Goal: Task Accomplishment & Management: Complete application form

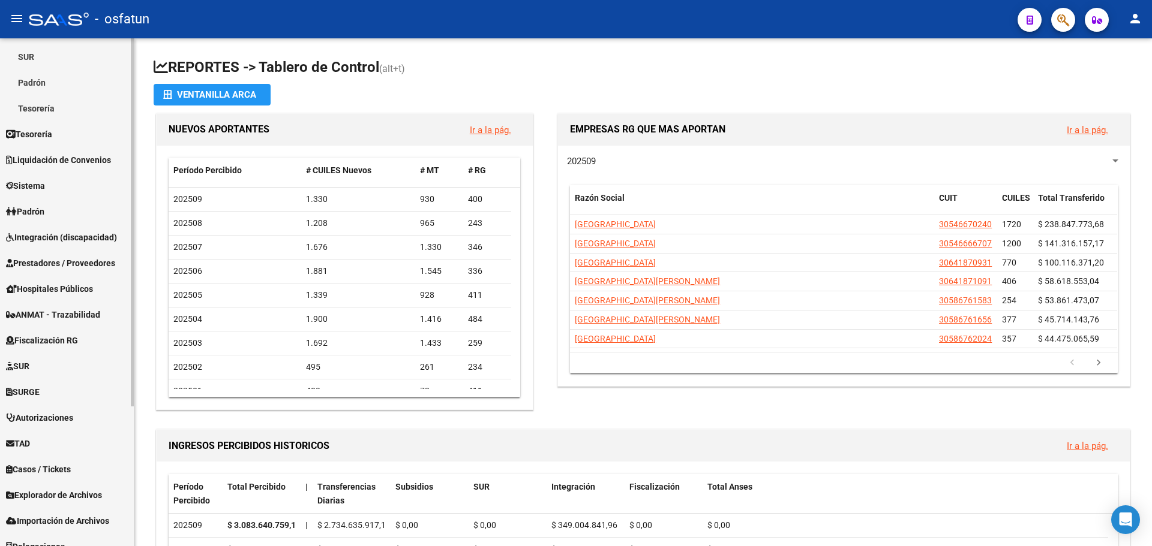
scroll to position [193, 0]
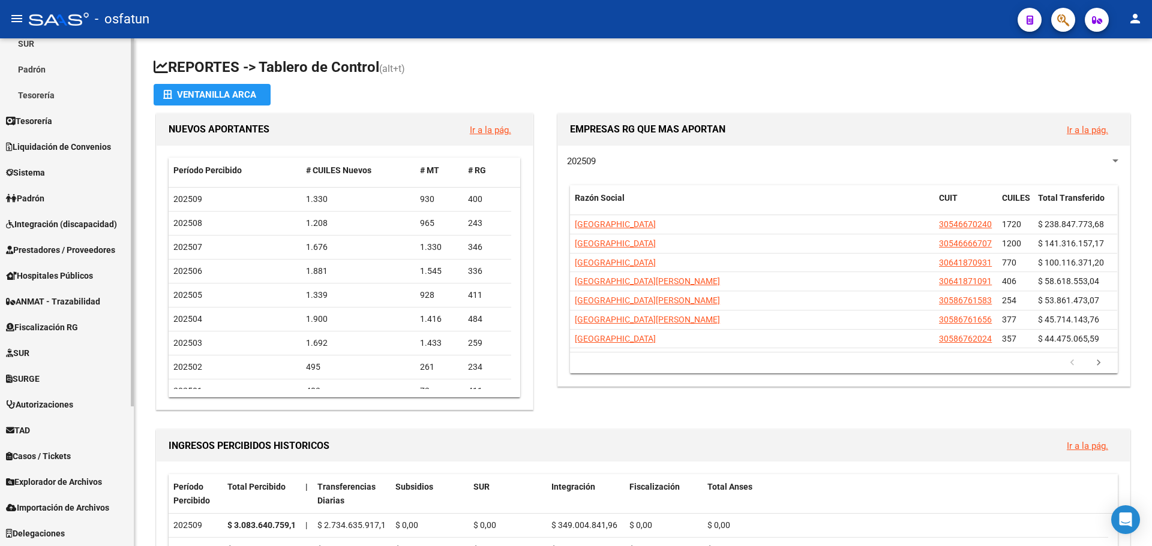
click at [78, 506] on span "Importación de Archivos" at bounding box center [57, 507] width 103 height 13
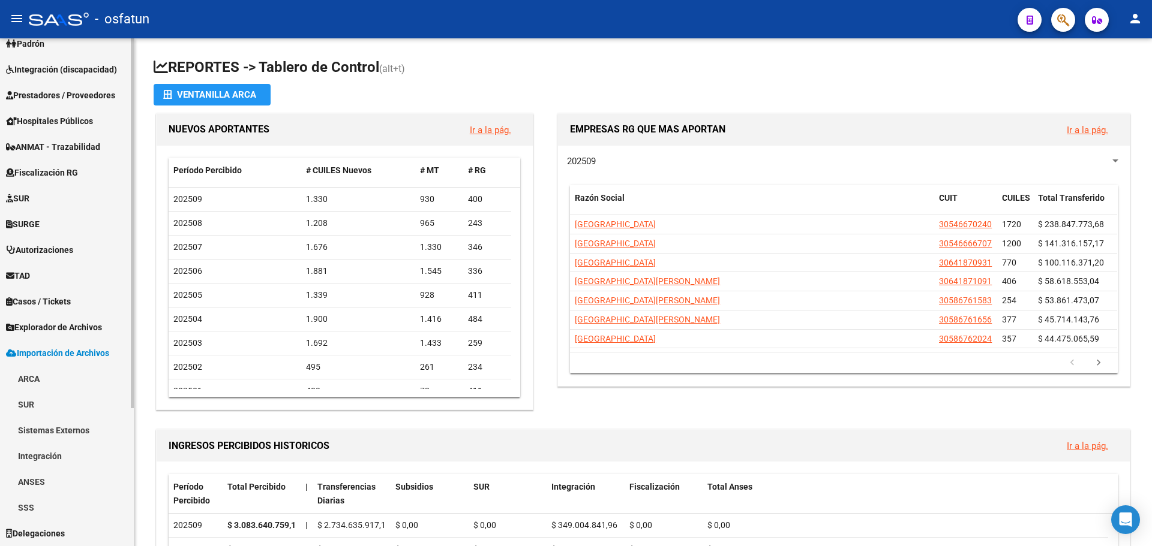
scroll to position [167, 0]
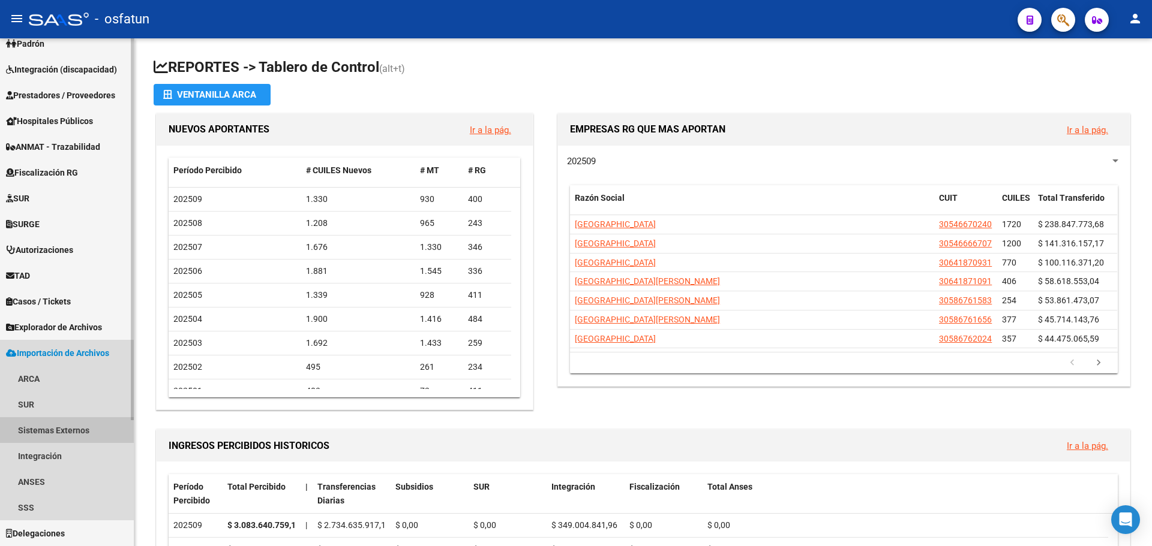
click at [77, 431] on link "Sistemas Externos" at bounding box center [67, 430] width 134 height 26
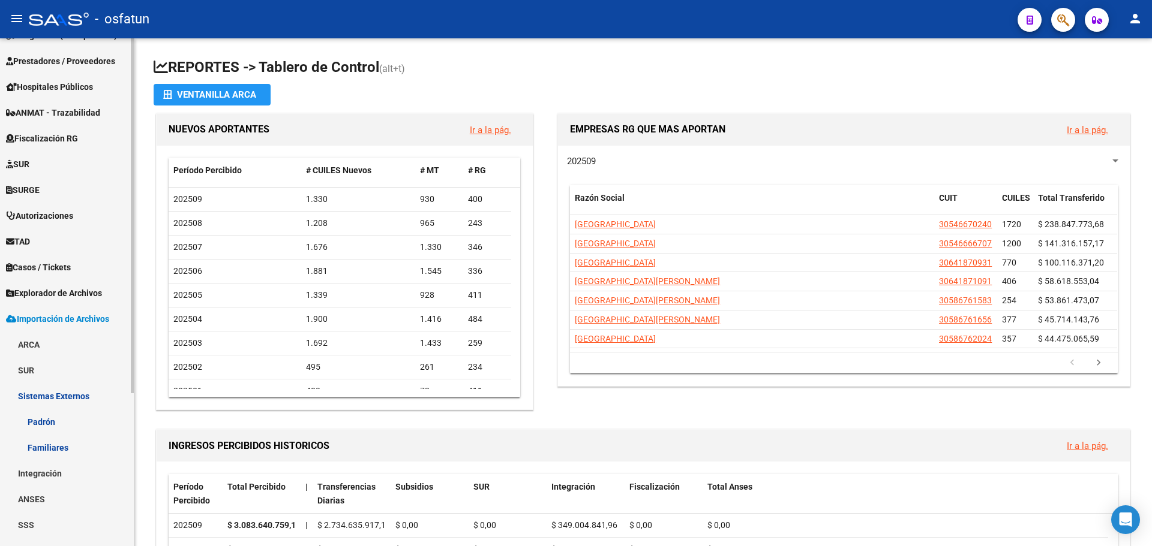
scroll to position [219, 0]
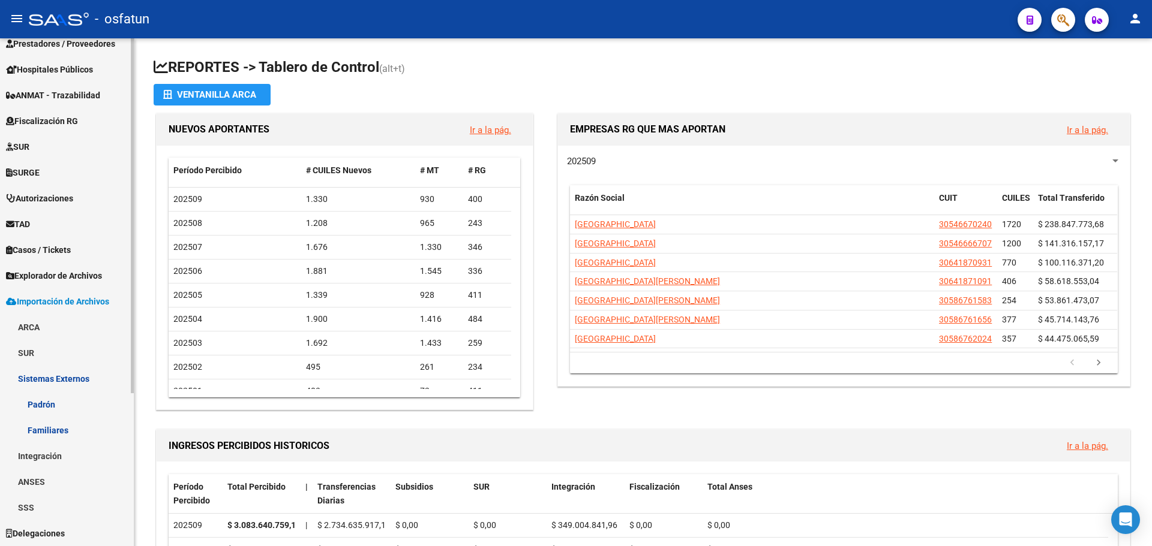
click at [52, 406] on link "Padrón" at bounding box center [67, 405] width 134 height 26
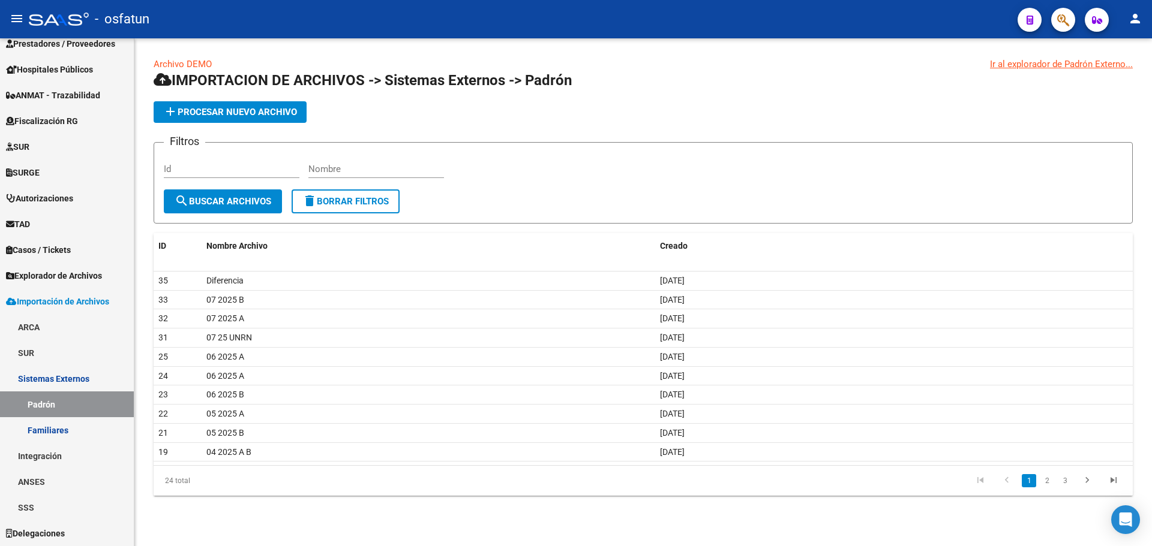
click at [270, 104] on button "add Procesar nuevo archivo" at bounding box center [230, 112] width 153 height 22
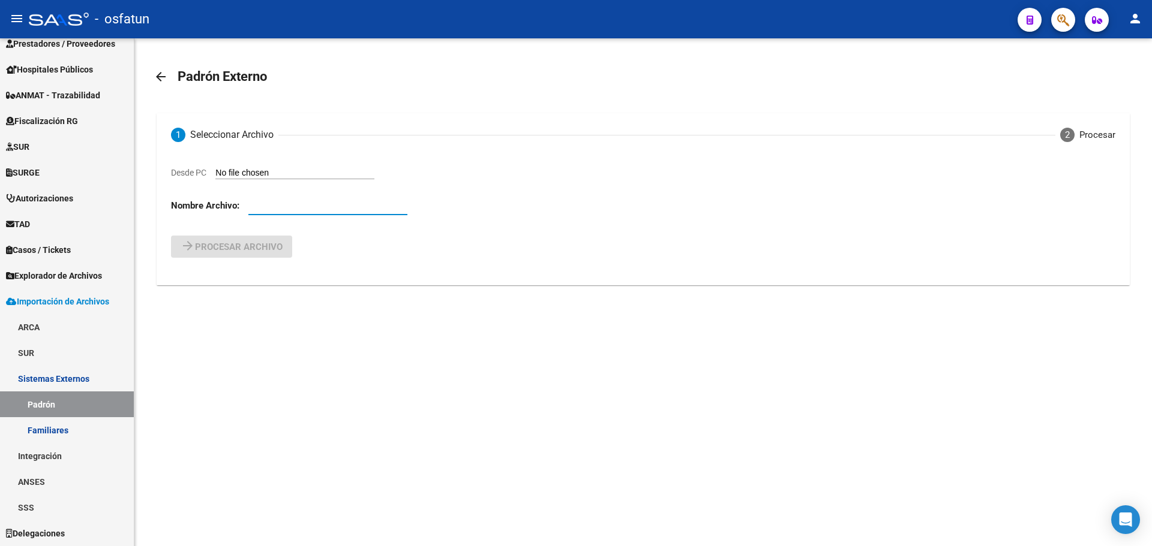
click at [315, 211] on input "text" at bounding box center [327, 205] width 159 height 11
type input "08 25 A"
click at [164, 78] on mat-icon "arrow_back" at bounding box center [161, 77] width 14 height 14
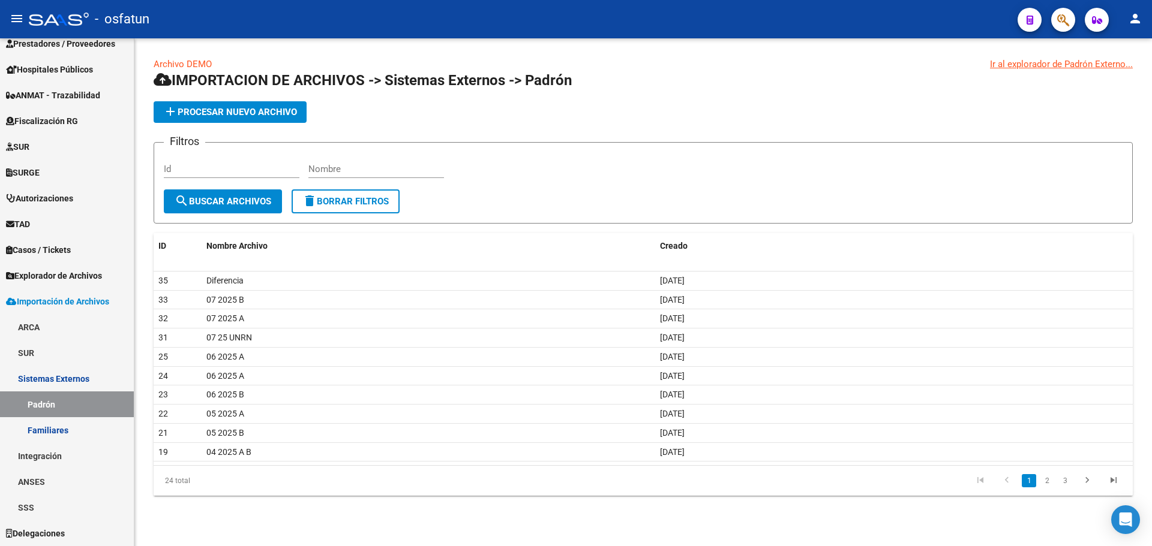
click at [222, 113] on span "add Procesar nuevo archivo" at bounding box center [230, 112] width 134 height 11
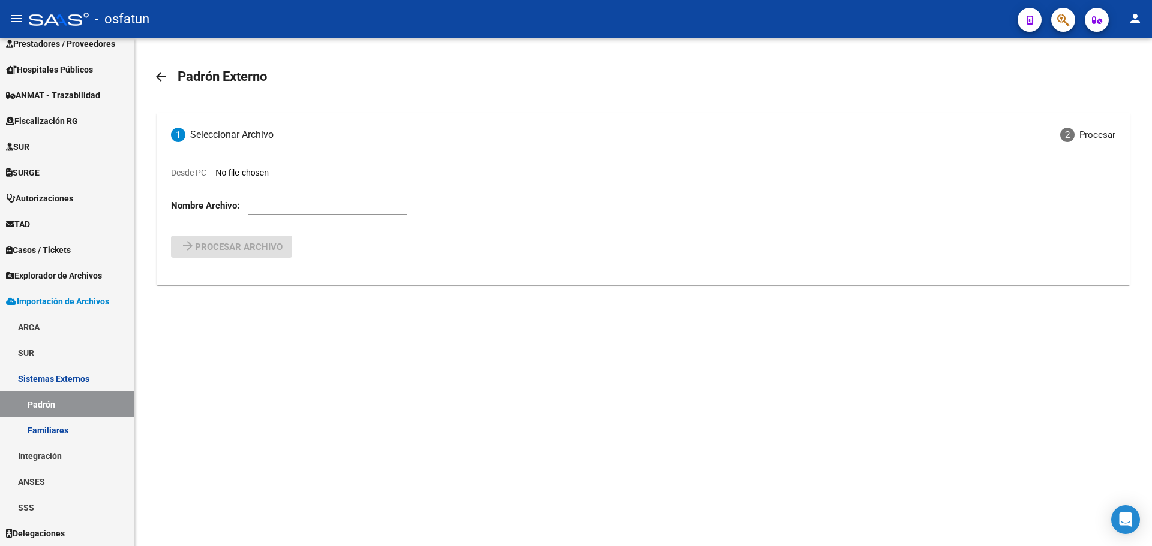
drag, startPoint x: 270, startPoint y: 216, endPoint x: 273, endPoint y: 209, distance: 7.2
click at [271, 212] on div at bounding box center [327, 207] width 159 height 37
click at [273, 209] on input "text" at bounding box center [327, 205] width 159 height 11
type input "08 2025 A"
click at [268, 169] on input "Desde PC" at bounding box center [294, 173] width 159 height 11
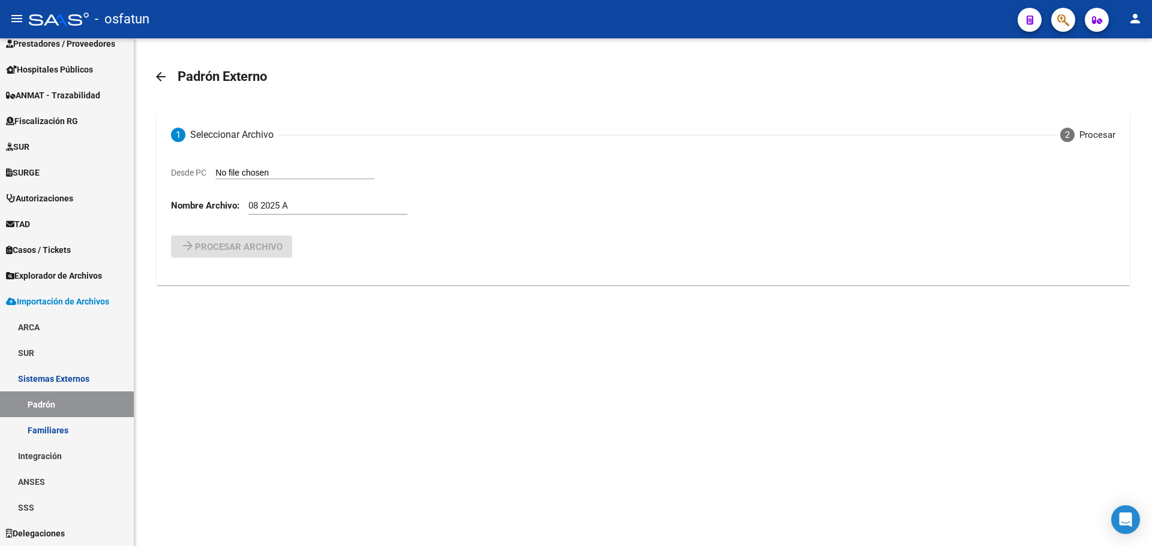
type input "C:\fakepath\ALTAS 25 08.csv"
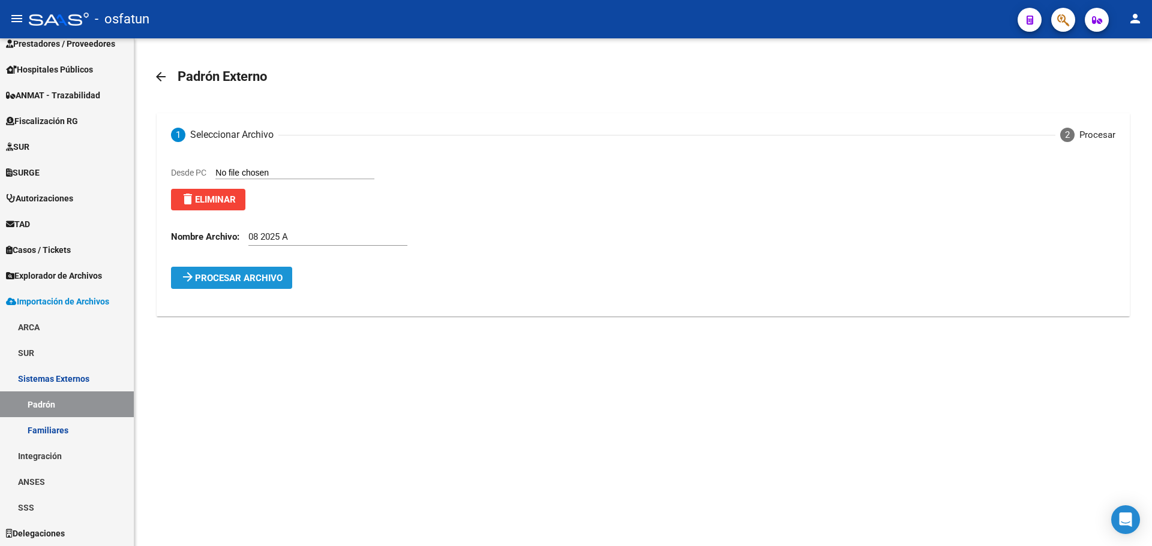
click at [235, 281] on span "Procesar archivo" at bounding box center [239, 278] width 88 height 11
click at [469, 297] on mat-expansion-panel-header "Errores (22) Haga click para visualizarlos. Verifique el archivo cargado." at bounding box center [642, 303] width 943 height 29
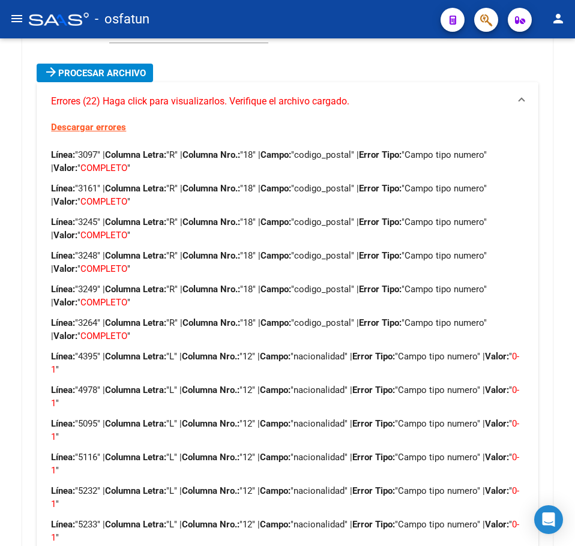
scroll to position [203, 0]
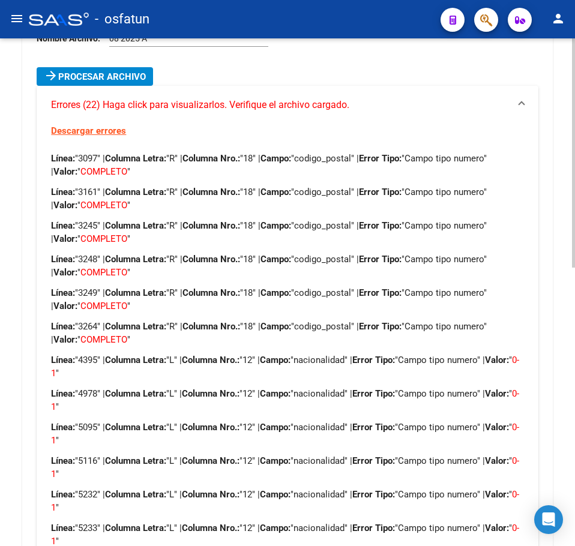
click at [350, 56] on div "Desde PC delete Eliminar Nombre Archivo: 08 2025 A" at bounding box center [292, 15] width 510 height 104
drag, startPoint x: 437, startPoint y: 67, endPoint x: 437, endPoint y: 76, distance: 9.0
click at [437, 68] on div "arrow_forward Procesar archivo" at bounding box center [287, 76] width 501 height 19
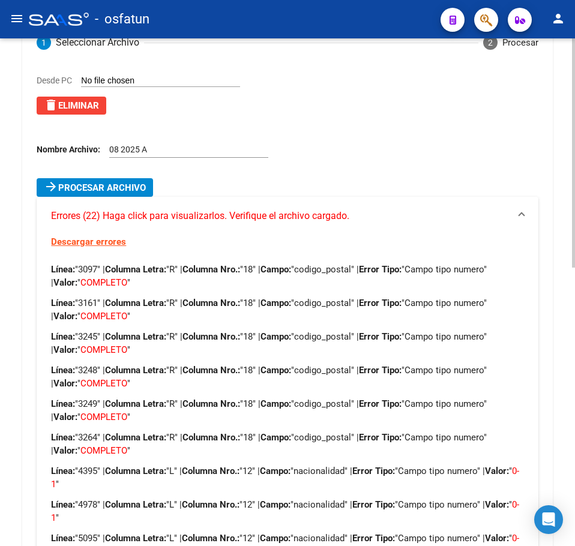
scroll to position [0, 0]
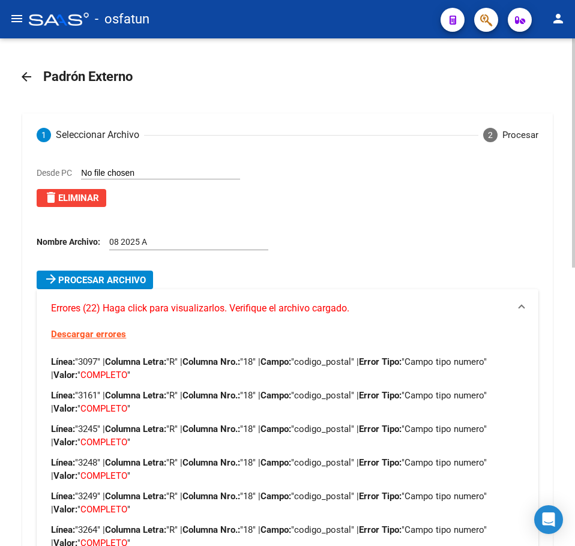
click at [77, 196] on span "delete Eliminar" at bounding box center [71, 198] width 55 height 11
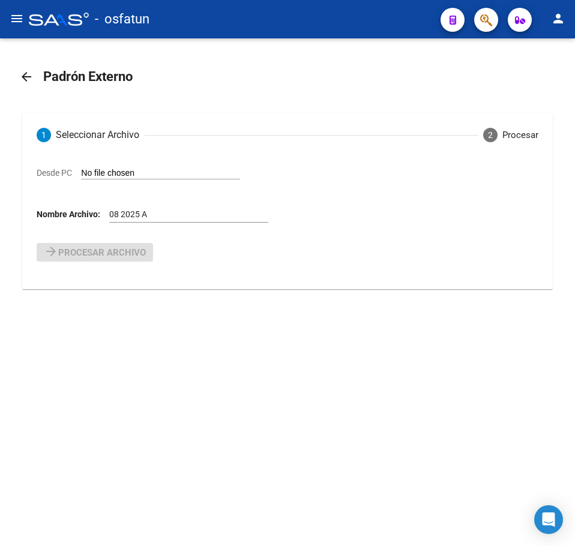
click at [128, 171] on input "Desde PC" at bounding box center [160, 173] width 159 height 11
type input "C:\fakepath\08 2025 A.csv"
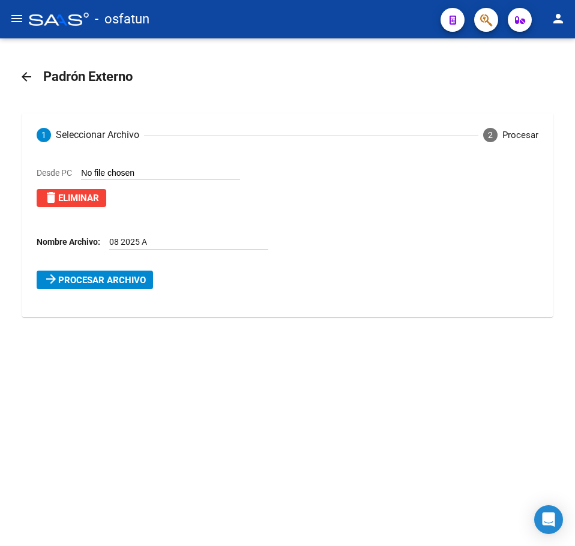
click at [102, 280] on span "Procesar archivo" at bounding box center [102, 280] width 88 height 11
click at [139, 307] on span "Errores (50) Haga click para visualizarlos. Verifique el archivo cargado." at bounding box center [200, 303] width 298 height 13
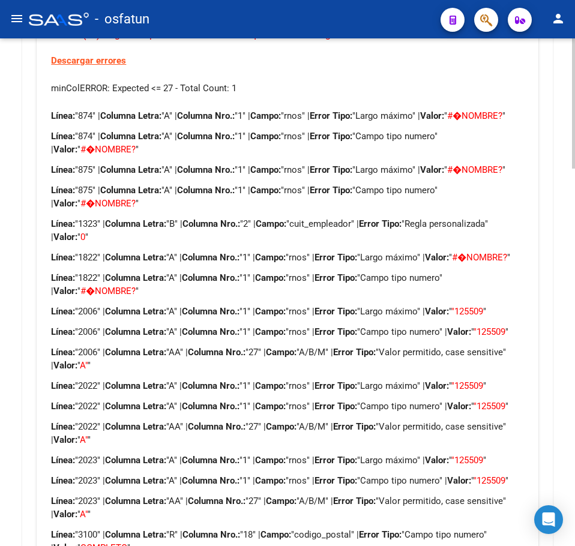
scroll to position [273, 0]
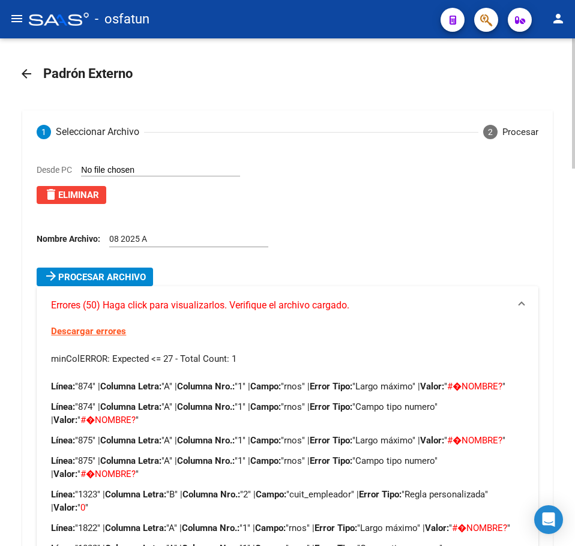
scroll to position [0, 0]
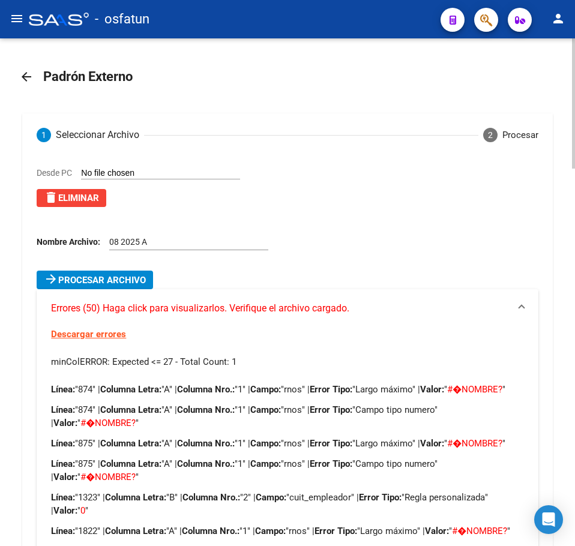
click at [87, 192] on button "delete Eliminar" at bounding box center [72, 198] width 70 height 18
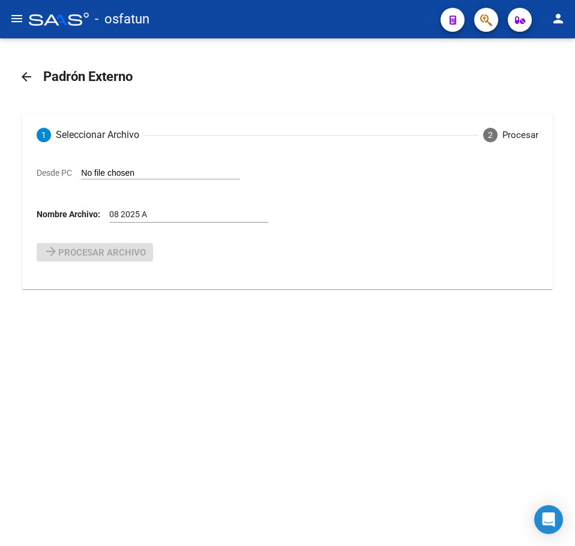
click at [116, 173] on input "Desde PC" at bounding box center [160, 173] width 159 height 11
type input "C:\fakepath\08 2025 A.csv"
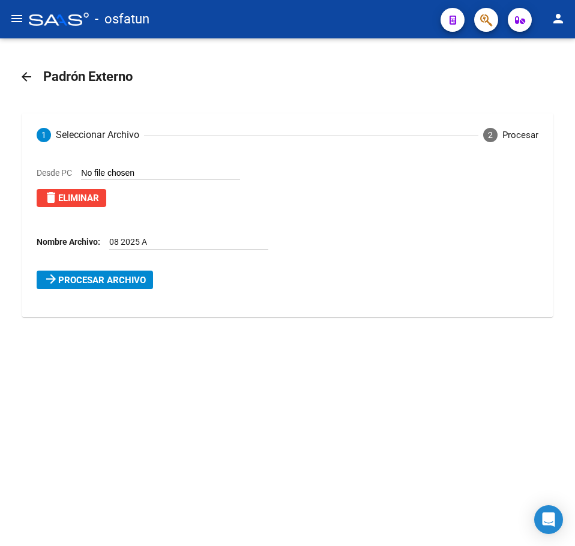
click at [126, 278] on span "Procesar archivo" at bounding box center [102, 280] width 88 height 11
click at [128, 298] on span "Errores (22) Haga click para visualizarlos. Verifique el archivo cargado." at bounding box center [200, 303] width 298 height 13
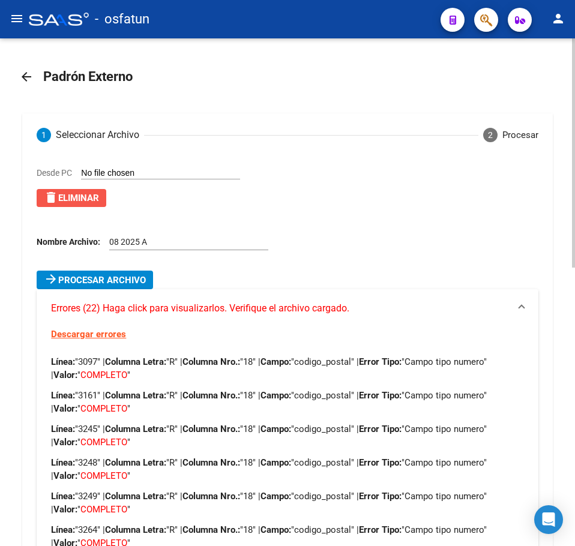
click at [74, 199] on span "delete Eliminar" at bounding box center [71, 198] width 55 height 11
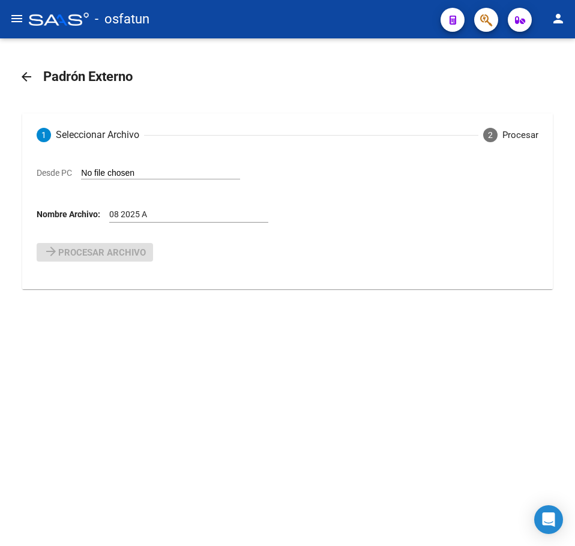
click at [115, 172] on input "Desde PC" at bounding box center [160, 173] width 159 height 11
type input "C:\fakepath\08 2025 A.csv"
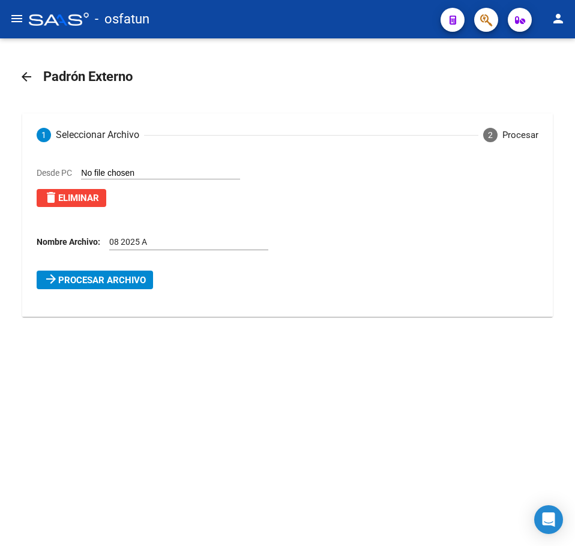
click at [131, 284] on span "Procesar archivo" at bounding box center [102, 280] width 88 height 11
click at [134, 301] on span "Errores (34) Haga click para visualizarlos. Verifique el archivo cargado." at bounding box center [200, 303] width 298 height 13
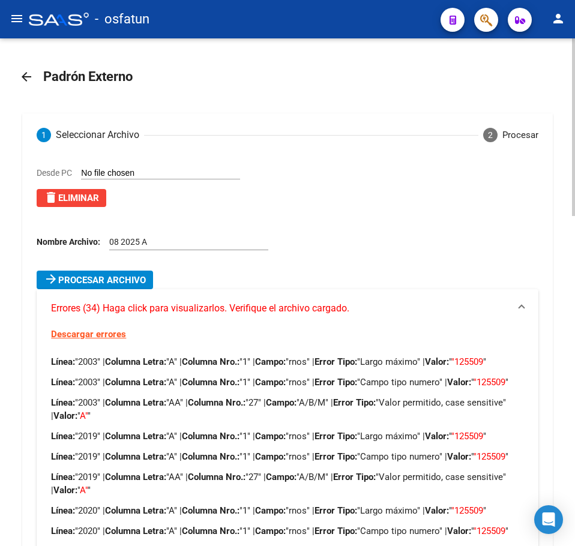
click at [88, 199] on span "delete Eliminar" at bounding box center [71, 198] width 55 height 11
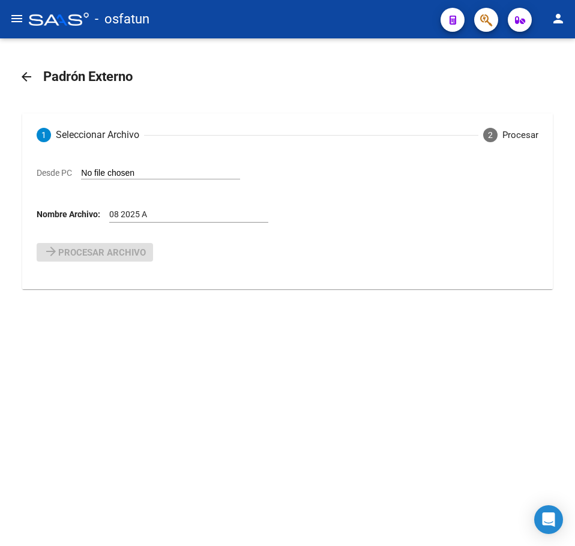
click at [112, 172] on input "Desde PC" at bounding box center [160, 173] width 159 height 11
type input "C:\fakepath\08 2025 A.csv"
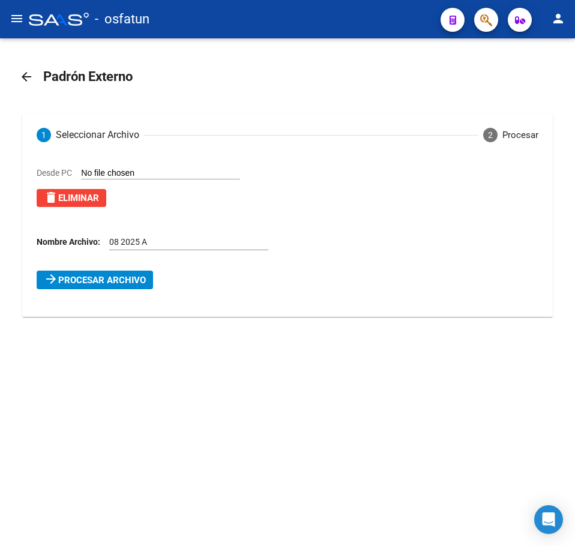
click at [124, 277] on span "Procesar archivo" at bounding box center [102, 280] width 88 height 11
click at [167, 302] on span "Errores (6) Haga click para visualizarlos. Verifique el archivo cargado." at bounding box center [197, 303] width 293 height 13
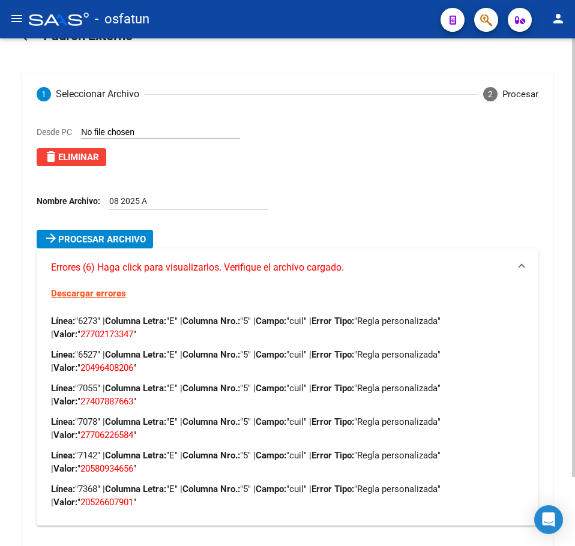
scroll to position [80, 0]
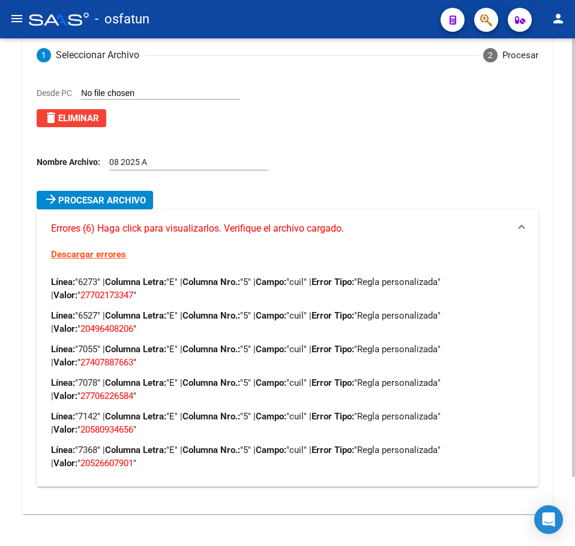
click at [92, 293] on span "27702173347" at bounding box center [106, 295] width 53 height 11
drag, startPoint x: 92, startPoint y: 293, endPoint x: 76, endPoint y: 296, distance: 16.5
click at [80, 296] on span "27702173347" at bounding box center [106, 295] width 53 height 11
click at [83, 292] on span "27702173347" at bounding box center [106, 295] width 53 height 11
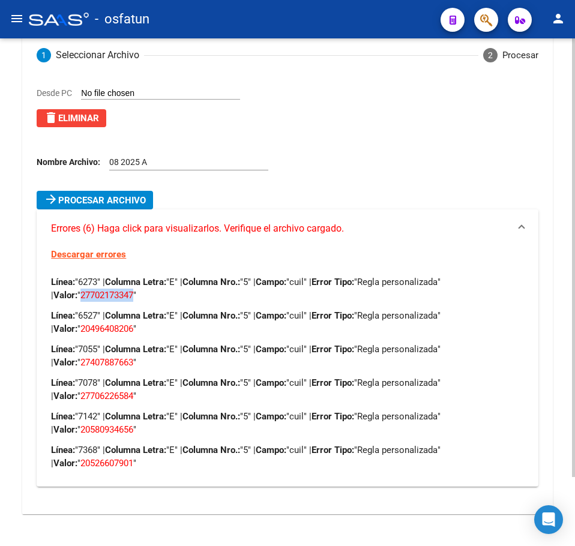
copy span "27702173347"
click at [70, 116] on span "delete Eliminar" at bounding box center [71, 118] width 55 height 11
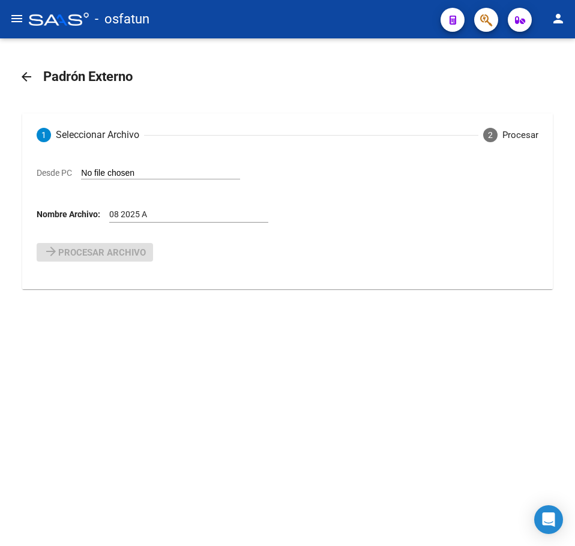
click at [129, 167] on div "Desde PC" at bounding box center [138, 172] width 203 height 13
click at [128, 169] on input "Desde PC" at bounding box center [160, 173] width 159 height 11
type input "C:\fakepath\08 2025 A.csv"
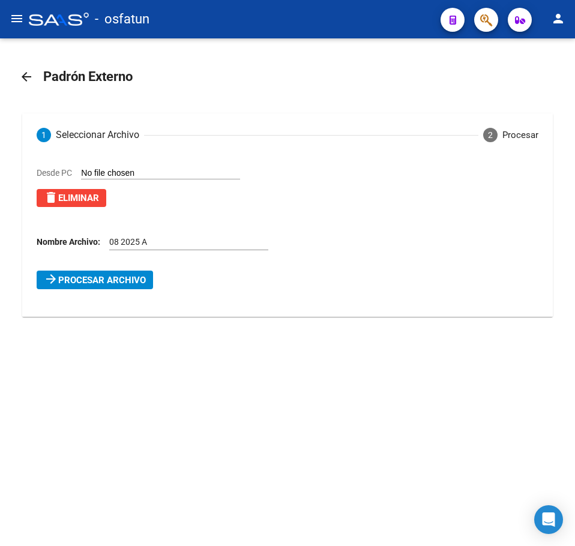
click at [97, 278] on span "Procesar archivo" at bounding box center [102, 280] width 88 height 11
click at [110, 304] on span "Errores (18) Haga click para visualizarlos. Verifique el archivo cargado." at bounding box center [200, 303] width 298 height 13
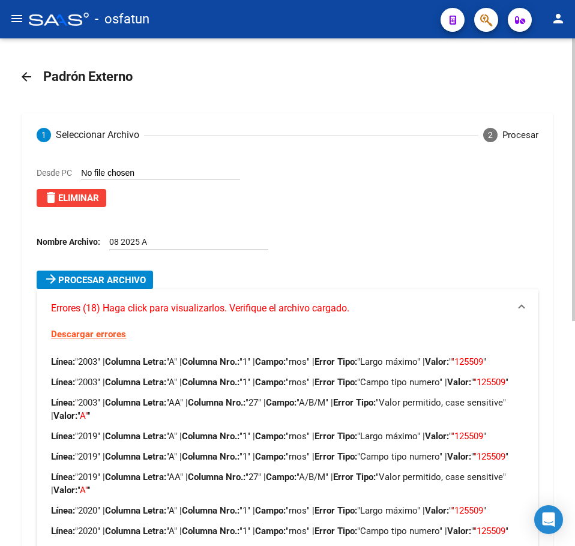
drag, startPoint x: 56, startPoint y: 197, endPoint x: 76, endPoint y: 185, distance: 22.8
click at [56, 196] on mat-icon "delete" at bounding box center [51, 197] width 14 height 14
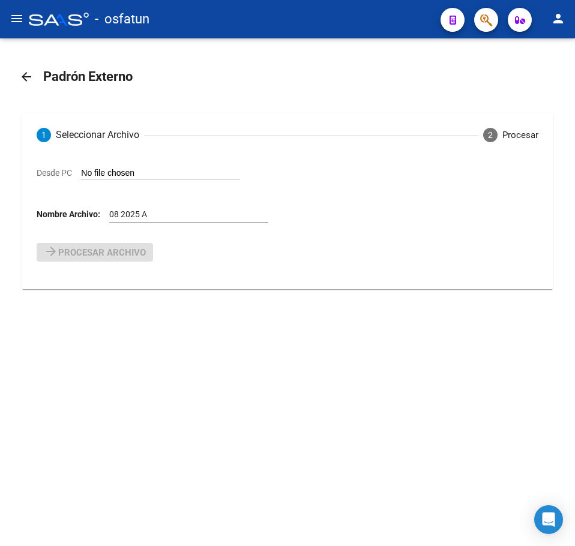
click at [112, 172] on input "Desde PC" at bounding box center [160, 173] width 159 height 11
type input "C:\fakepath\08 2025 A.csv"
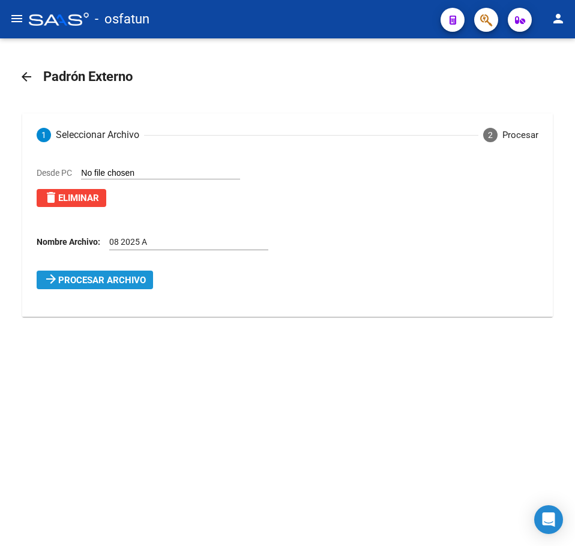
click at [116, 283] on span "Procesar archivo" at bounding box center [102, 280] width 88 height 11
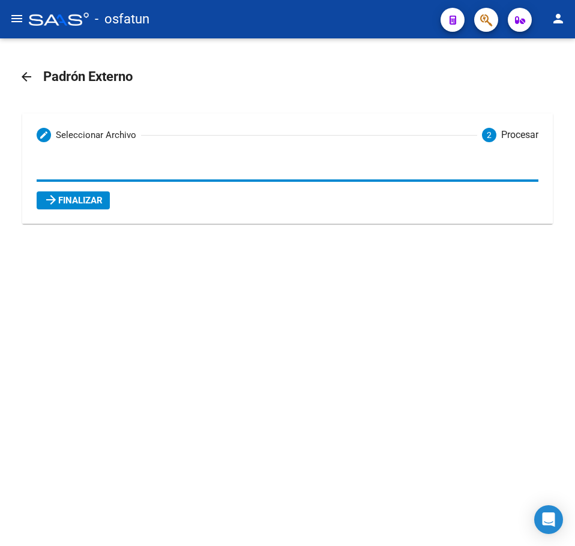
click at [88, 202] on span "arrow_forward Finalizar" at bounding box center [73, 200] width 59 height 11
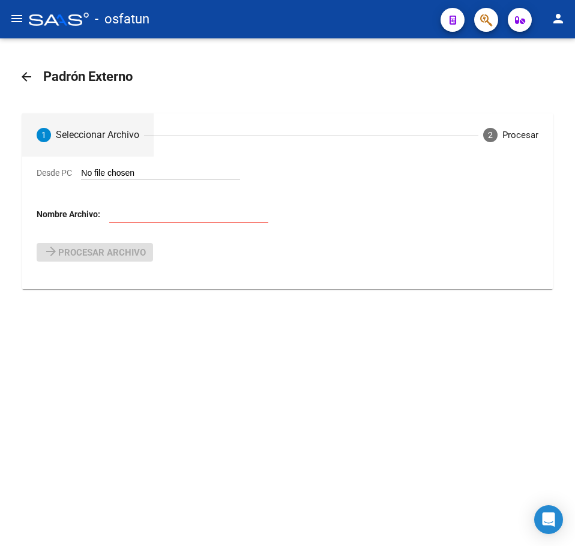
click at [137, 215] on input "text" at bounding box center [188, 214] width 159 height 10
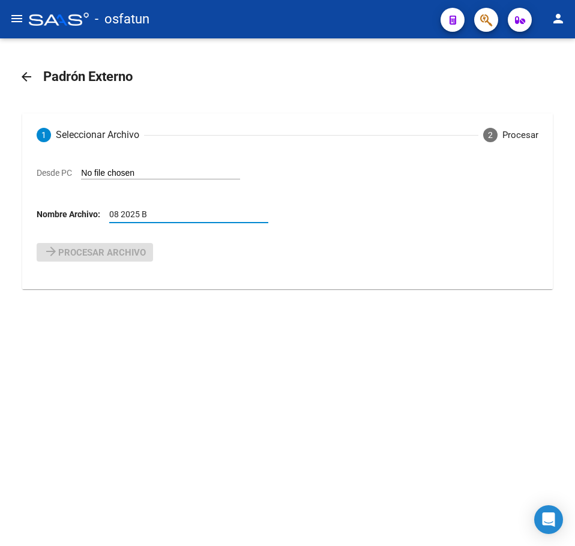
type input "08 2025 B"
click at [140, 170] on input "Desde PC" at bounding box center [160, 173] width 159 height 11
type input "C:\fakepath\08 2025 B.csv"
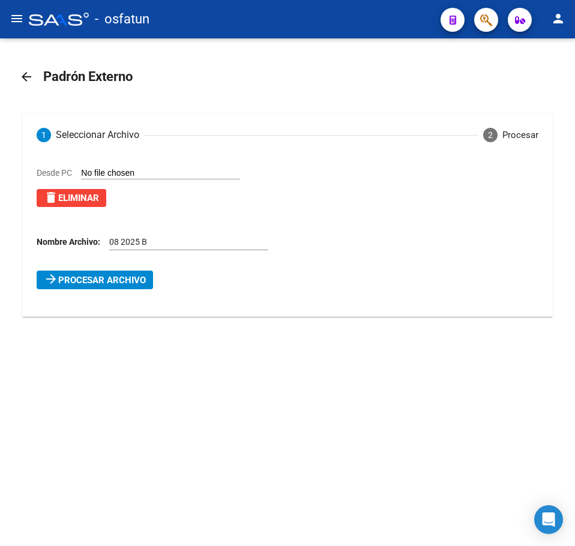
click at [92, 284] on span "Procesar archivo" at bounding box center [102, 280] width 88 height 11
click at [138, 303] on span "Errores (16) Haga click para visualizarlos. Verifique el archivo cargado." at bounding box center [200, 303] width 298 height 13
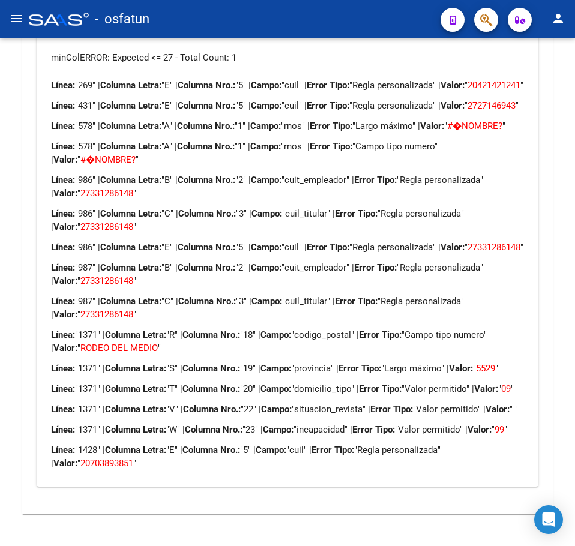
scroll to position [396, 0]
click at [407, 22] on div "- osfatun" at bounding box center [230, 19] width 402 height 26
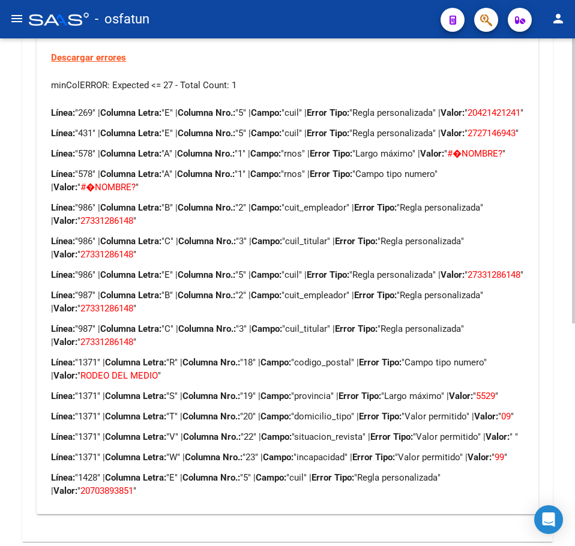
scroll to position [37, 0]
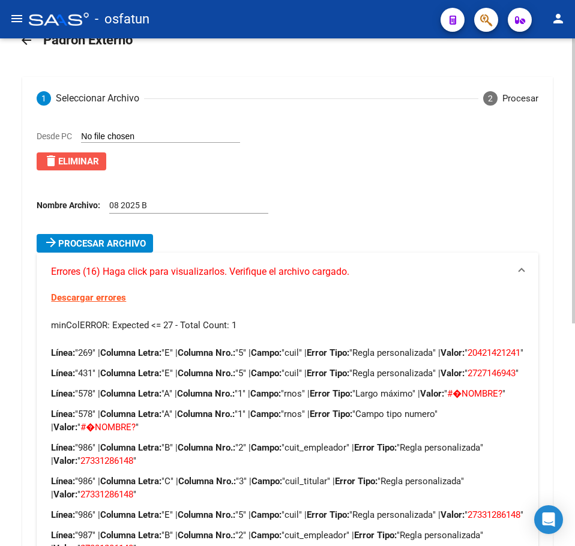
click at [85, 160] on span "delete Eliminar" at bounding box center [71, 161] width 55 height 11
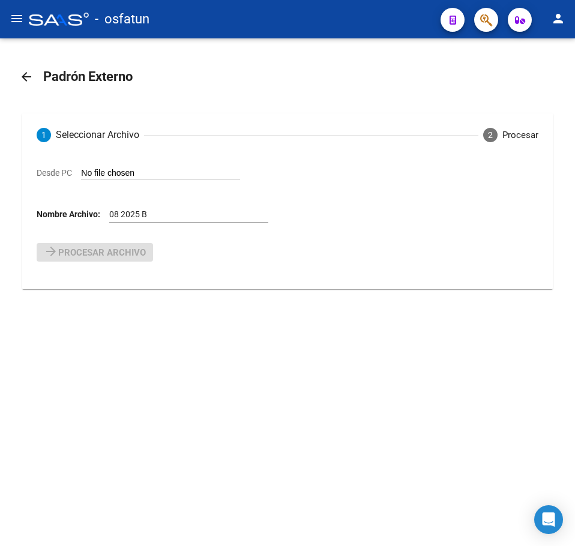
click at [127, 174] on input "Desde PC" at bounding box center [160, 173] width 159 height 11
type input "C:\fakepath\08 2025 B.csv"
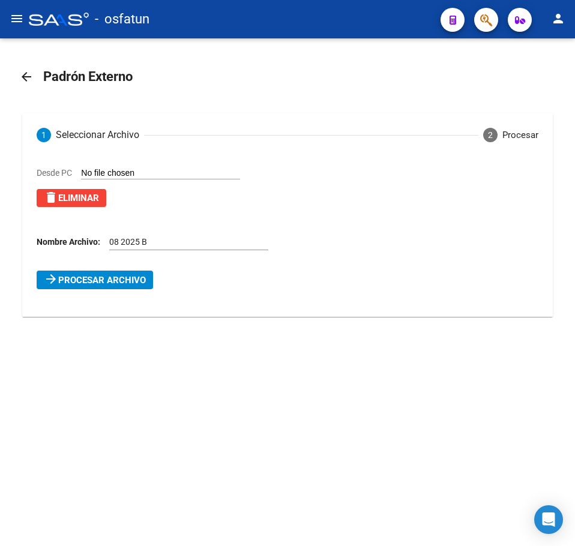
click at [135, 278] on span "Procesar archivo" at bounding box center [102, 280] width 88 height 11
click at [145, 302] on span "Errores (11) Haga click para visualizarlos. Verifique el archivo cargado." at bounding box center [200, 303] width 298 height 13
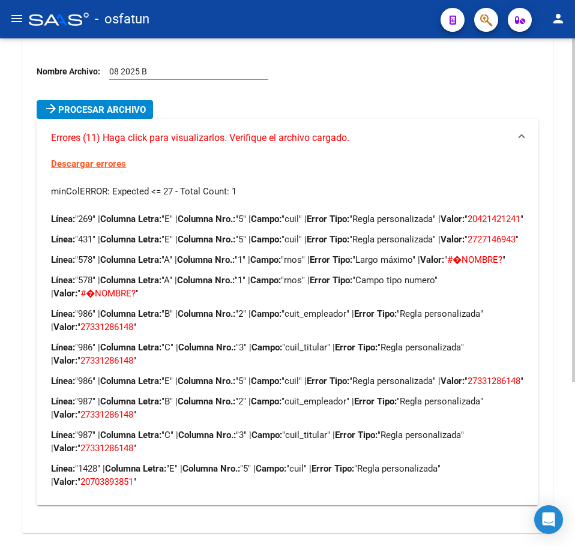
scroll to position [240, 0]
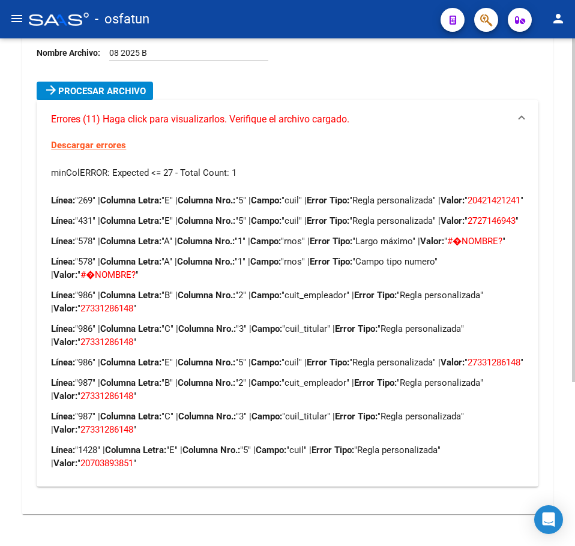
drag, startPoint x: 251, startPoint y: 86, endPoint x: 243, endPoint y: 83, distance: 8.2
click at [248, 100] on mat-expansion-panel-header "Errores (11) Haga click para visualizarlos. Verifique el archivo cargado." at bounding box center [287, 119] width 501 height 38
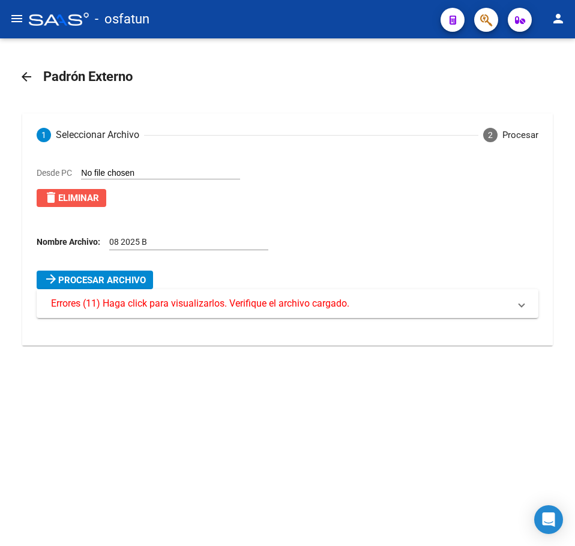
click at [88, 197] on span "delete Eliminar" at bounding box center [71, 198] width 55 height 11
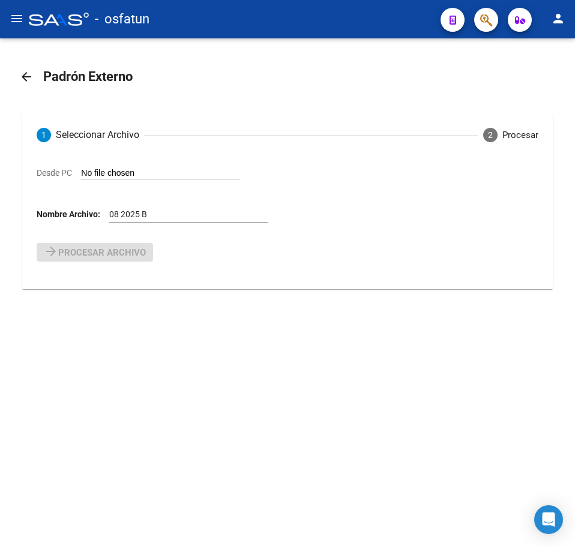
click at [106, 175] on input "Desde PC" at bounding box center [160, 173] width 159 height 11
type input "C:\fakepath\08 2025 B.csv"
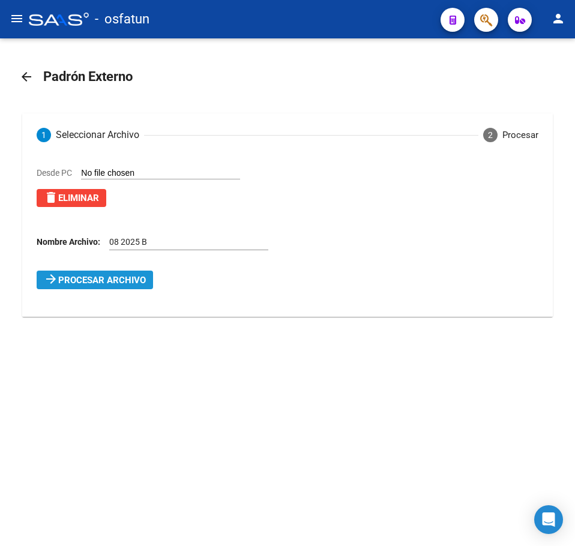
click at [105, 283] on span "Procesar archivo" at bounding box center [102, 280] width 88 height 11
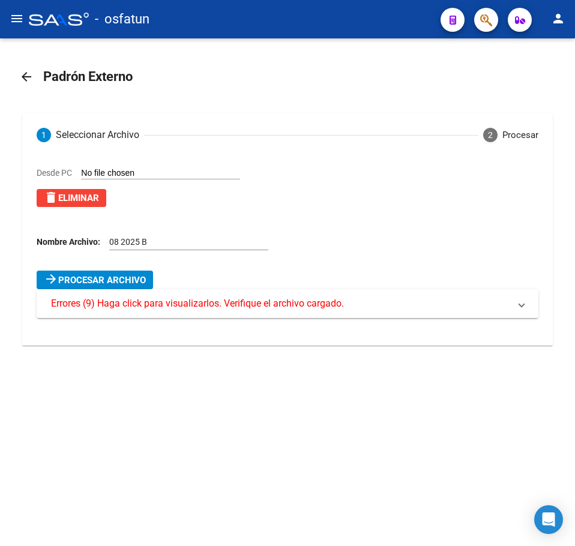
click at [115, 304] on span "Errores (9) Haga click para visualizarlos. Verifique el archivo cargado." at bounding box center [197, 303] width 293 height 13
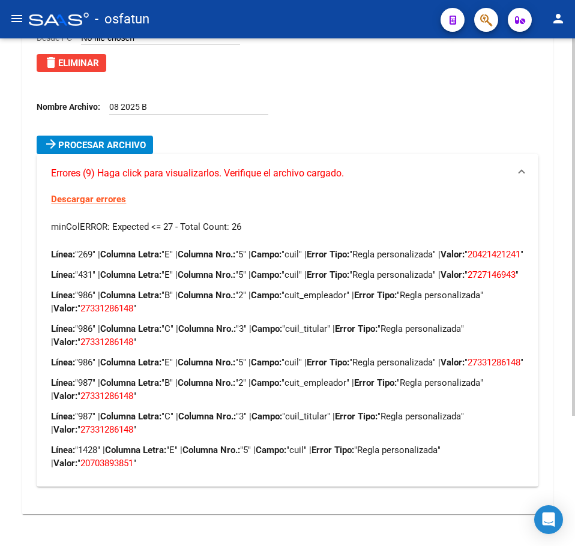
scroll to position [175, 0]
click at [402, 95] on div "Desde PC delete Eliminar Nombre Archivo: 08 2025 B" at bounding box center [292, 83] width 510 height 104
click at [359, 69] on div "Desde PC delete Eliminar Nombre Archivo: 08 2025 B" at bounding box center [292, 83] width 510 height 104
click at [367, 70] on div "Desde PC delete Eliminar Nombre Archivo: 08 2025 B" at bounding box center [292, 83] width 510 height 104
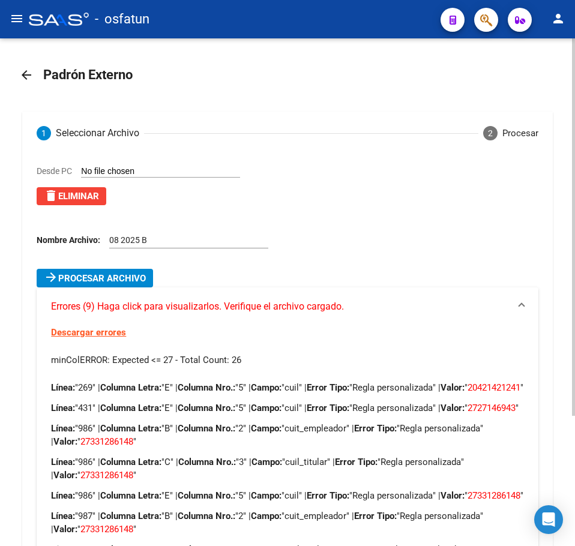
scroll to position [0, 0]
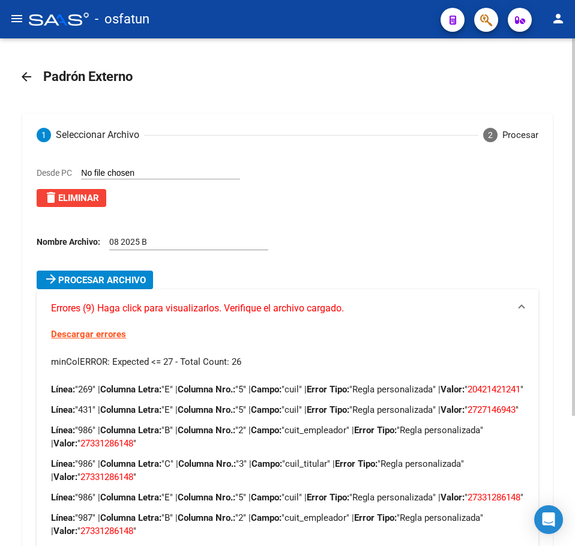
click at [97, 198] on span "delete Eliminar" at bounding box center [71, 198] width 55 height 11
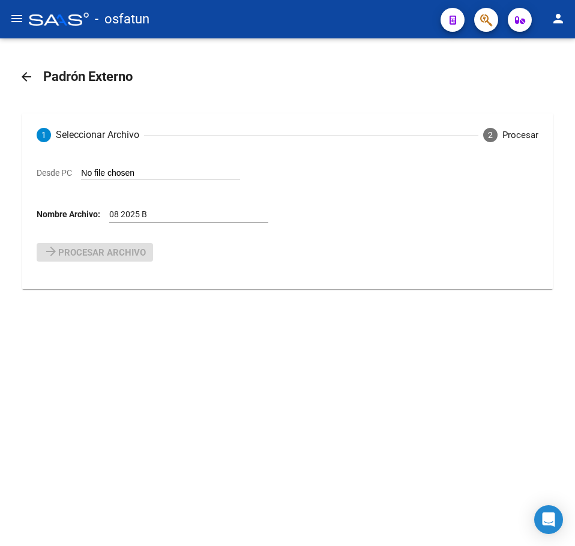
click at [119, 174] on input "Desde PC" at bounding box center [160, 173] width 159 height 11
type input "C:\fakepath\08 2025 B.csv"
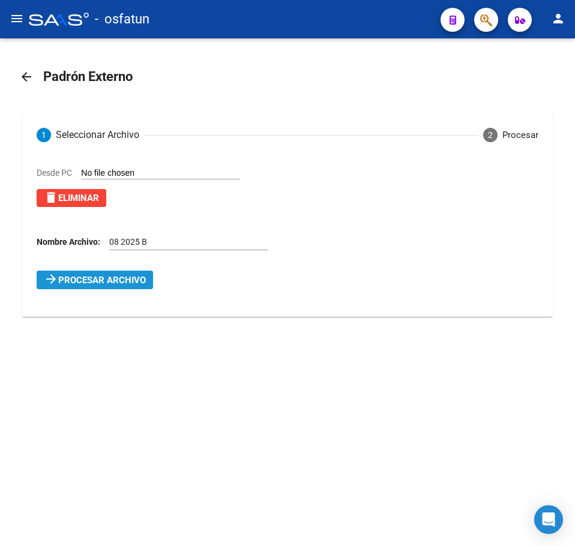
click at [87, 284] on span "Procesar archivo" at bounding box center [102, 280] width 88 height 11
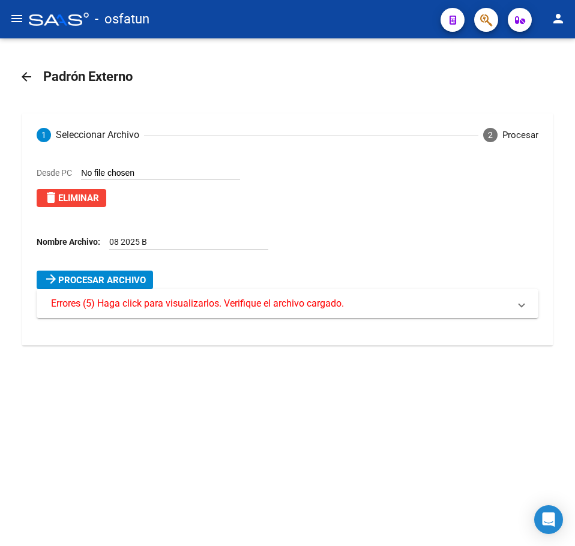
click at [121, 306] on span "Errores (5) Haga click para visualizarlos. Verifique el archivo cargado." at bounding box center [197, 303] width 293 height 13
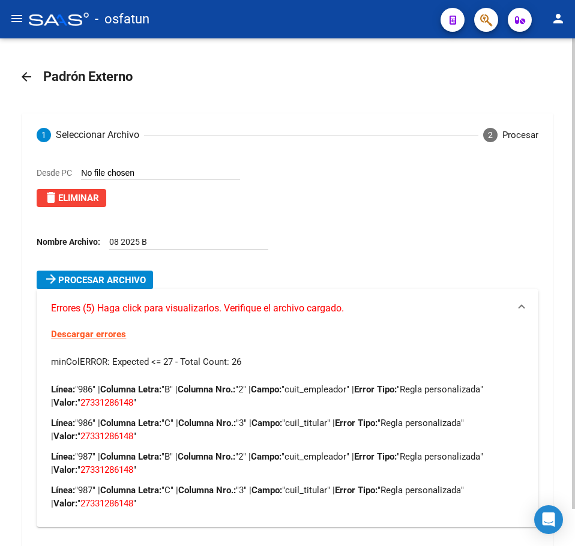
scroll to position [40, 0]
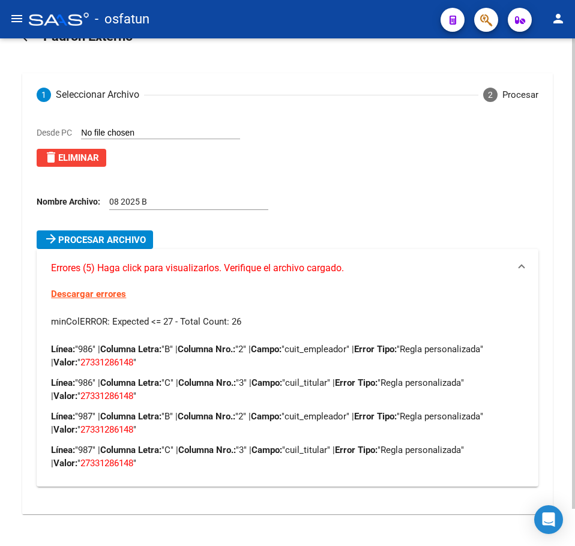
click at [81, 155] on span "delete Eliminar" at bounding box center [71, 157] width 55 height 11
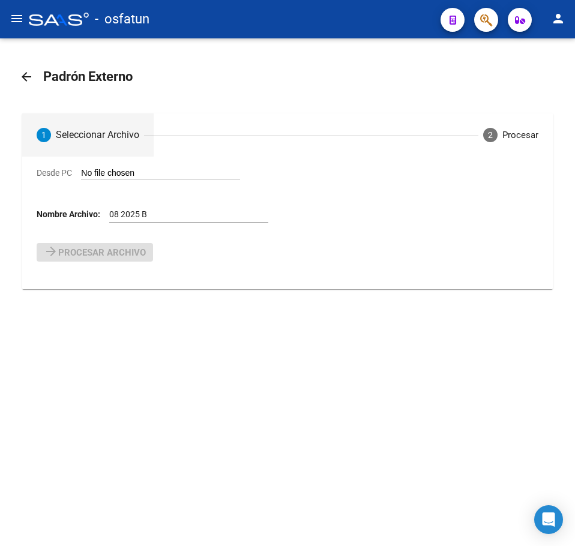
scroll to position [0, 0]
click at [130, 173] on input "Desde PC" at bounding box center [160, 173] width 159 height 11
type input "C:\fakepath\08 2025 B.csv"
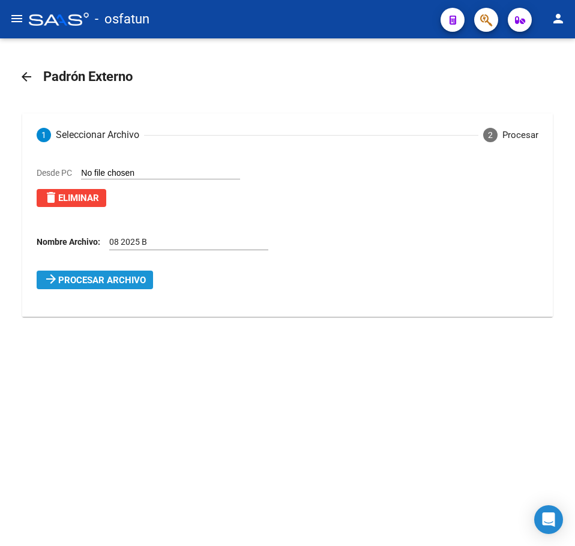
click at [124, 283] on span "Procesar archivo" at bounding box center [102, 280] width 88 height 11
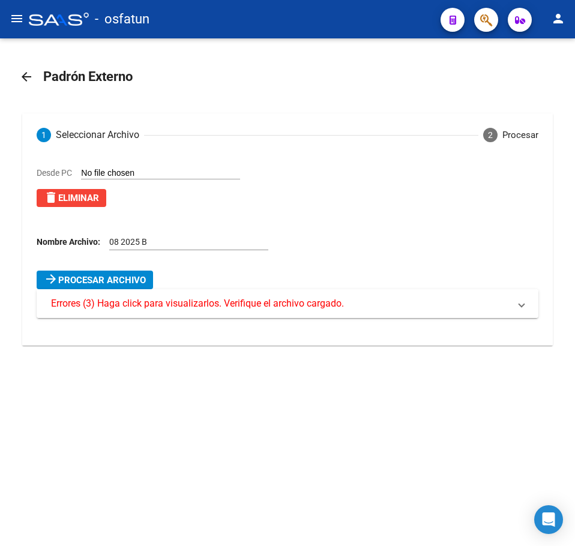
click at [129, 302] on span "Errores (3) Haga click para visualizarlos. Verifique el archivo cargado." at bounding box center [197, 303] width 293 height 13
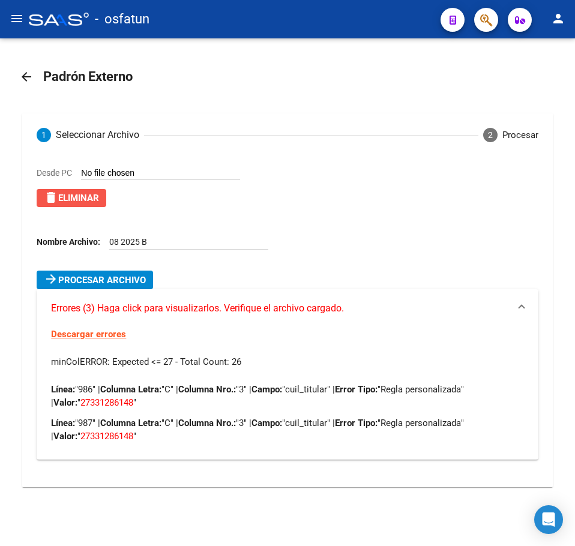
click at [76, 199] on span "delete Eliminar" at bounding box center [71, 198] width 55 height 11
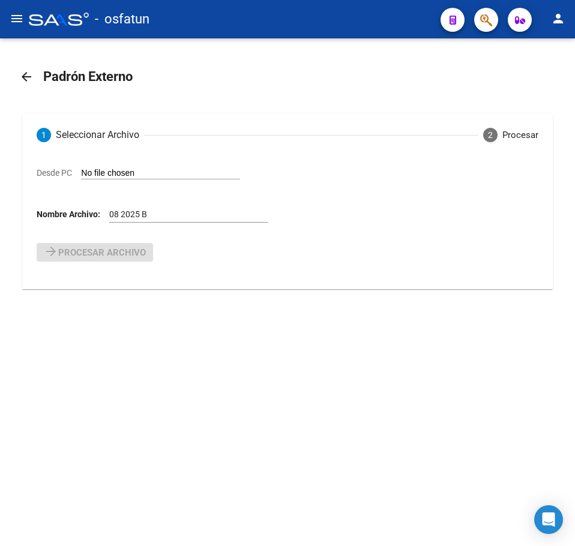
click at [113, 174] on input "Desde PC" at bounding box center [160, 173] width 159 height 11
type input "C:\fakepath\08 2025 B.csv"
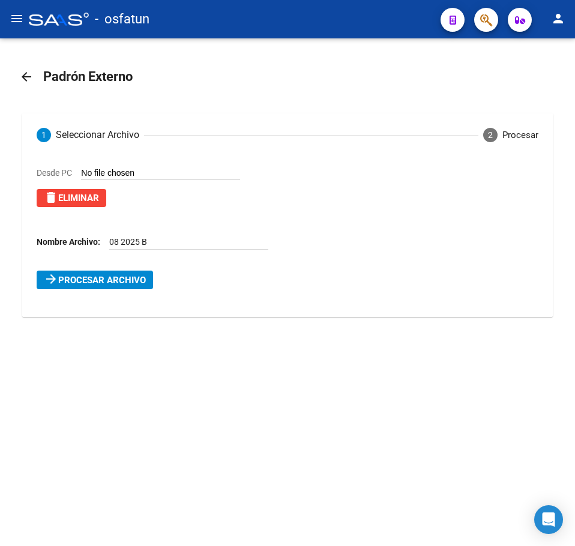
click at [124, 281] on span "Procesar archivo" at bounding box center [102, 280] width 88 height 11
click at [138, 302] on span "Errores (1) Haga click para visualizarlos. Verifique el archivo cargado." at bounding box center [197, 303] width 293 height 13
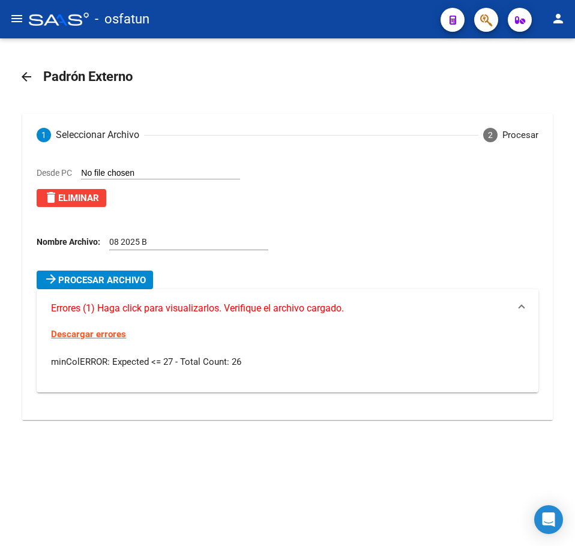
click at [77, 197] on span "delete Eliminar" at bounding box center [71, 198] width 55 height 11
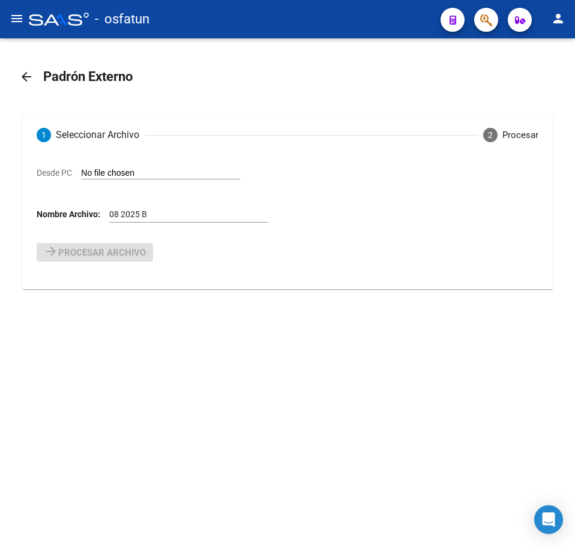
click at [100, 172] on input "Desde PC" at bounding box center [160, 173] width 159 height 11
type input "C:\fakepath\08 2025 B.csv"
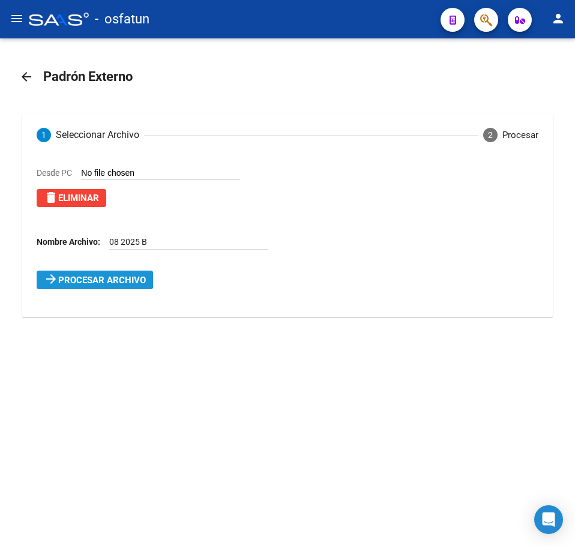
click at [63, 280] on span "Procesar archivo" at bounding box center [102, 280] width 88 height 11
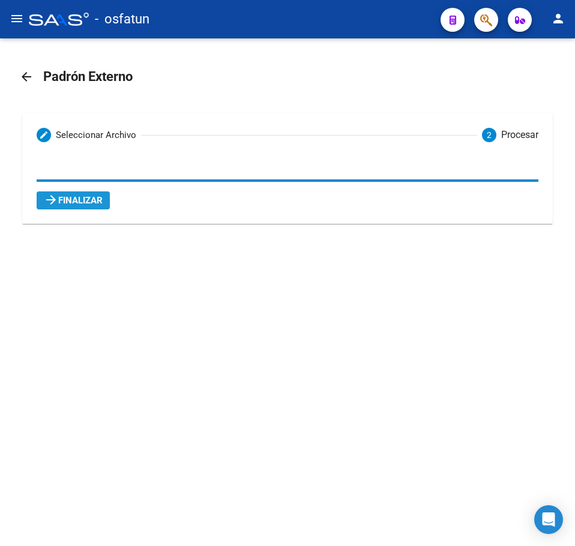
click at [67, 201] on span "arrow_forward Finalizar" at bounding box center [73, 200] width 59 height 11
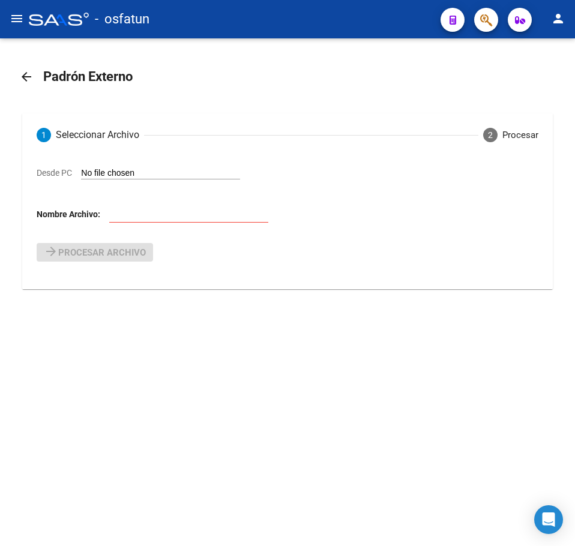
drag, startPoint x: 150, startPoint y: 423, endPoint x: 143, endPoint y: 424, distance: 7.3
click at [147, 421] on mat-sidenav-content "arrow_back Padrón Externo 1 Seleccionar Archivo 2 Procesar Desde PC Nombre Arch…" at bounding box center [287, 291] width 575 height 507
click at [19, 19] on mat-icon "menu" at bounding box center [17, 18] width 14 height 14
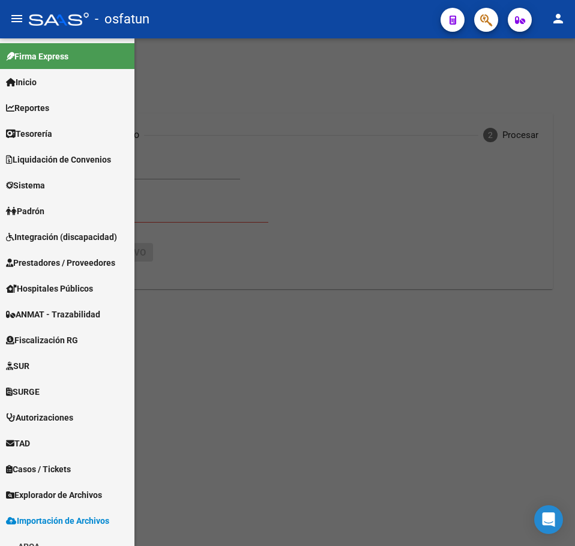
drag, startPoint x: 363, startPoint y: 100, endPoint x: 254, endPoint y: 79, distance: 111.2
click at [363, 98] on div at bounding box center [287, 291] width 575 height 507
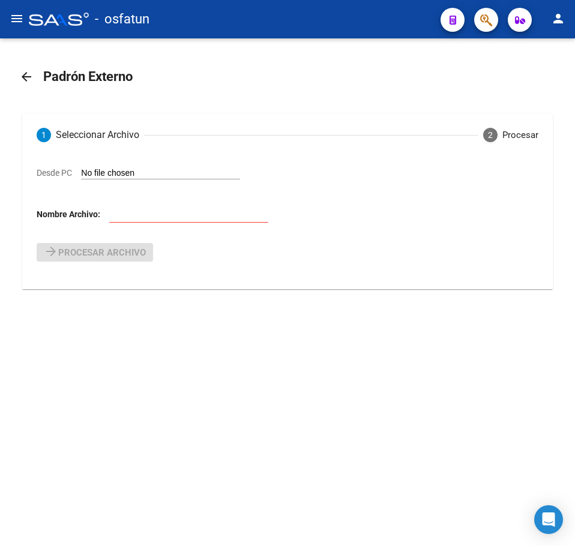
click at [17, 19] on mat-icon "menu" at bounding box center [17, 18] width 14 height 14
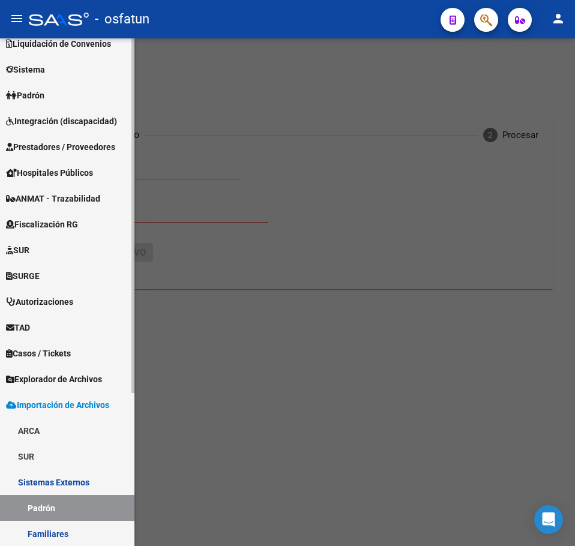
scroll to position [120, 0]
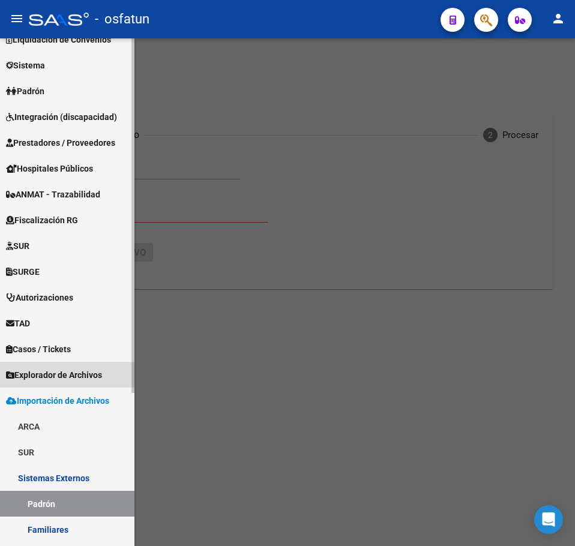
click at [66, 376] on span "Explorador de Archivos" at bounding box center [54, 374] width 96 height 13
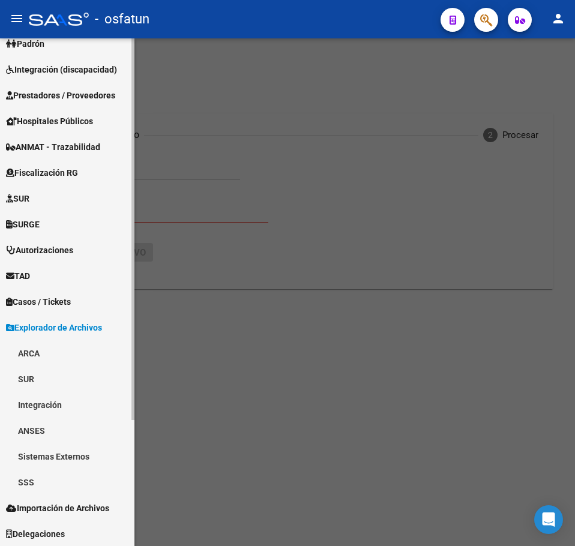
scroll to position [168, 0]
click at [53, 456] on link "Sistemas Externos" at bounding box center [67, 456] width 134 height 26
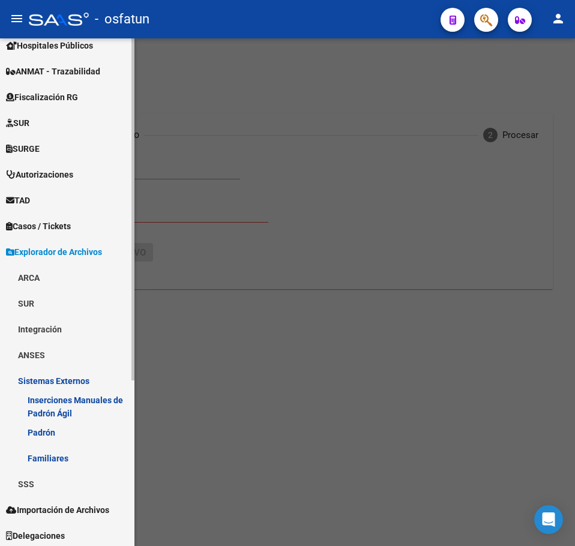
scroll to position [245, 0]
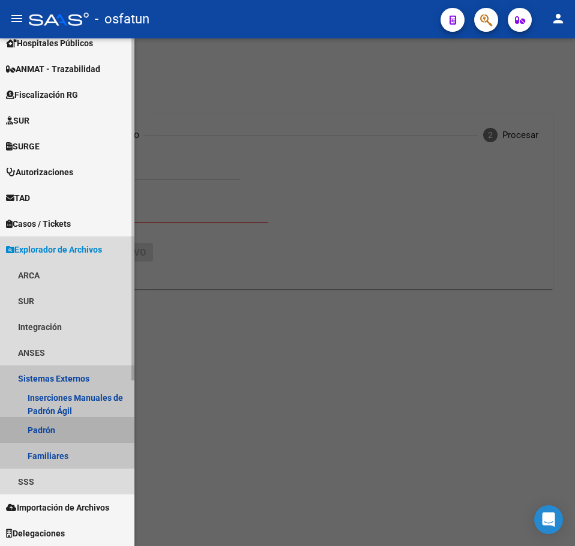
click at [55, 426] on link "Padrón" at bounding box center [67, 430] width 134 height 26
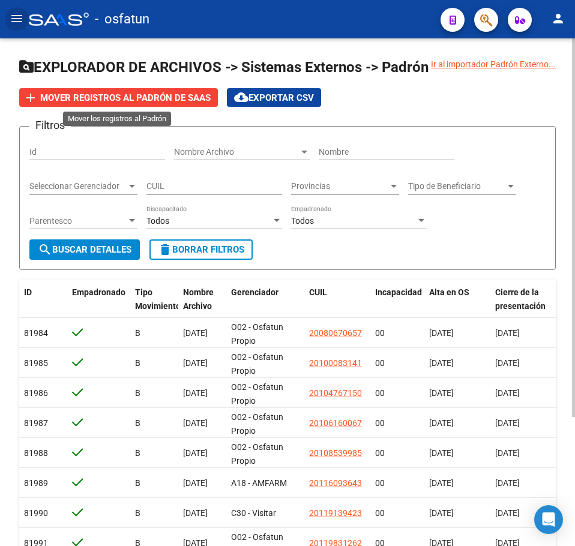
click at [112, 98] on span "Mover registros al PADRÓN de SAAS" at bounding box center [125, 97] width 170 height 11
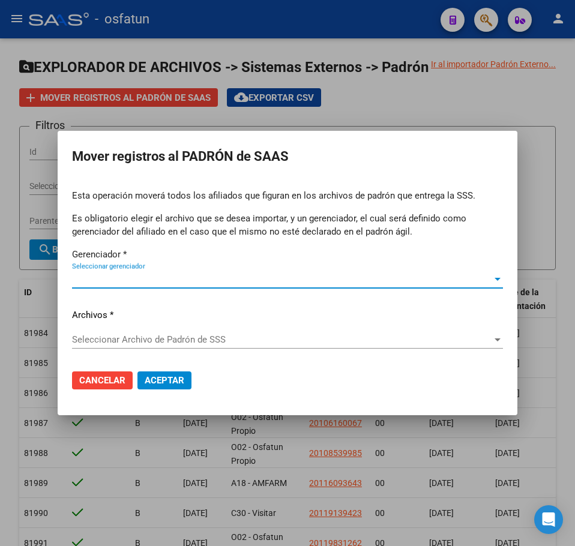
click at [117, 281] on span "Seleccionar gerenciador" at bounding box center [282, 279] width 420 height 11
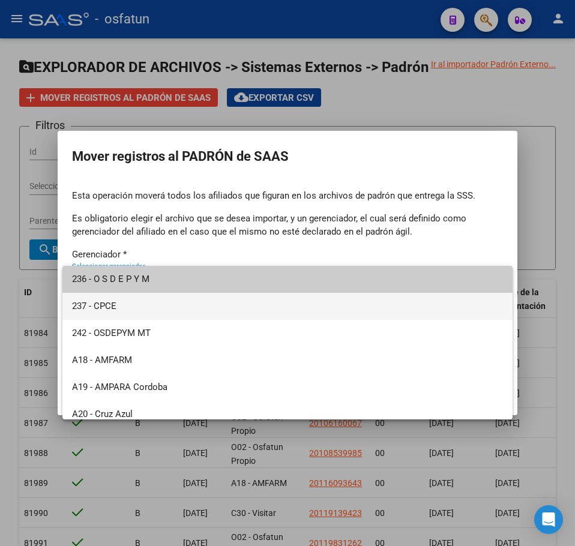
scroll to position [575, 0]
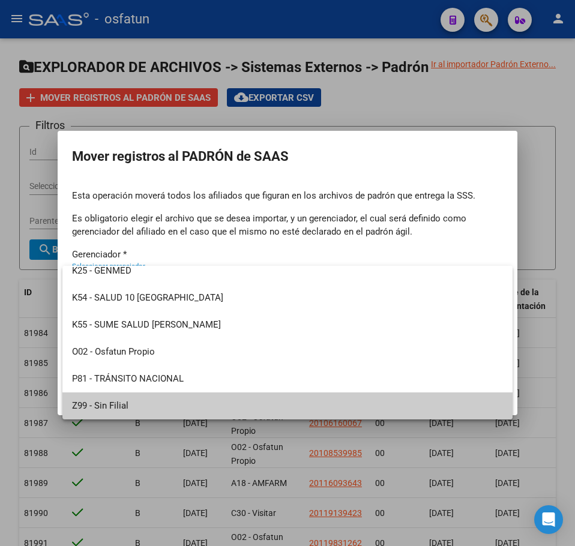
click at [145, 407] on span "Z99 - Sin Filial" at bounding box center [287, 405] width 431 height 27
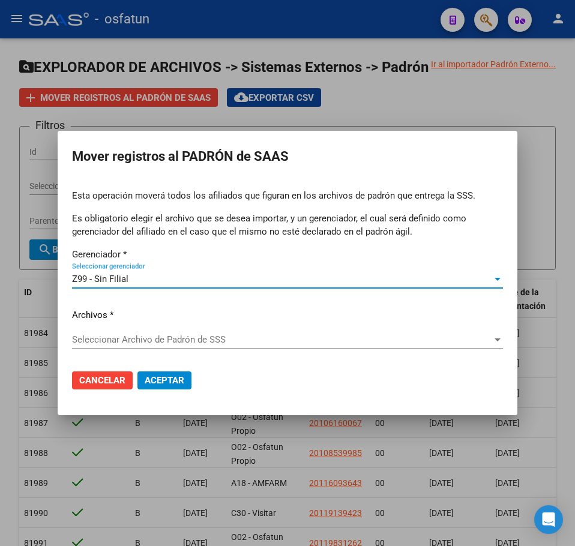
click at [107, 338] on span "Seleccionar Archivo de Padrón de SSS" at bounding box center [282, 339] width 420 height 11
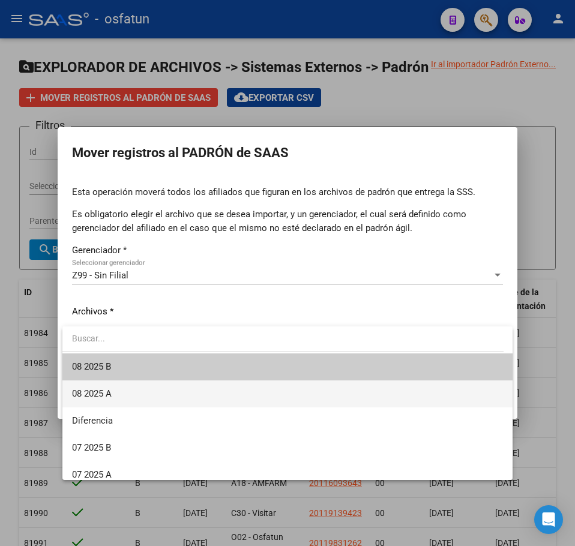
click at [136, 394] on span "08 2025 A" at bounding box center [287, 393] width 431 height 27
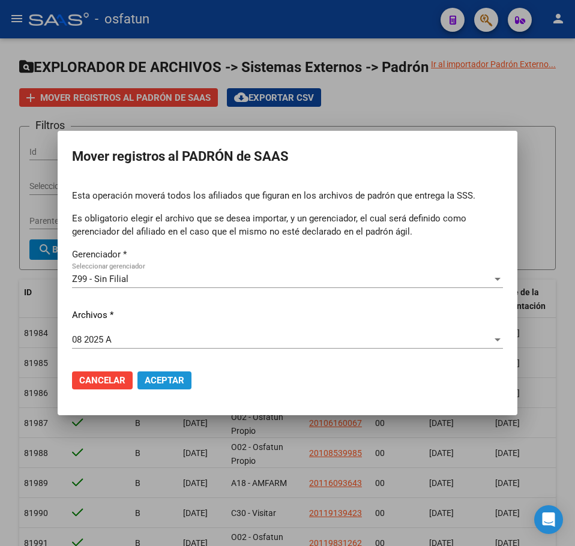
click at [167, 380] on span "Aceptar" at bounding box center [165, 380] width 40 height 11
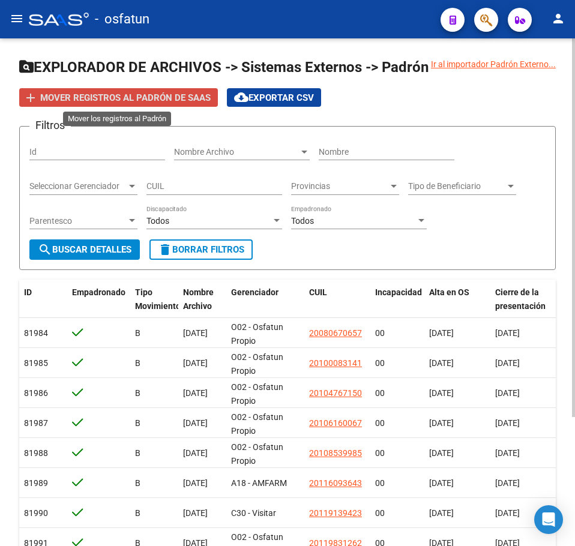
click at [134, 98] on span "Mover registros al PADRÓN de SAAS" at bounding box center [125, 97] width 170 height 11
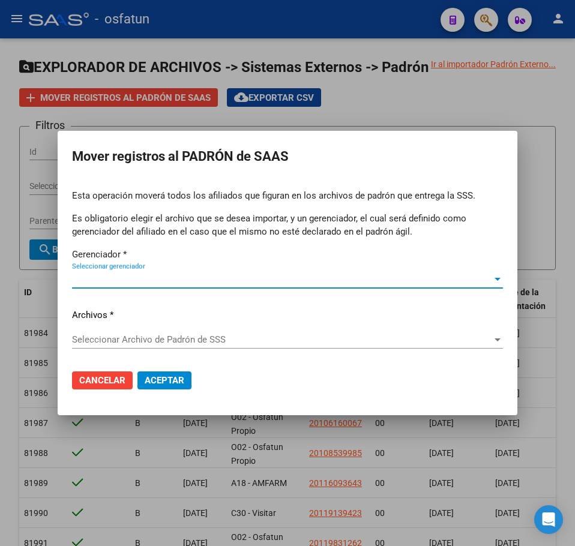
click at [131, 280] on span "Seleccionar gerenciador" at bounding box center [282, 279] width 420 height 11
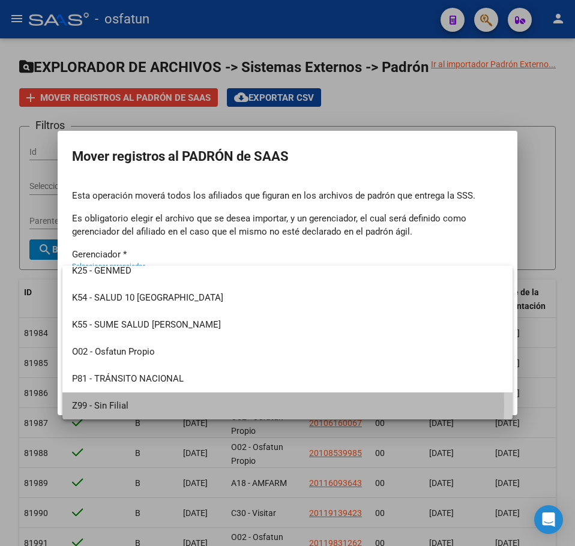
click at [117, 405] on span "Z99 - Sin Filial" at bounding box center [287, 405] width 431 height 27
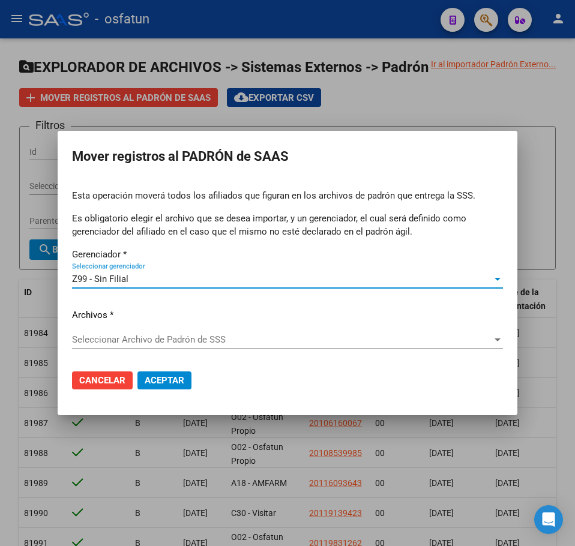
click at [122, 341] on span "Seleccionar Archivo de Padrón de SSS" at bounding box center [282, 339] width 420 height 11
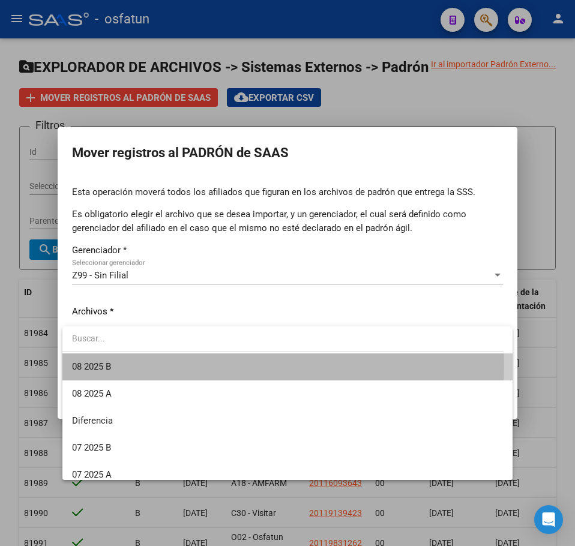
click at [123, 365] on span "08 2025 B" at bounding box center [287, 366] width 431 height 27
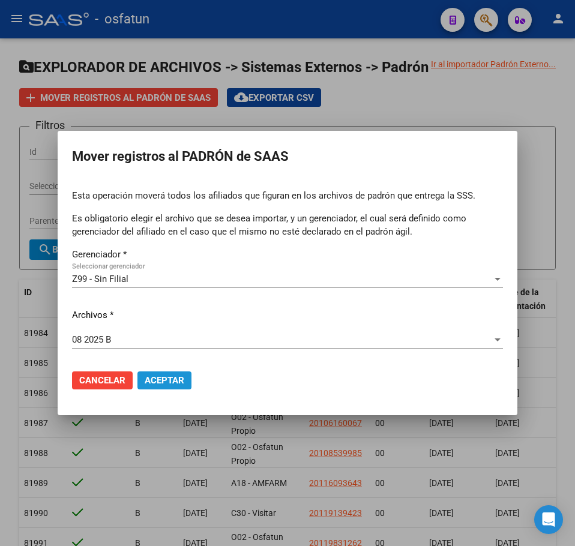
click at [170, 383] on span "Aceptar" at bounding box center [165, 380] width 40 height 11
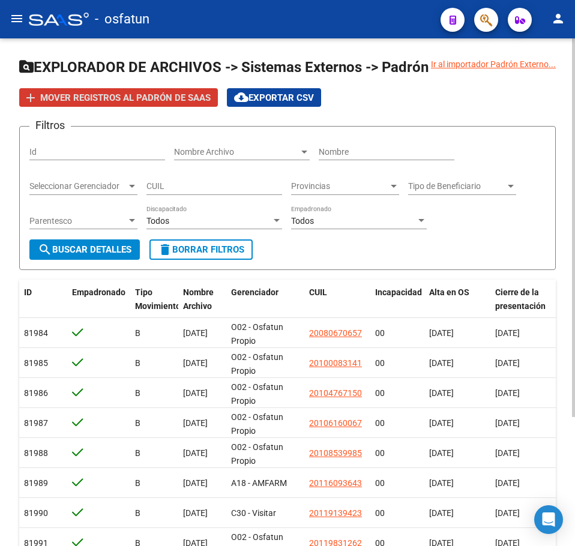
click at [96, 251] on span "search Buscar Detalles" at bounding box center [85, 249] width 94 height 11
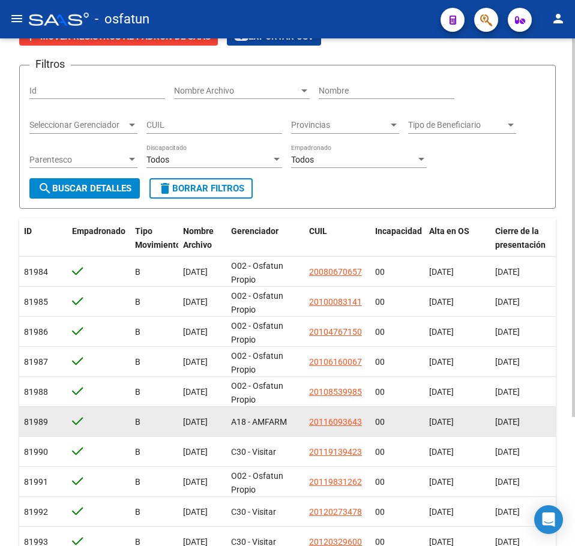
scroll to position [0, 0]
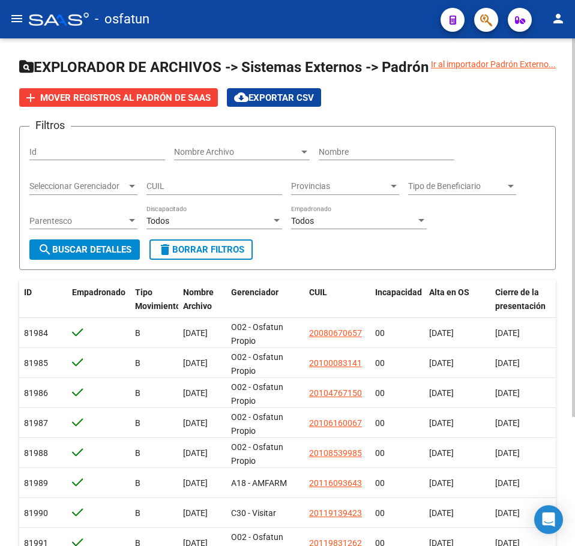
click at [228, 218] on div "Todos" at bounding box center [208, 221] width 125 height 10
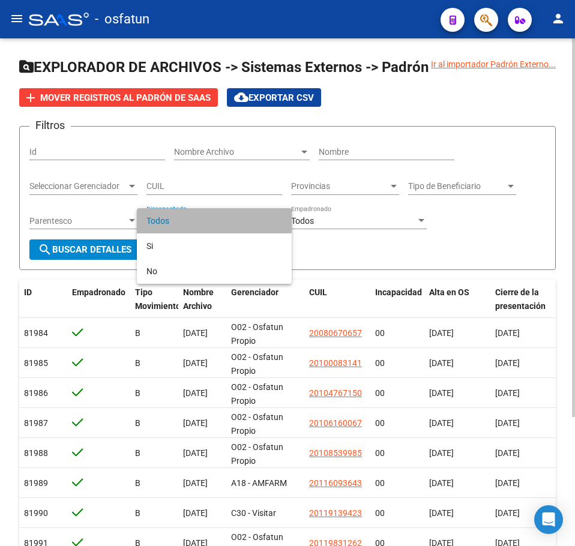
click at [228, 218] on span "Todos" at bounding box center [214, 220] width 136 height 25
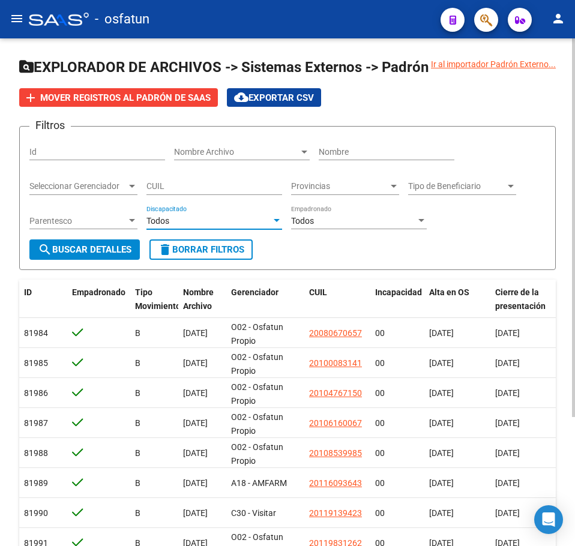
click at [266, 153] on span "Nombre Archivo" at bounding box center [236, 152] width 125 height 10
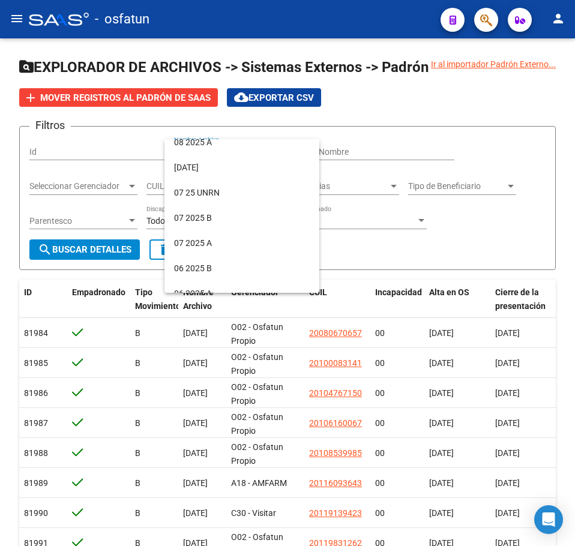
scroll to position [227, 0]
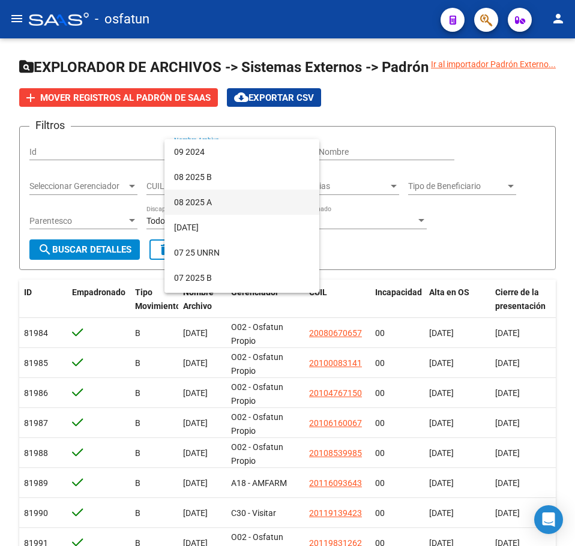
click at [258, 200] on span "08 2025 A" at bounding box center [242, 202] width 136 height 25
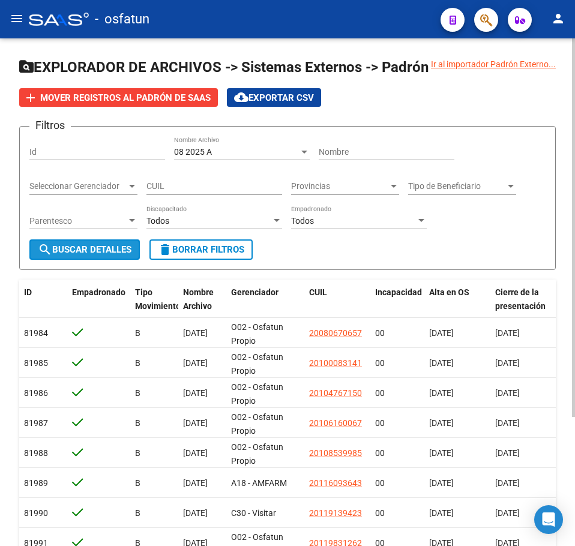
click at [92, 252] on span "search Buscar Detalles" at bounding box center [85, 249] width 94 height 11
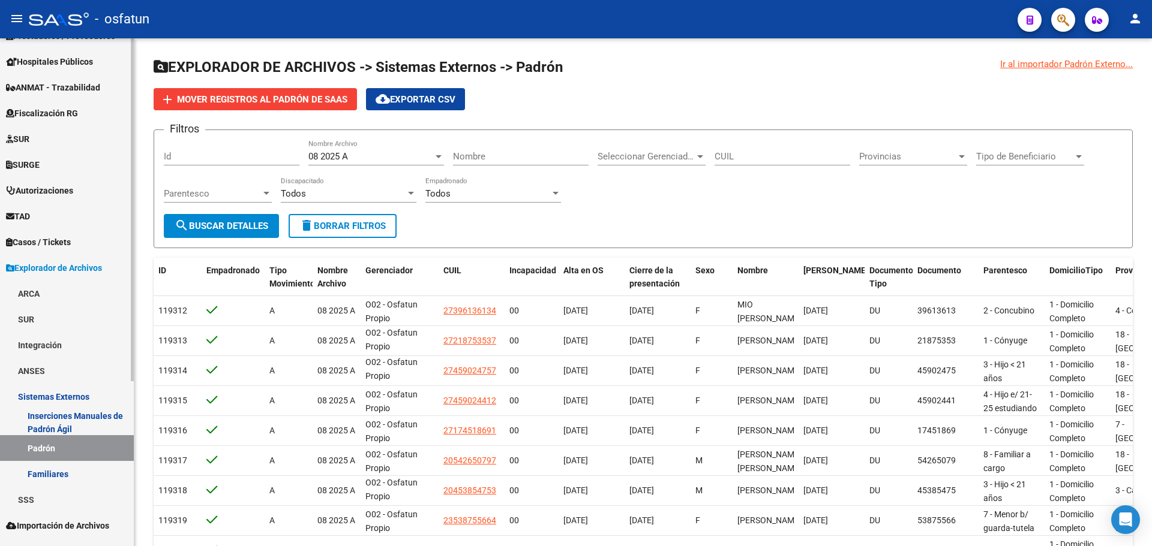
scroll to position [245, 0]
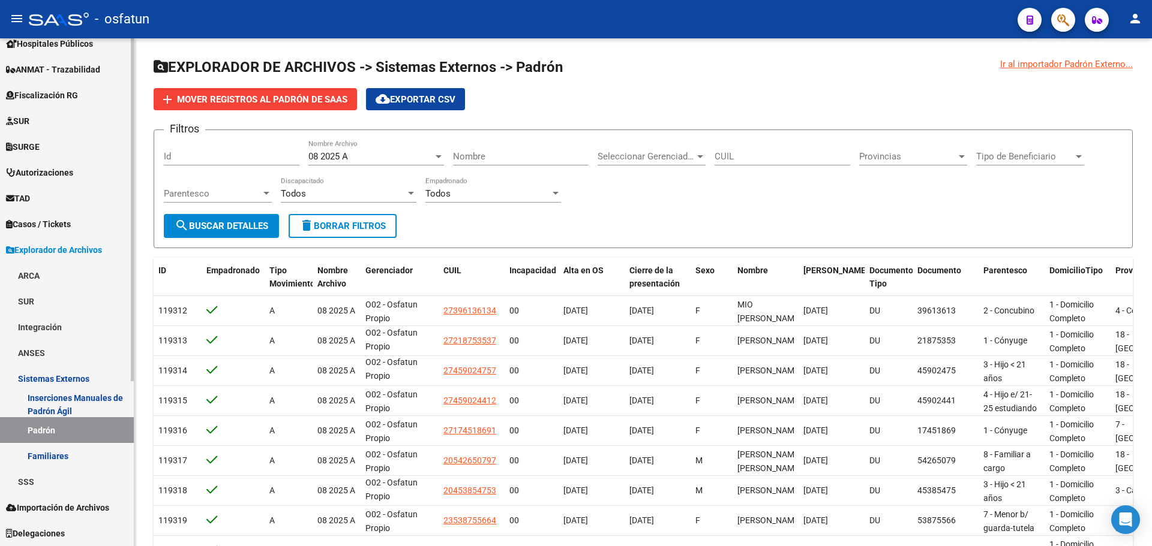
click at [42, 480] on link "SSS" at bounding box center [67, 482] width 134 height 26
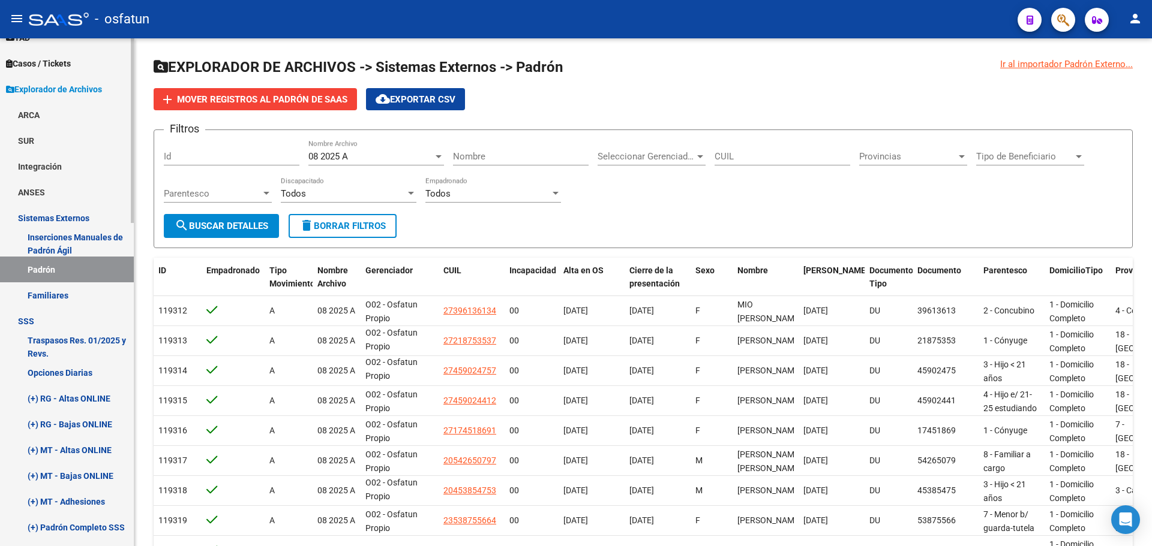
scroll to position [485, 0]
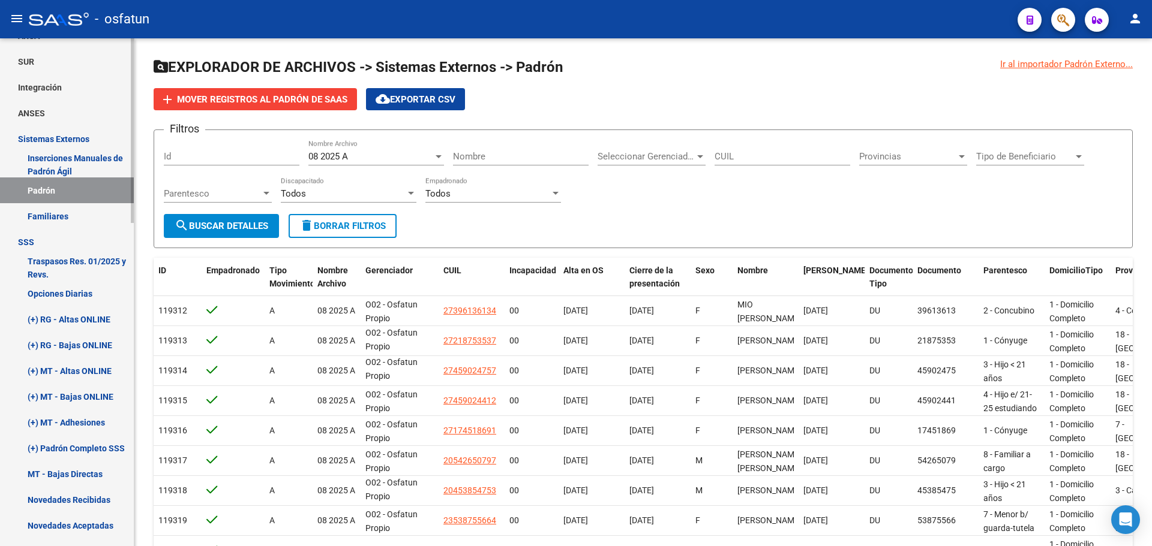
click at [97, 318] on link "(+) RG - Altas ONLINE" at bounding box center [67, 319] width 134 height 26
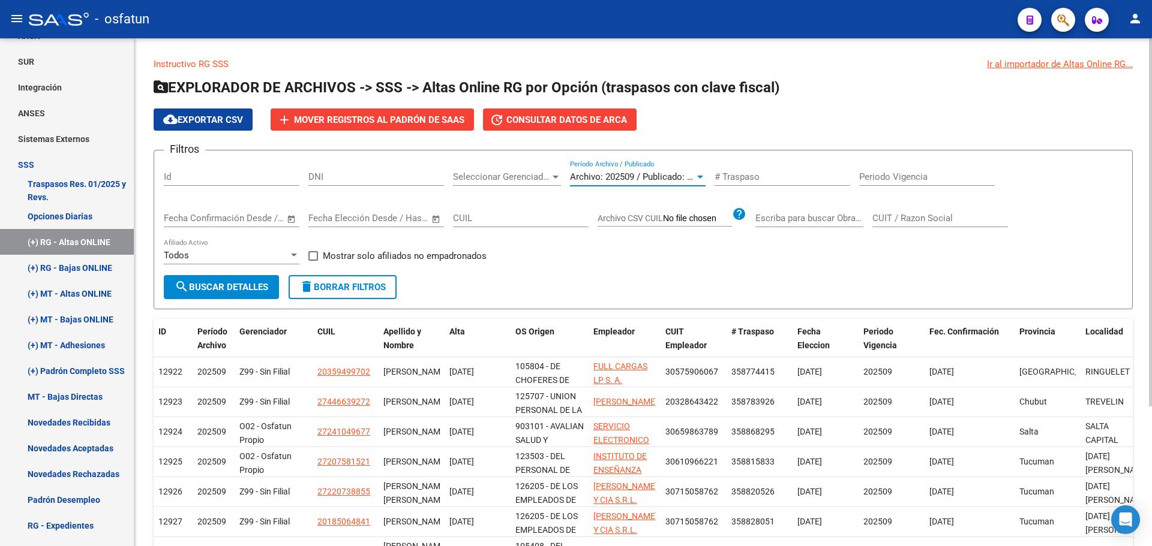
click at [611, 175] on span "Archivo: 202509 / Publicado: 202508" at bounding box center [643, 177] width 146 height 11
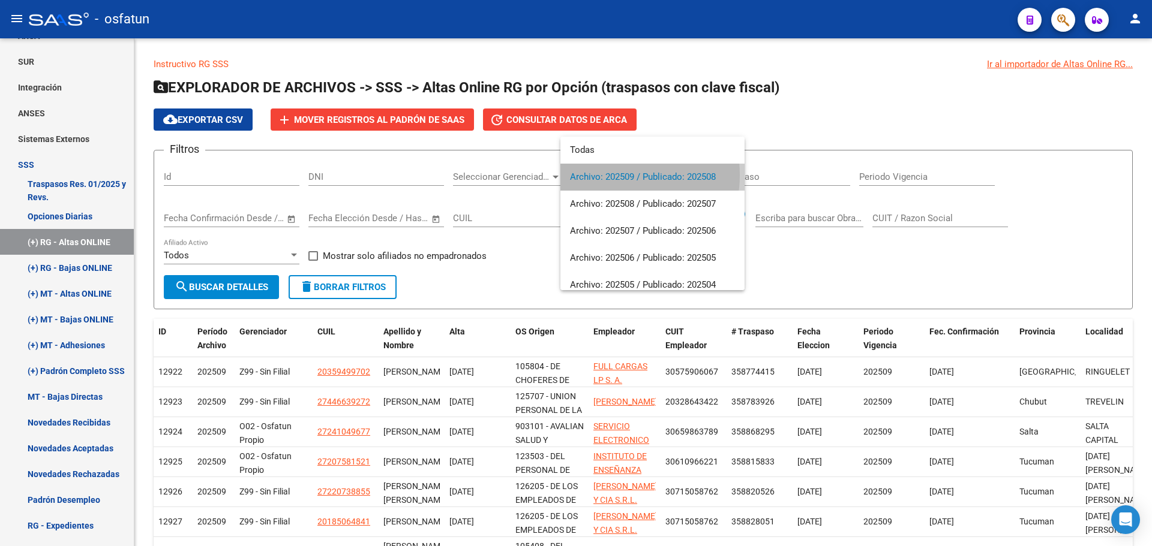
click at [612, 175] on span "Archivo: 202509 / Publicado: 202508" at bounding box center [652, 177] width 165 height 27
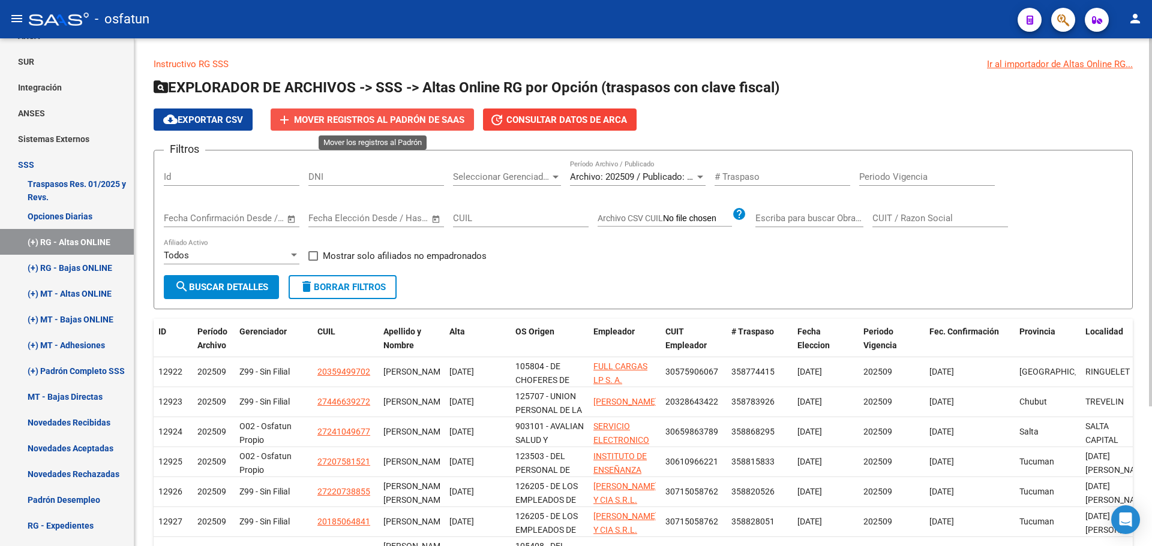
click at [343, 119] on span "Mover registros al PADRÓN de SAAS" at bounding box center [379, 120] width 170 height 11
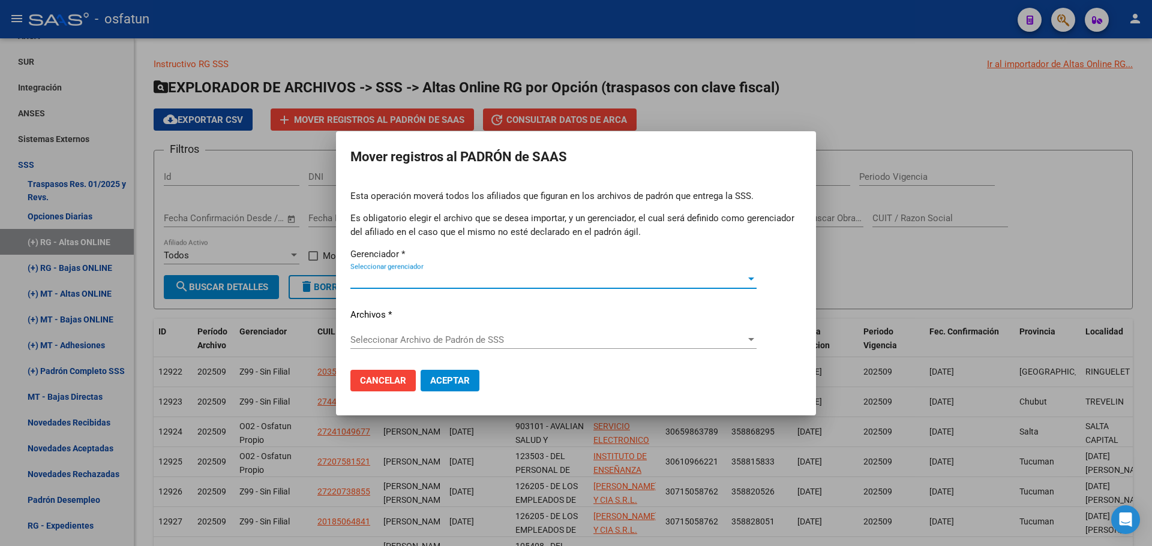
click at [411, 281] on span "Seleccionar gerenciador" at bounding box center [547, 279] width 395 height 11
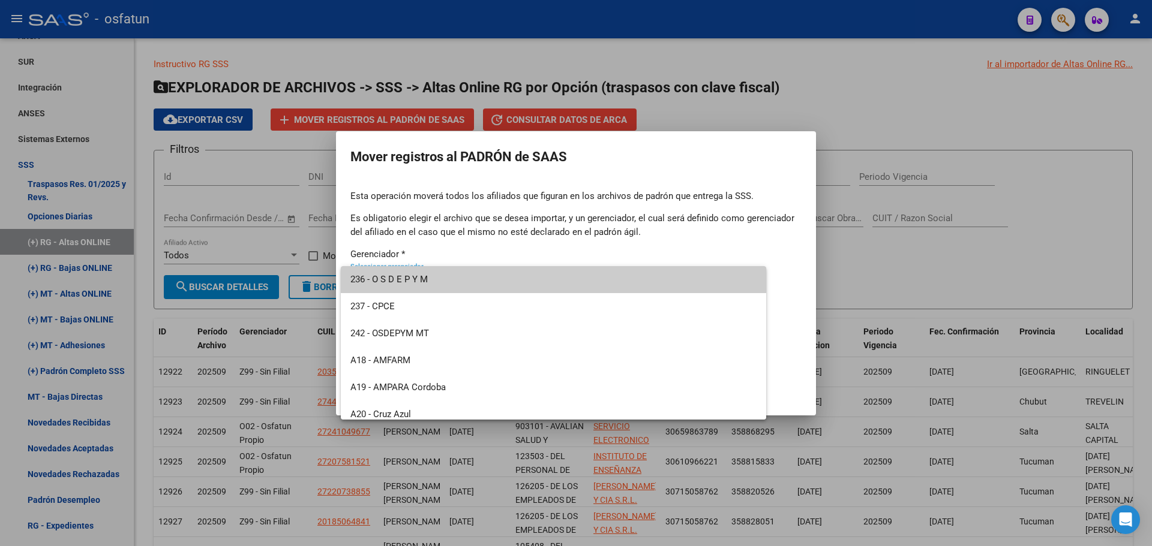
scroll to position [575, 0]
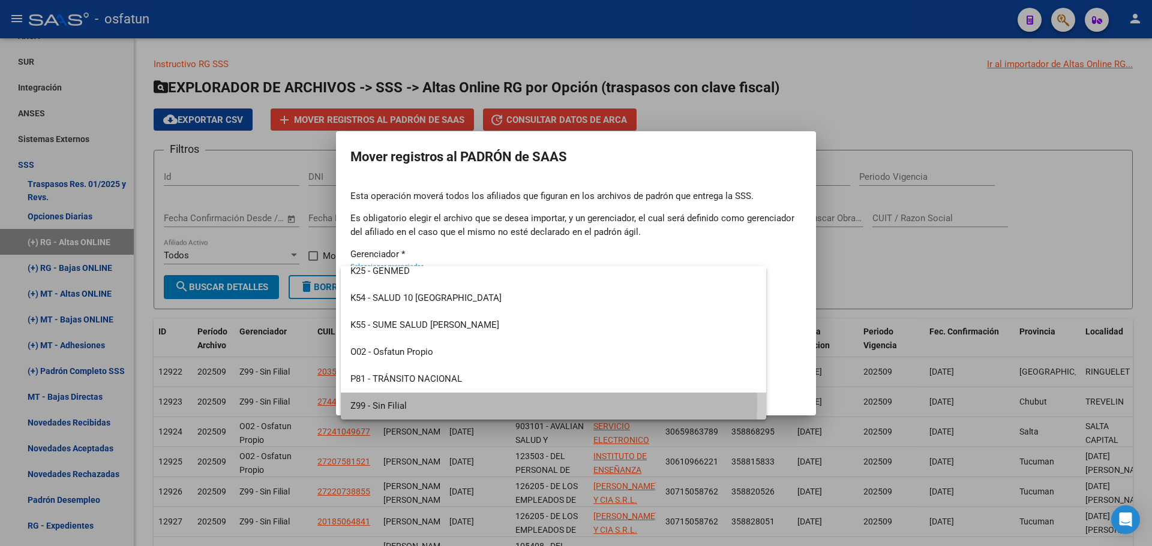
click at [394, 404] on span "Z99 - Sin Filial" at bounding box center [553, 406] width 406 height 27
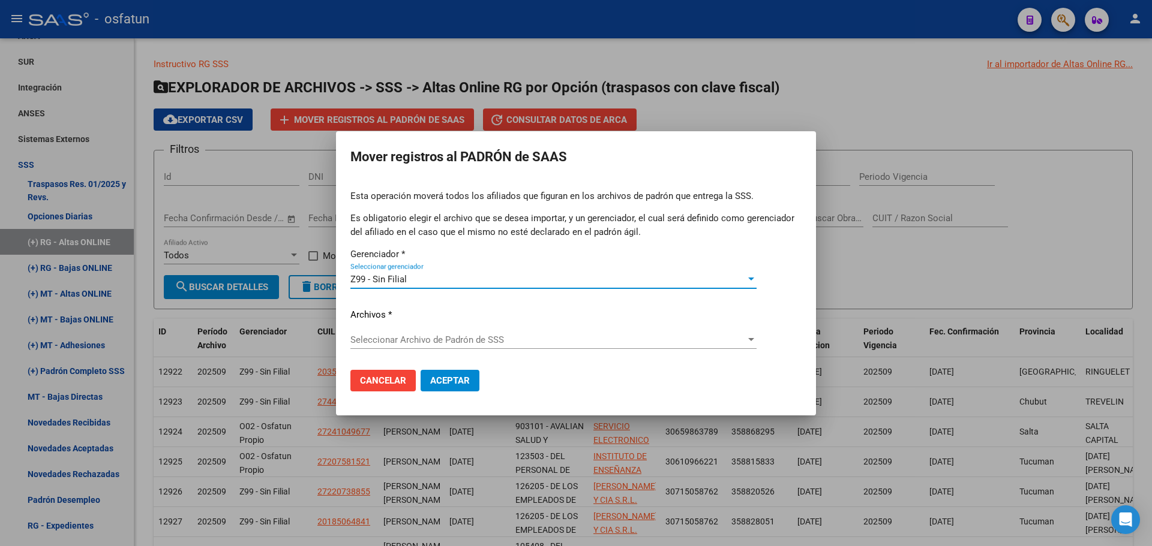
click at [397, 342] on span "Seleccionar Archivo de Padrón de SSS" at bounding box center [547, 340] width 395 height 11
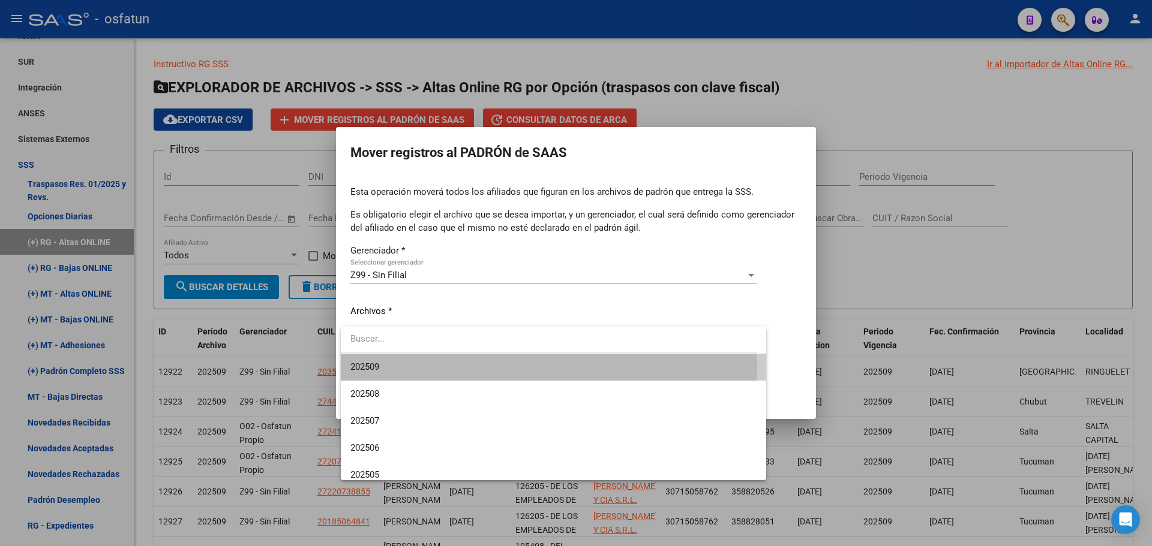
click at [381, 365] on span "202509" at bounding box center [553, 367] width 406 height 27
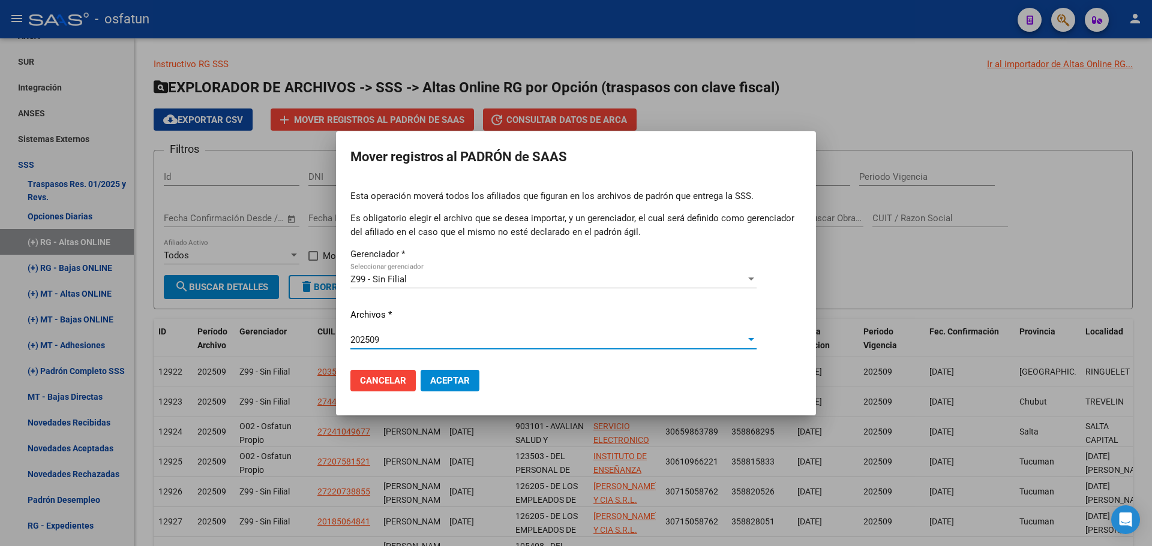
click at [448, 377] on span "Aceptar" at bounding box center [450, 380] width 40 height 11
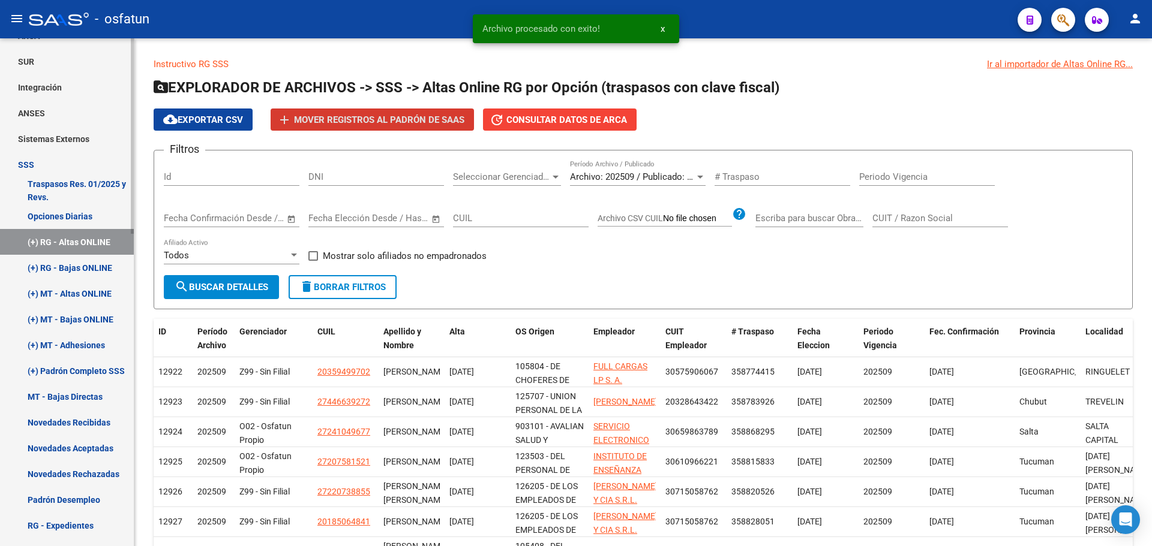
click at [93, 265] on link "(+) RG - Bajas ONLINE" at bounding box center [67, 268] width 134 height 26
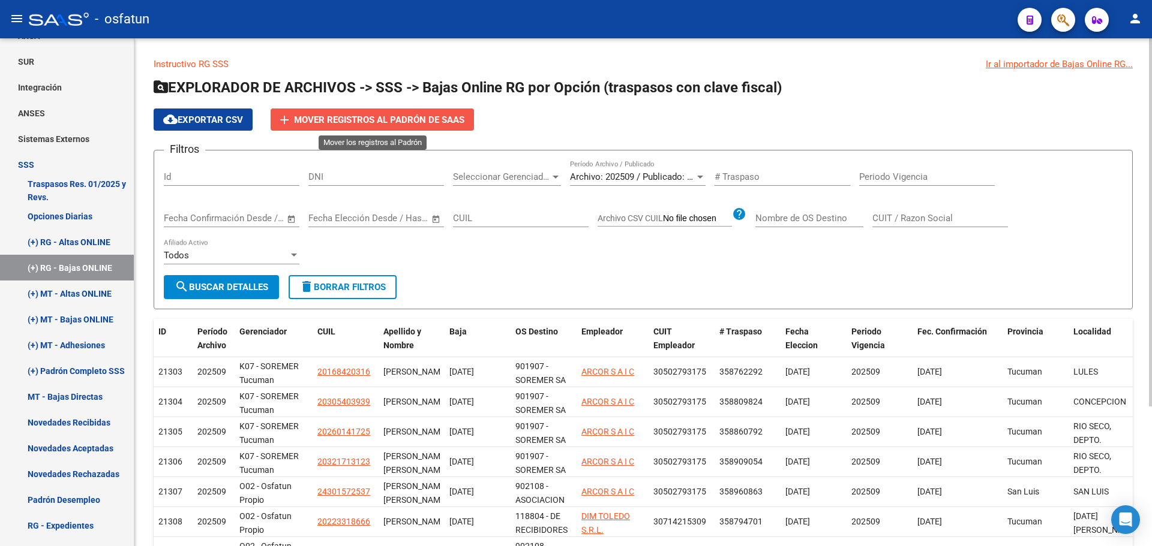
click at [341, 122] on span "Mover registros al PADRÓN de SAAS" at bounding box center [379, 120] width 170 height 11
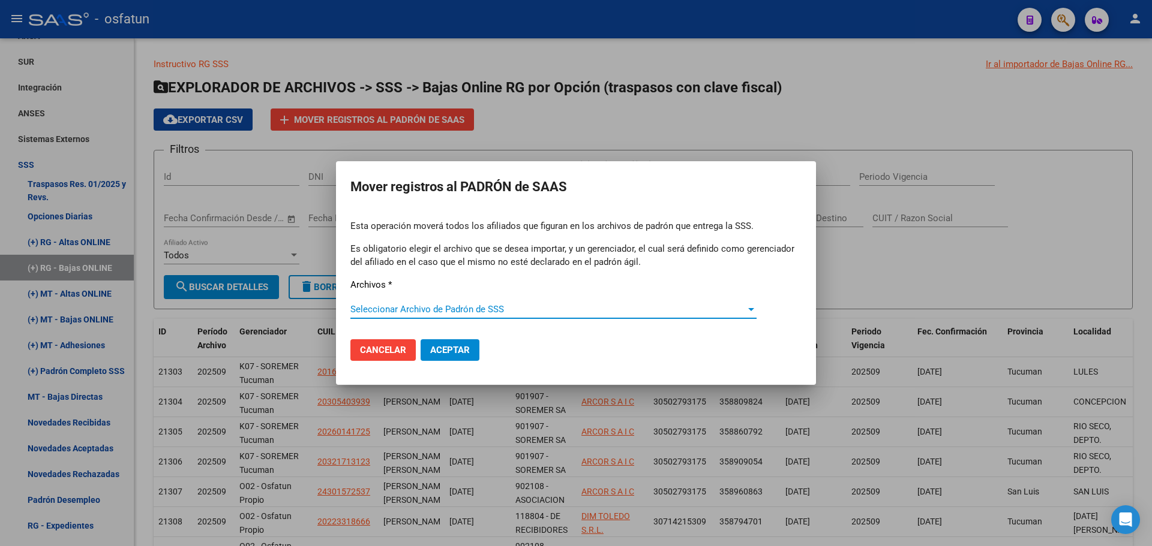
click at [418, 302] on div "Seleccionar Archivo de Padrón de SSS Seleccionar Archivo de Padrón de SSS" at bounding box center [553, 310] width 406 height 18
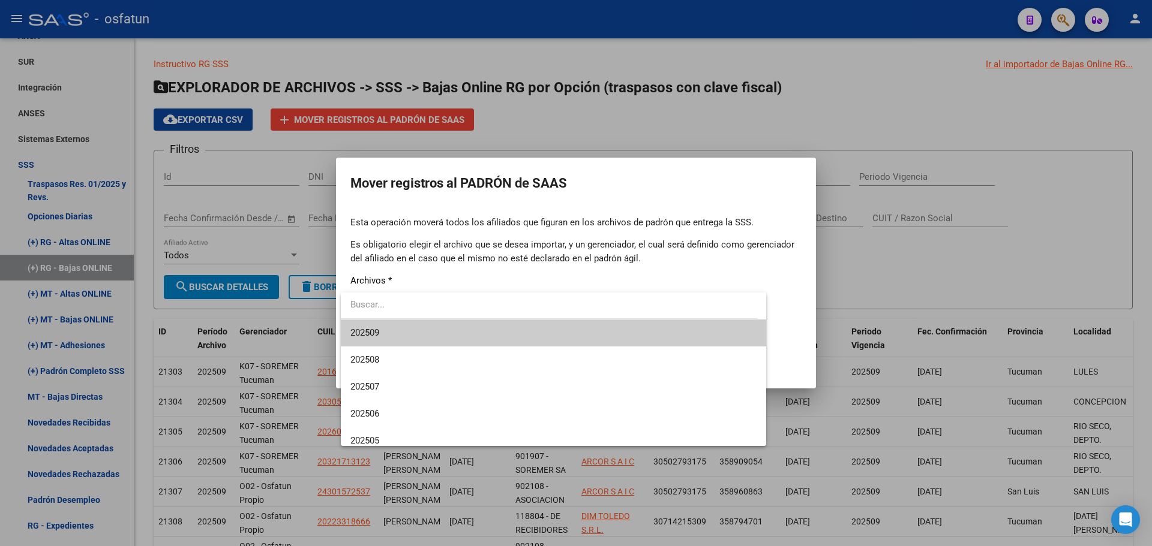
click at [394, 335] on span "202509" at bounding box center [553, 333] width 406 height 27
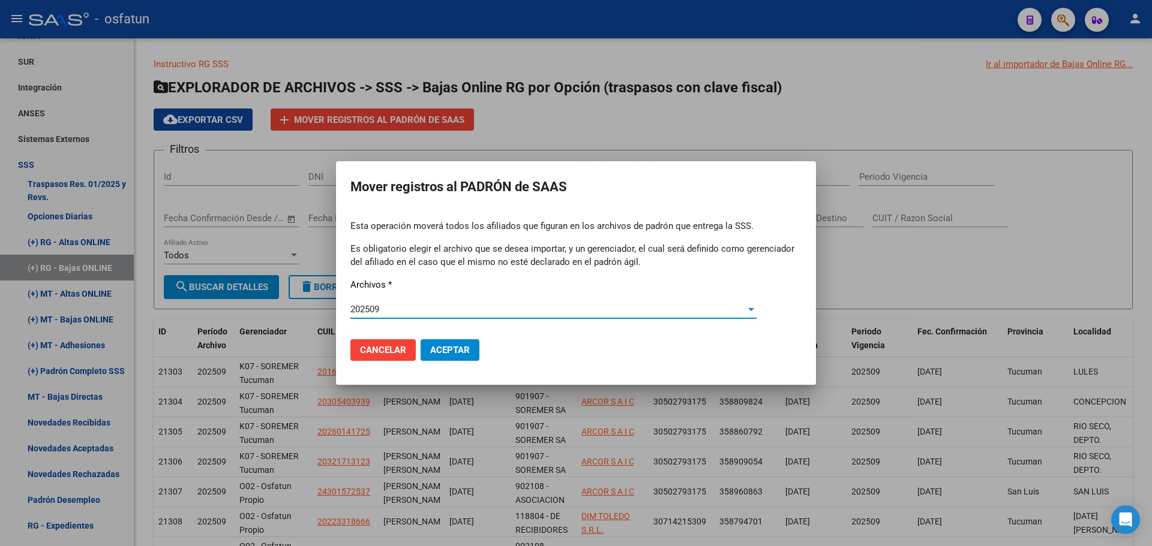
click at [459, 350] on span "Aceptar" at bounding box center [450, 350] width 40 height 11
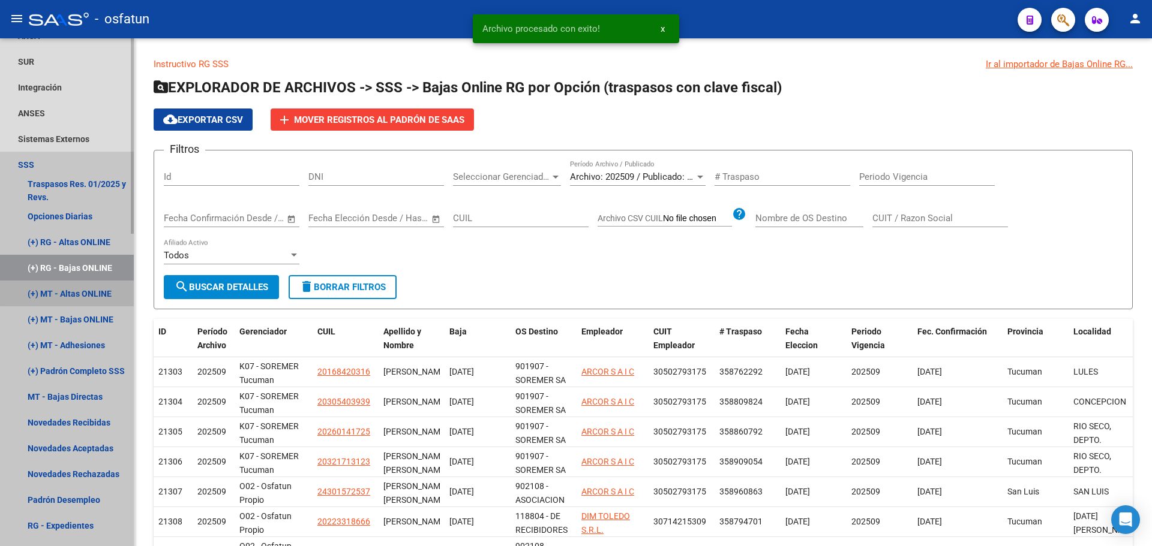
click at [84, 292] on link "(+) MT - Altas ONLINE" at bounding box center [67, 294] width 134 height 26
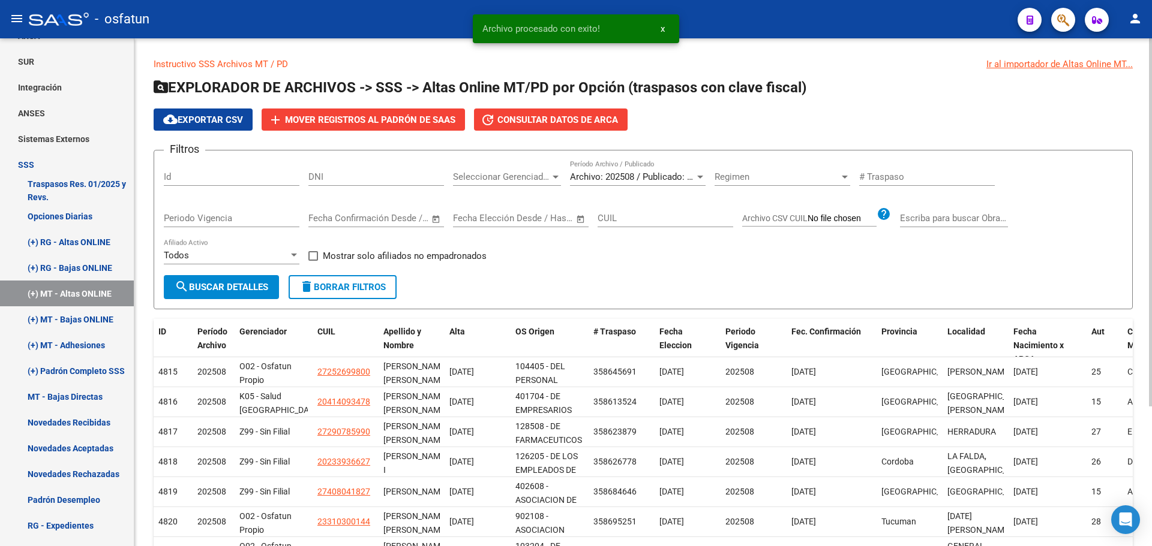
click at [621, 175] on span "Archivo: 202508 / Publicado: 202507" at bounding box center [643, 177] width 146 height 11
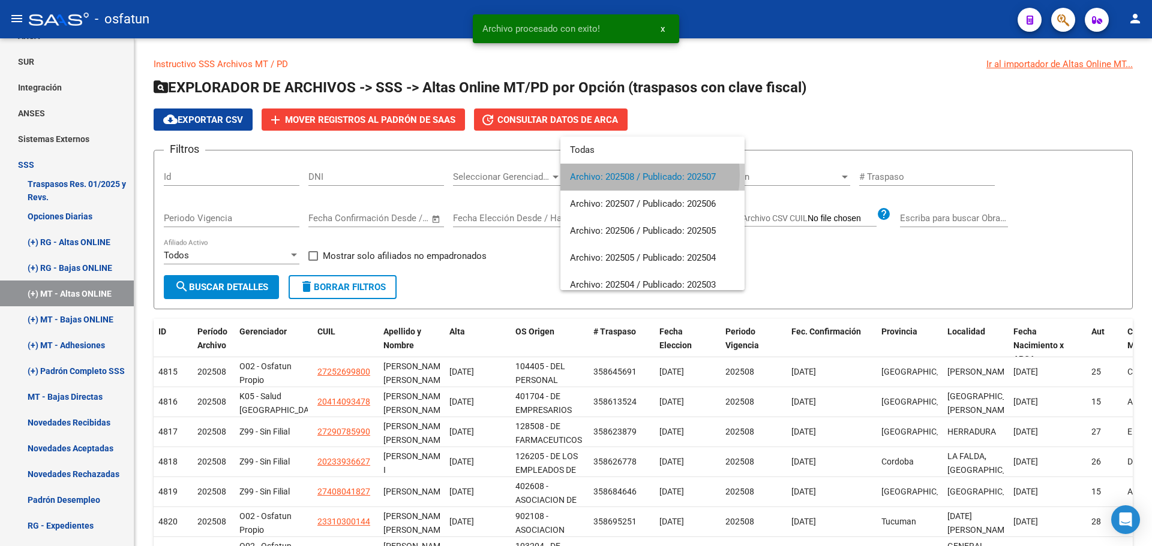
click at [632, 175] on span "Archivo: 202508 / Publicado: 202507" at bounding box center [652, 177] width 165 height 27
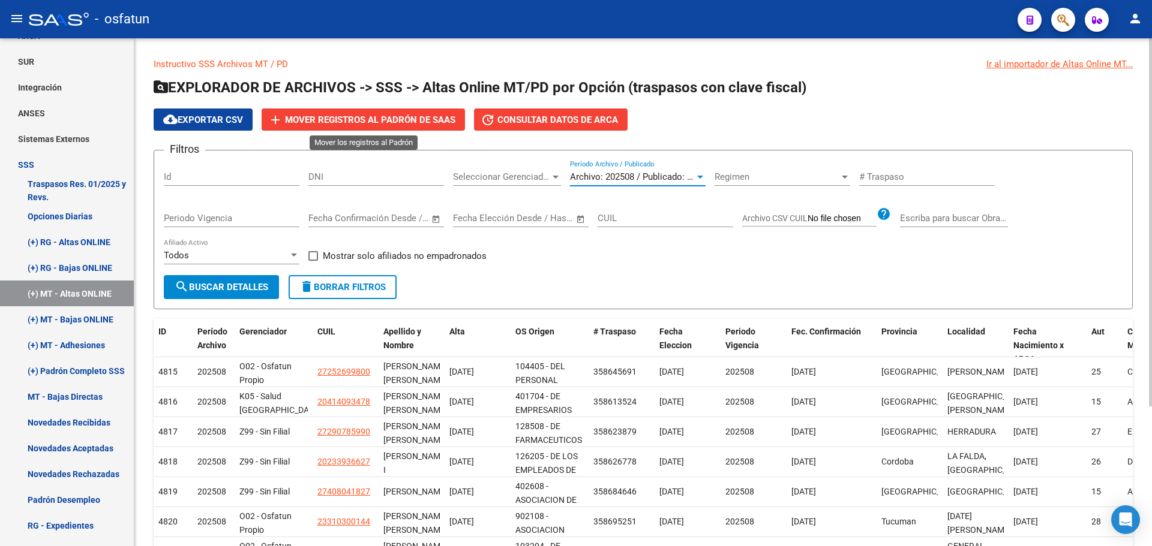
click at [333, 121] on span "Mover registros al PADRÓN de SAAS" at bounding box center [370, 120] width 170 height 11
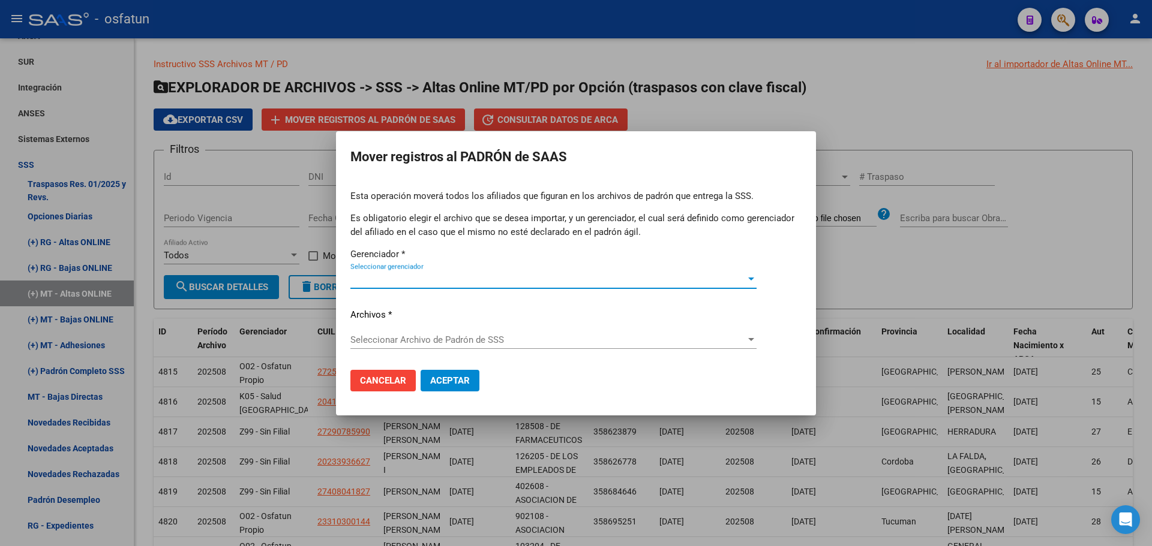
click at [393, 274] on span "Seleccionar gerenciador" at bounding box center [547, 279] width 395 height 11
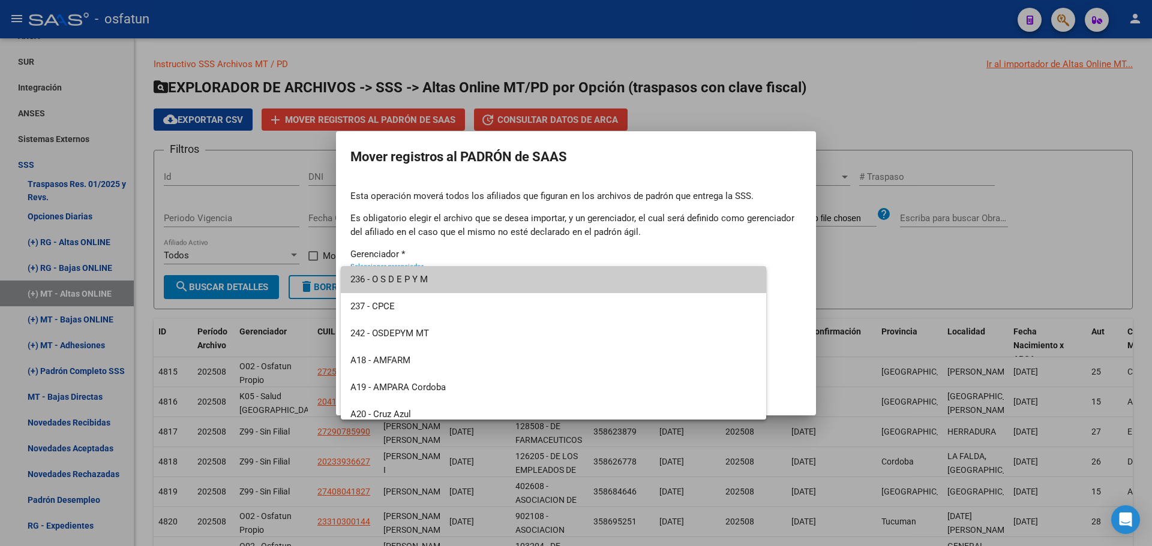
scroll to position [575, 0]
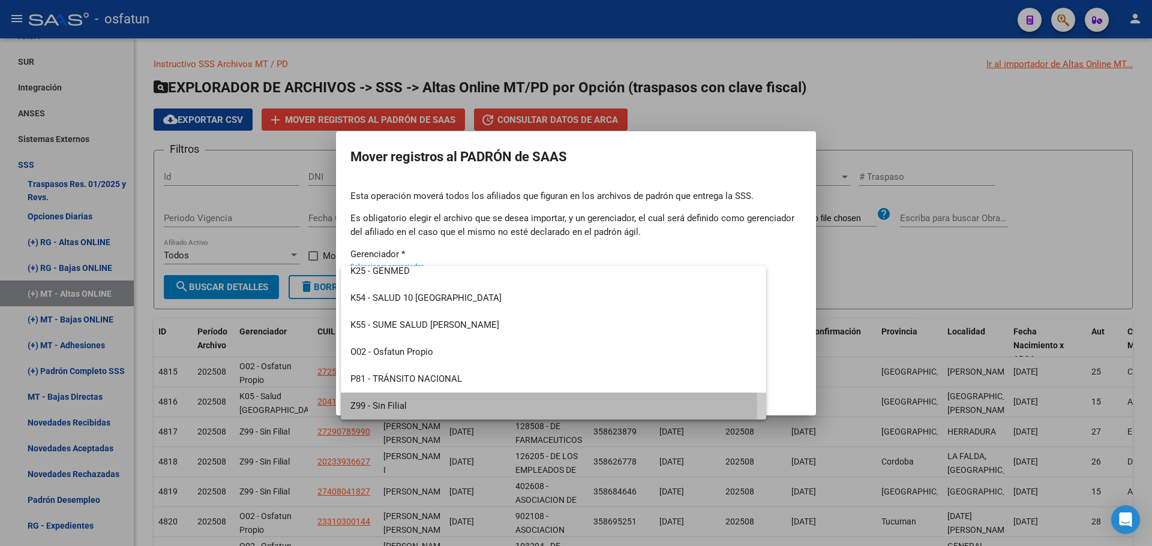
click at [401, 405] on span "Z99 - Sin Filial" at bounding box center [553, 406] width 406 height 27
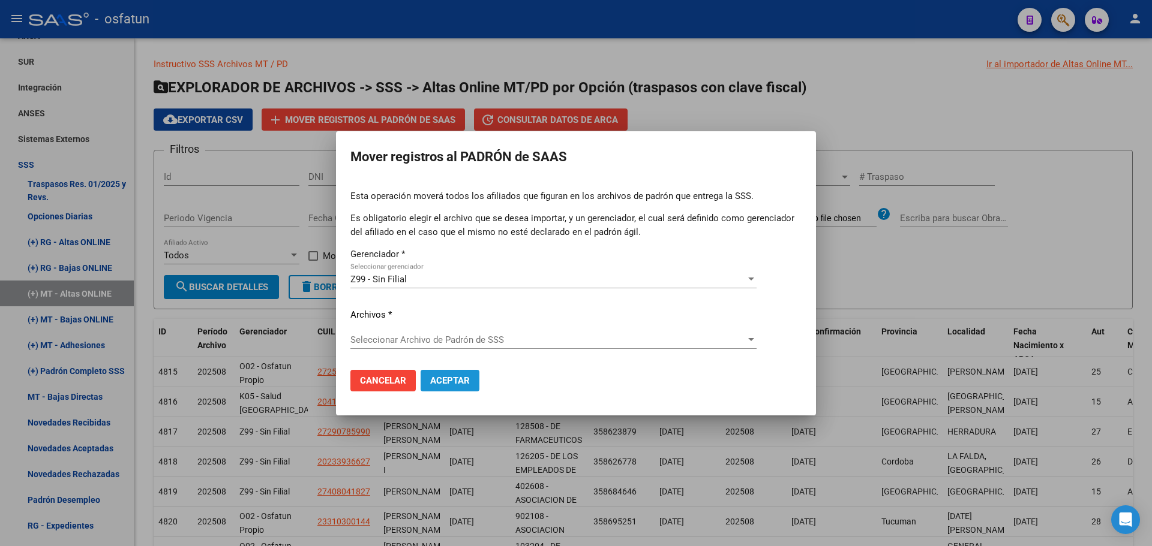
click at [451, 381] on span "Aceptar" at bounding box center [450, 380] width 40 height 11
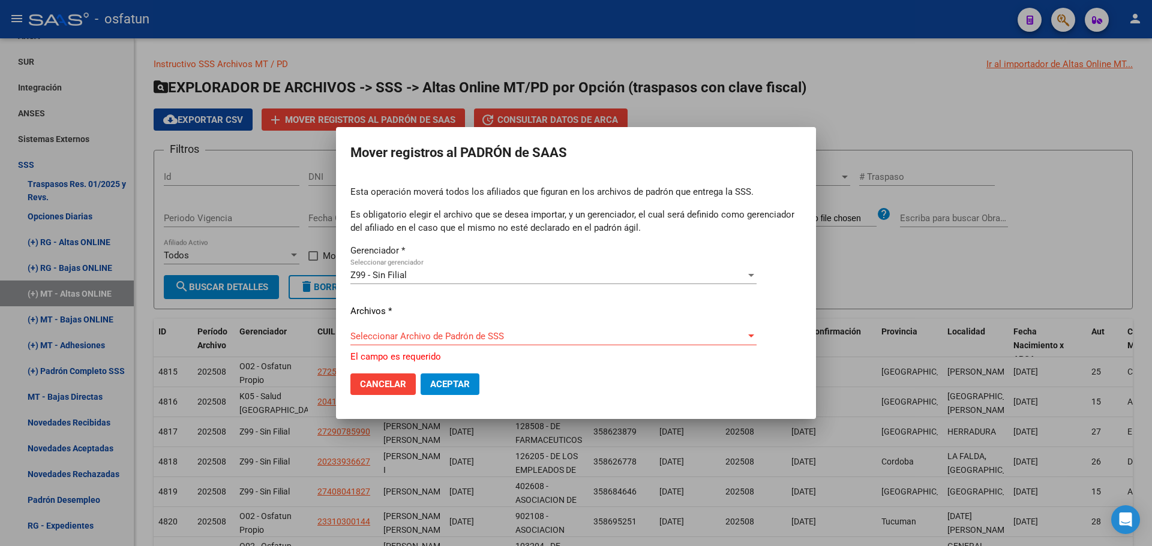
click at [410, 336] on span "Seleccionar Archivo de Padrón de SSS" at bounding box center [547, 336] width 395 height 11
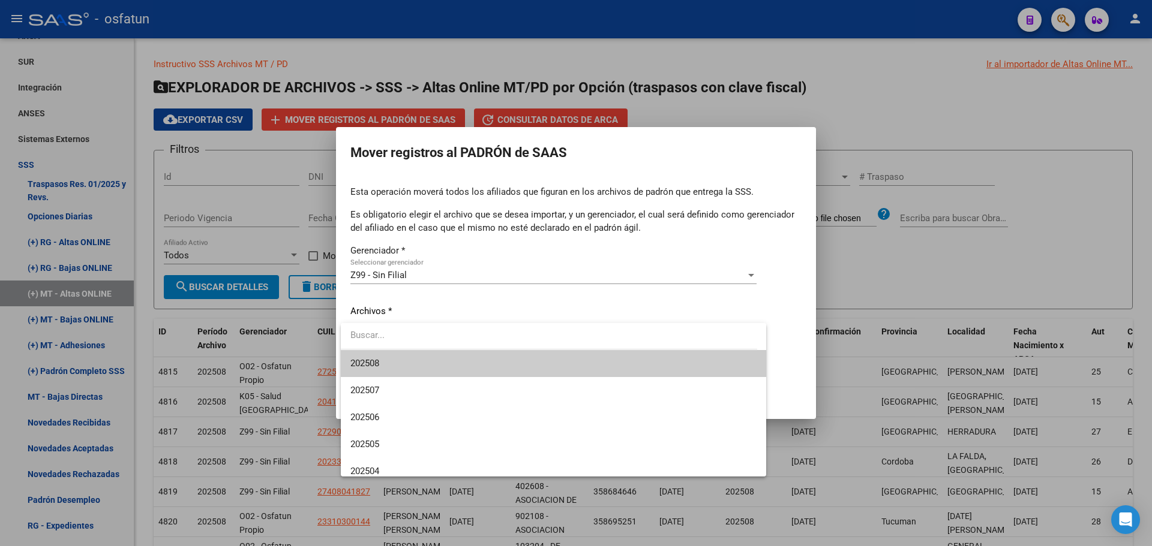
click at [390, 359] on span "202508" at bounding box center [553, 363] width 406 height 27
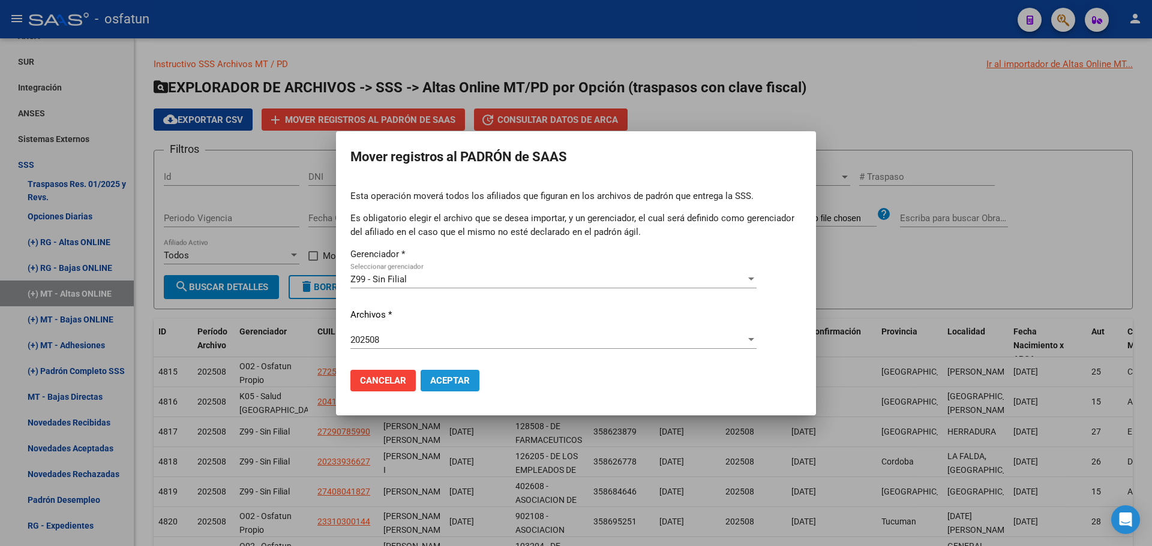
click at [446, 381] on span "Aceptar" at bounding box center [450, 380] width 40 height 11
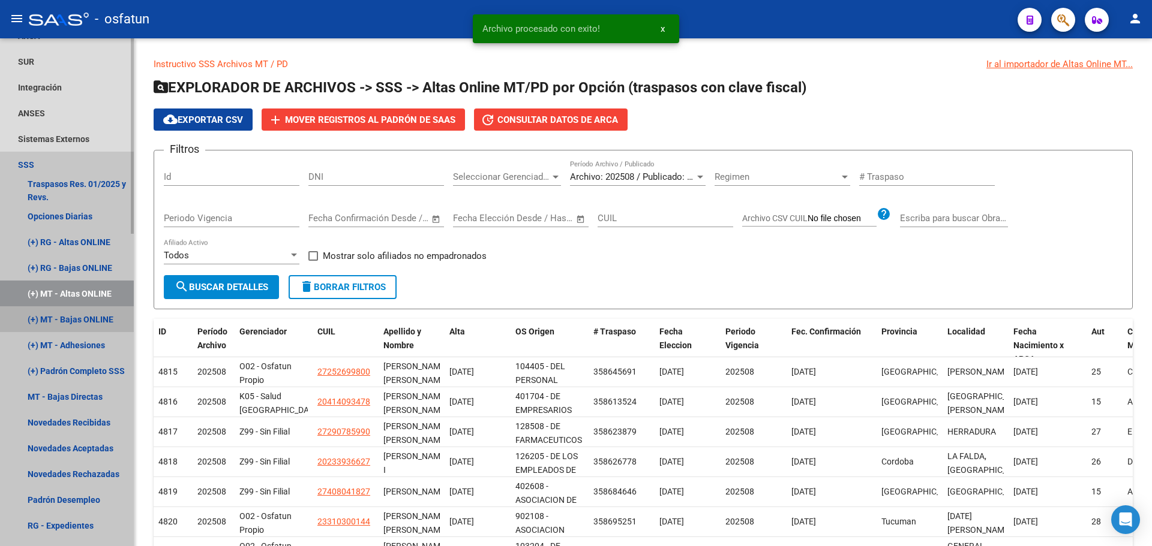
click at [79, 318] on link "(+) MT - Bajas ONLINE" at bounding box center [67, 319] width 134 height 26
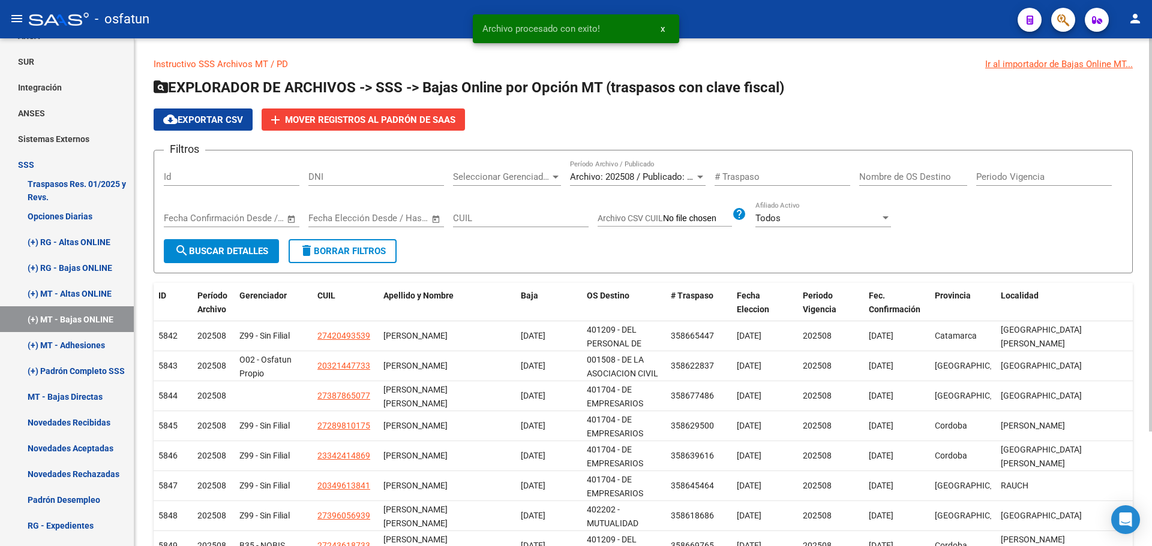
click at [605, 179] on span "Archivo: 202508 / Publicado: 202507" at bounding box center [643, 177] width 146 height 11
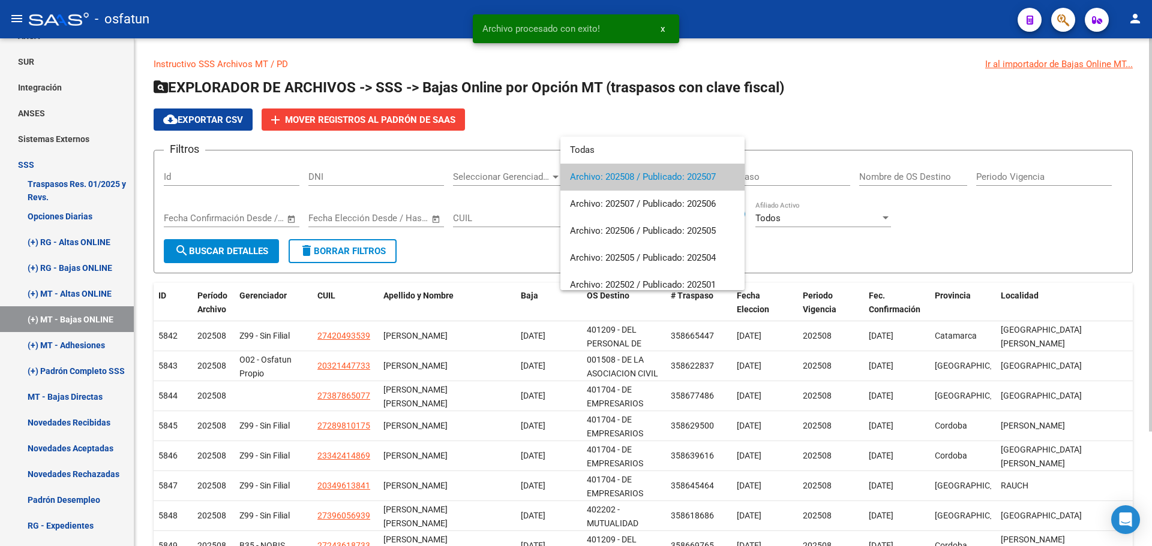
click at [605, 179] on span "Archivo: 202508 / Publicado: 202507" at bounding box center [652, 177] width 165 height 27
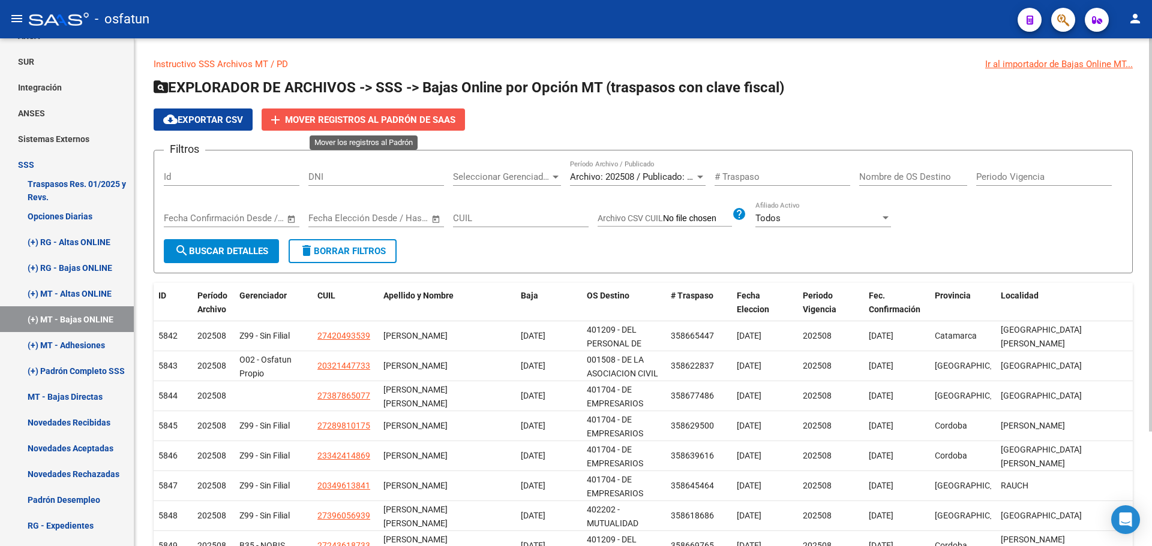
click at [336, 119] on span "Mover registros al PADRÓN de SAAS" at bounding box center [370, 120] width 170 height 11
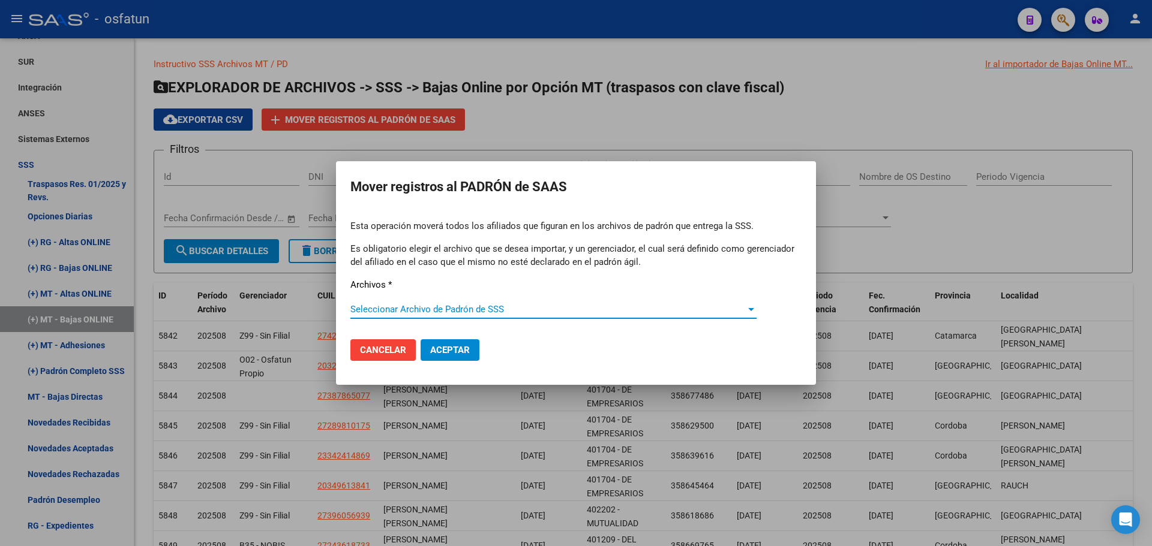
click at [393, 312] on span "Seleccionar Archivo de Padrón de SSS" at bounding box center [547, 309] width 395 height 11
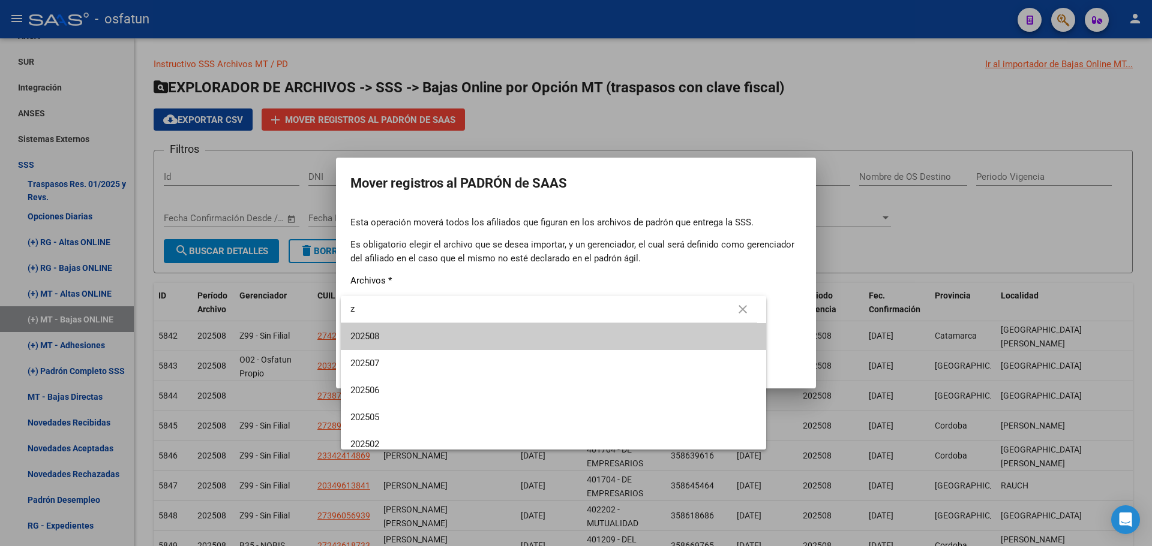
type input "z"
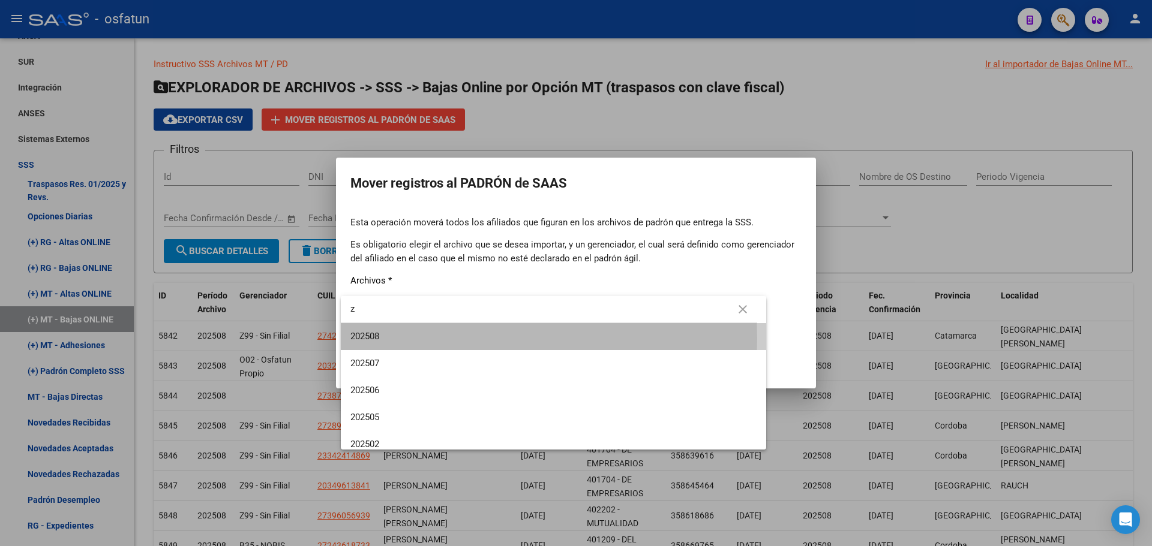
click at [392, 339] on span "202508" at bounding box center [553, 336] width 406 height 27
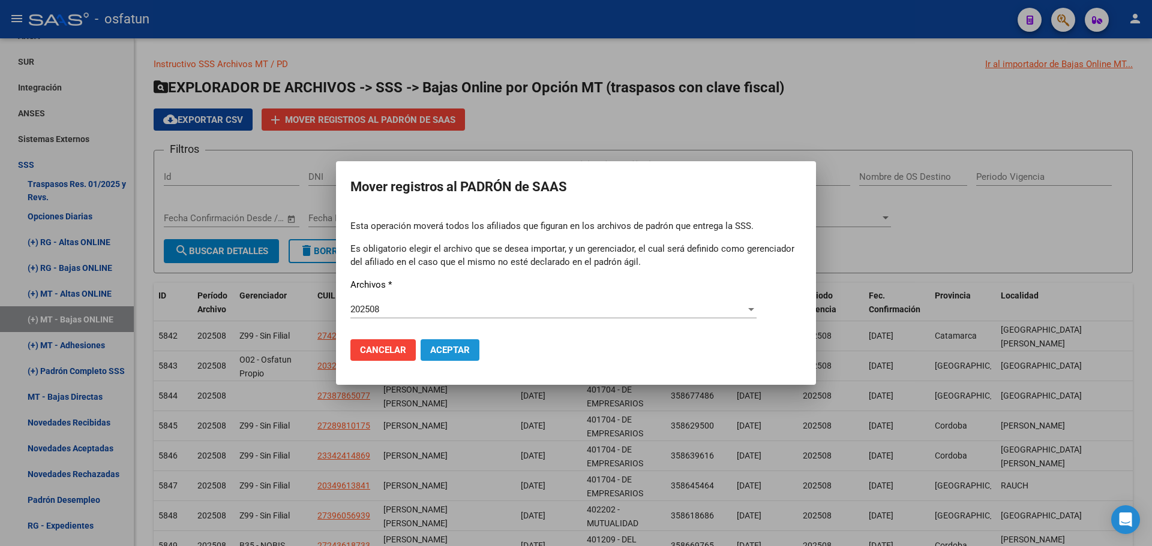
click at [458, 348] on span "Aceptar" at bounding box center [450, 350] width 40 height 11
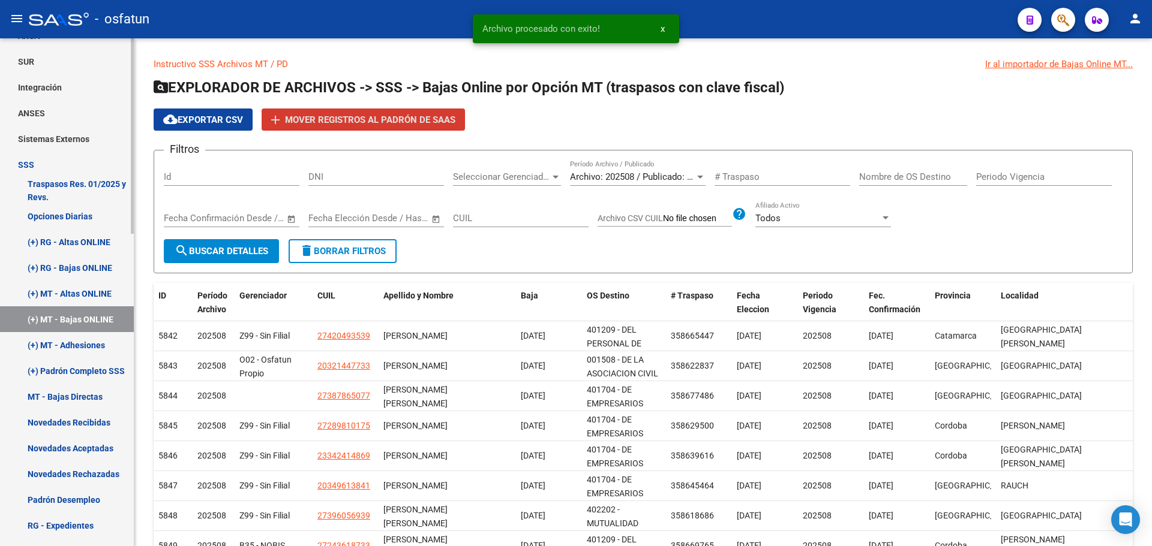
click at [59, 347] on link "(+) MT - Adhesiones" at bounding box center [67, 345] width 134 height 26
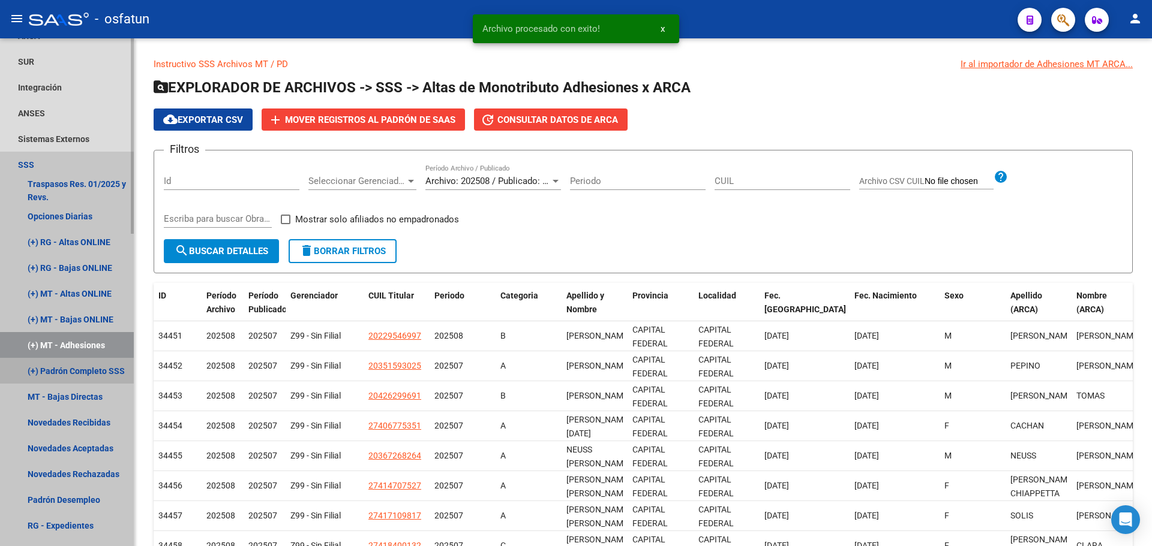
click at [85, 367] on link "(+) Padrón Completo SSS" at bounding box center [67, 371] width 134 height 26
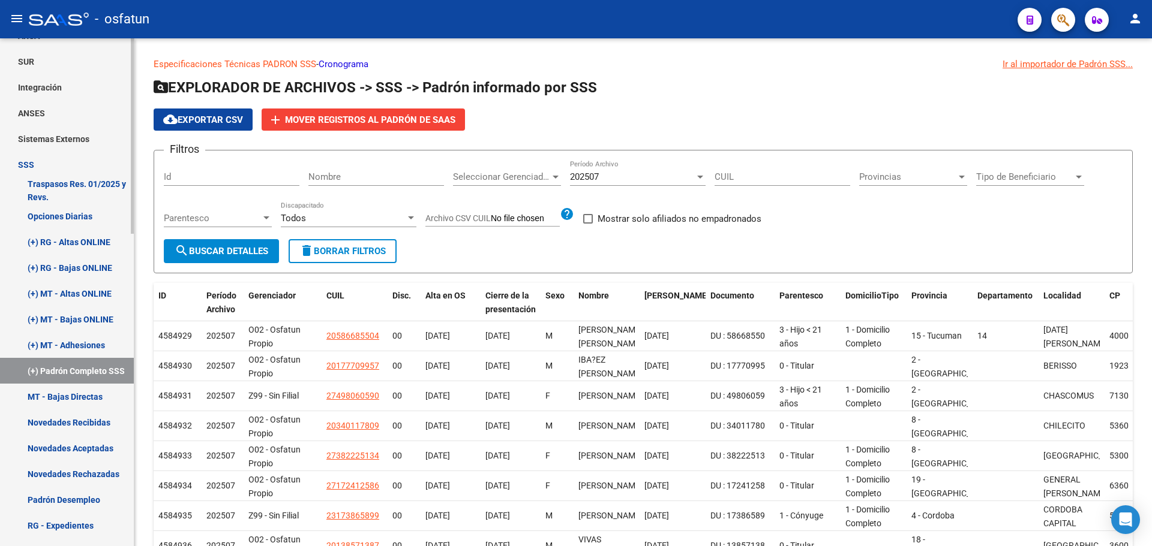
click at [82, 395] on link "MT - Bajas Directas" at bounding box center [67, 397] width 134 height 26
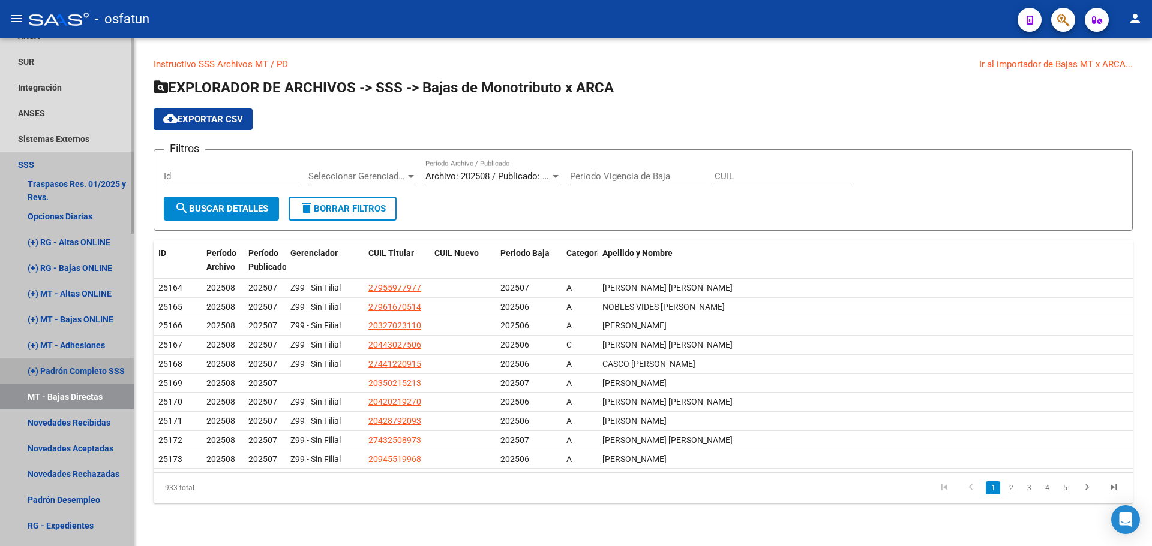
click at [83, 366] on link "(+) Padrón Completo SSS" at bounding box center [67, 371] width 134 height 26
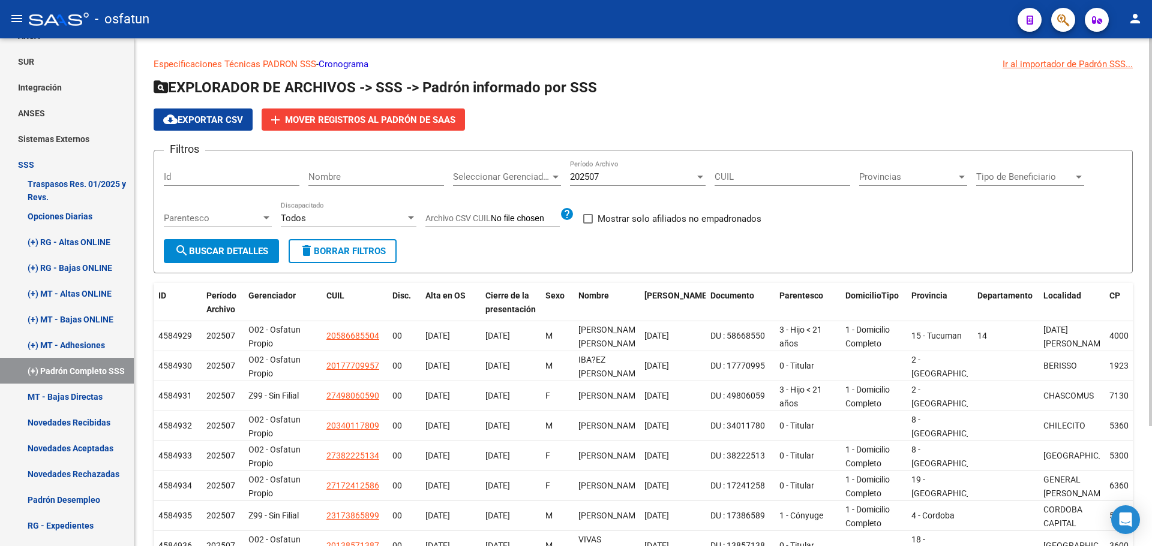
click at [624, 176] on div "202507" at bounding box center [632, 177] width 125 height 11
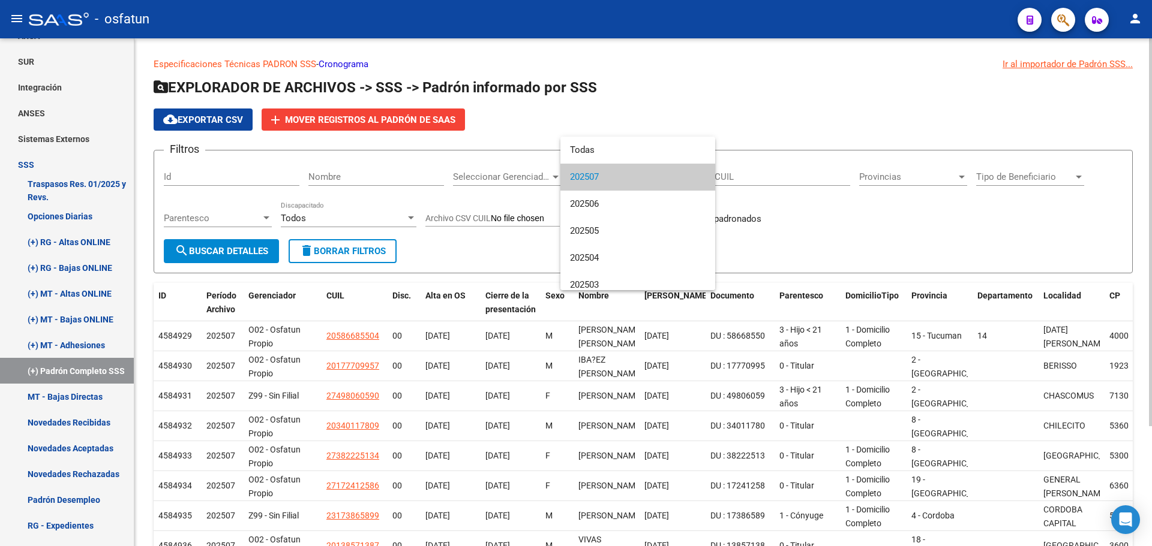
drag, startPoint x: 860, startPoint y: 231, endPoint x: 794, endPoint y: 227, distance: 66.1
click at [858, 230] on div at bounding box center [576, 273] width 1152 height 546
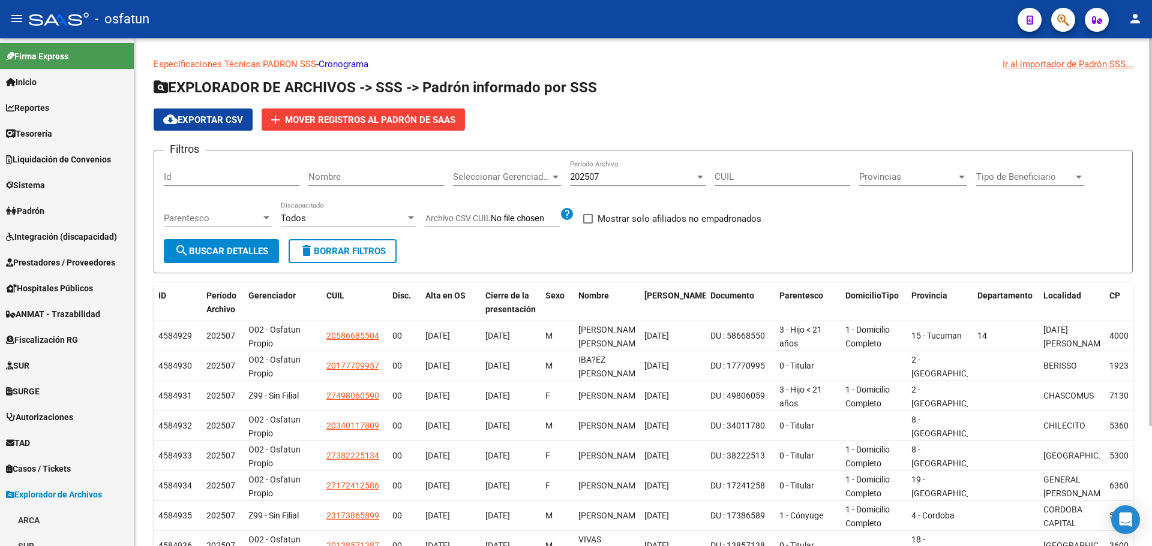
click at [813, 92] on h1 "EXPLORADOR DE ARCHIVOS -> SSS -> Padrón informado por SSS" at bounding box center [643, 88] width 979 height 21
click at [794, 238] on div "Filtros Id Nombre Seleccionar Gerenciador Seleccionar Gerenciador 202507 Períod…" at bounding box center [643, 199] width 958 height 79
click at [888, 220] on div "Filtros Id Nombre Seleccionar Gerenciador Seleccionar Gerenciador 202507 Períod…" at bounding box center [643, 199] width 958 height 79
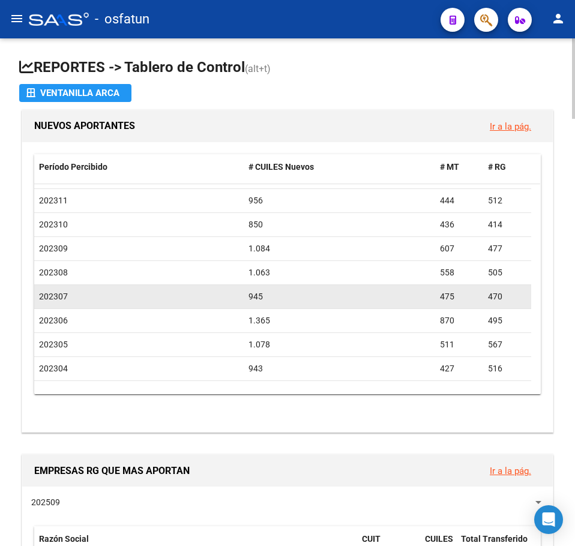
scroll to position [540, 0]
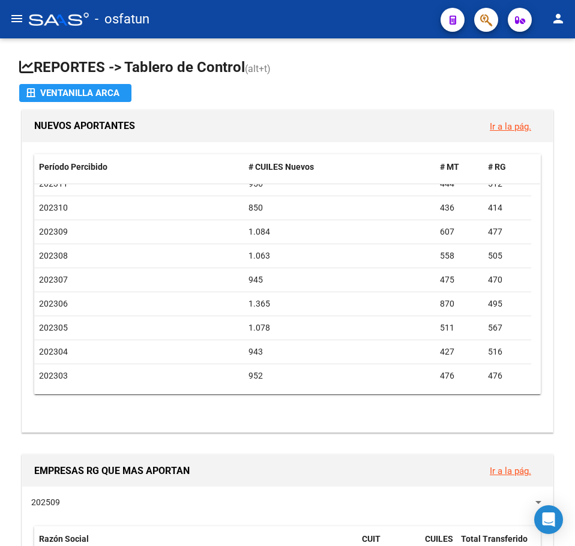
click at [22, 18] on mat-icon "menu" at bounding box center [17, 18] width 14 height 14
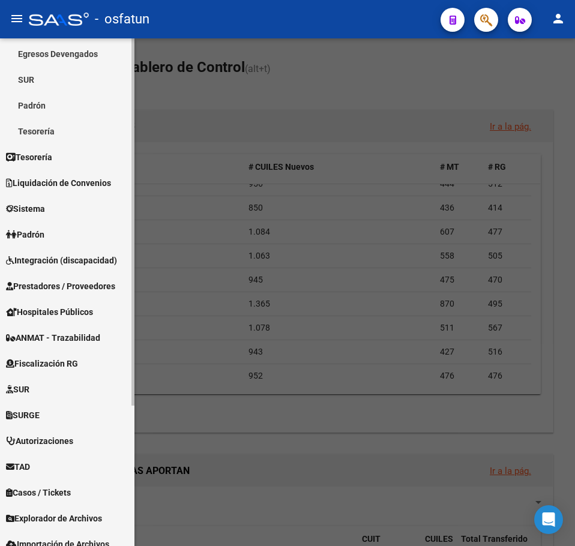
scroll to position [194, 0]
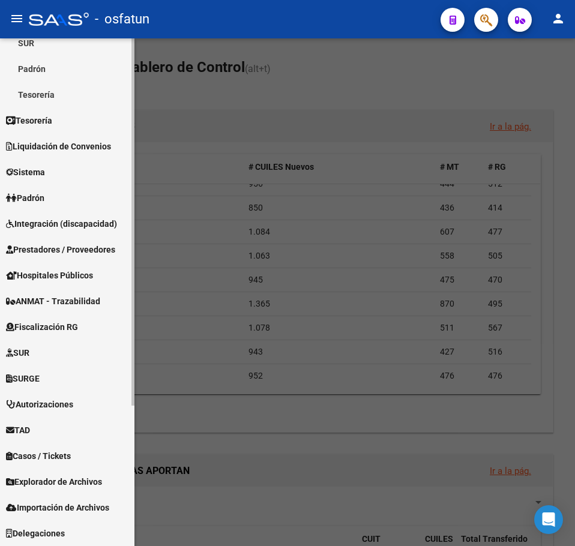
click at [77, 484] on span "Explorador de Archivos" at bounding box center [54, 481] width 96 height 13
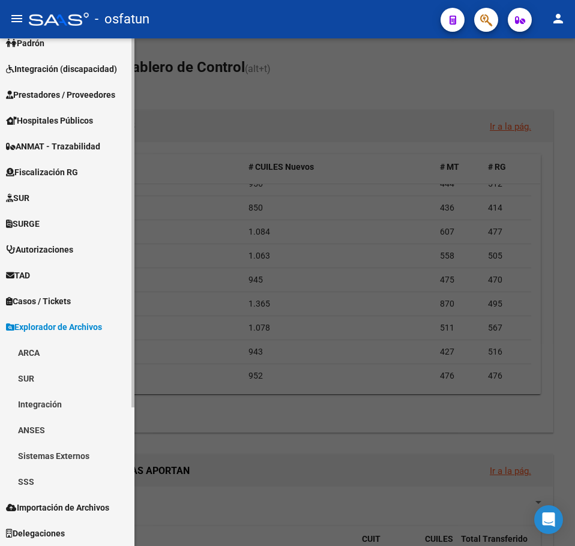
scroll to position [168, 0]
click at [72, 503] on span "Importación de Archivos" at bounding box center [57, 507] width 103 height 13
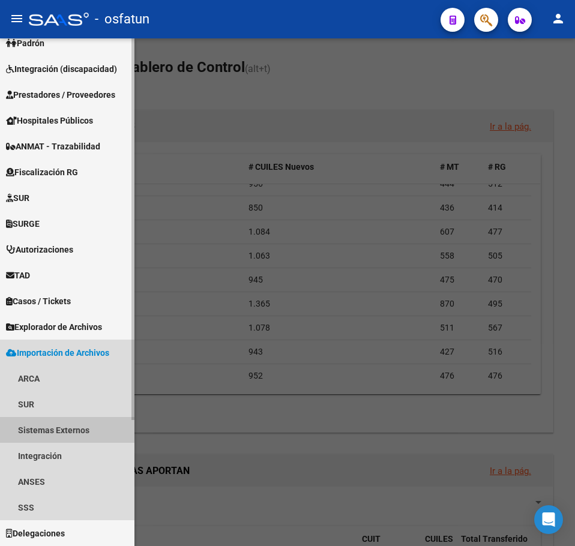
click at [67, 438] on link "Sistemas Externos" at bounding box center [67, 430] width 134 height 26
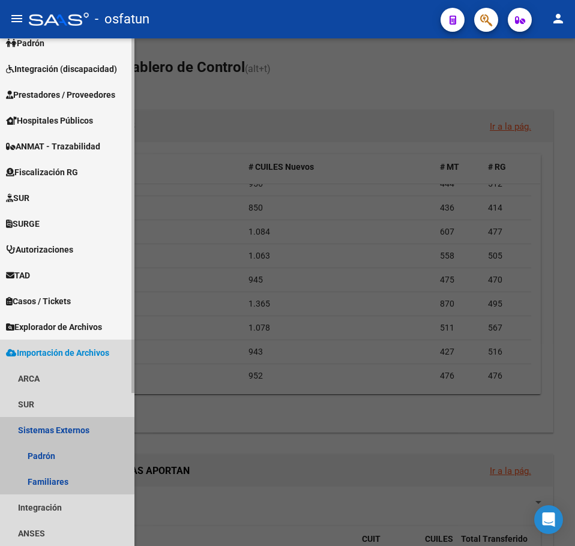
click at [67, 438] on link "Sistemas Externos" at bounding box center [67, 430] width 134 height 26
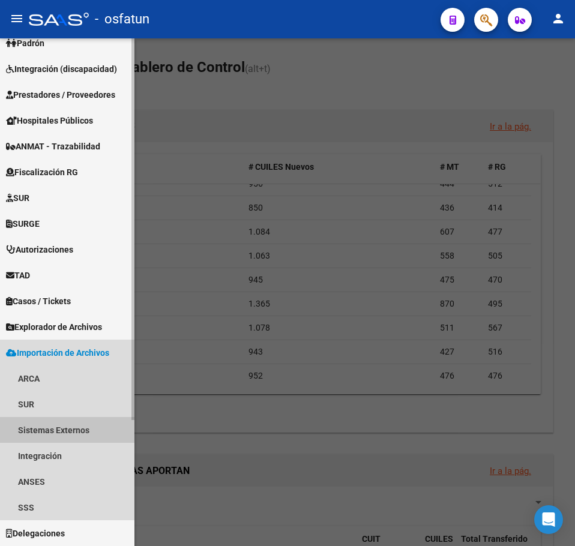
click at [67, 437] on link "Sistemas Externos" at bounding box center [67, 430] width 134 height 26
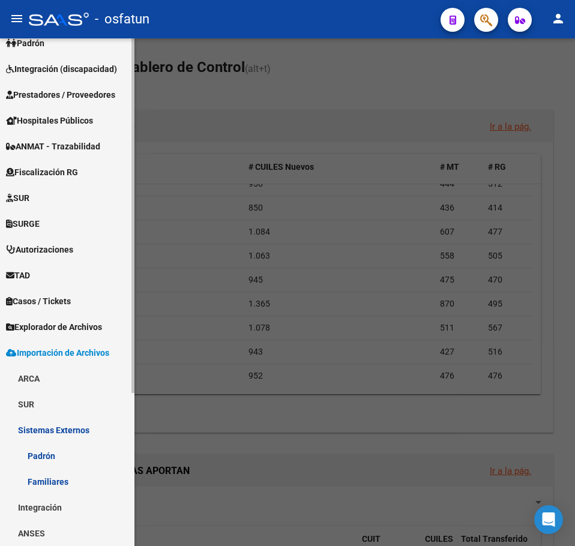
click at [47, 457] on link "Padrón" at bounding box center [67, 456] width 134 height 26
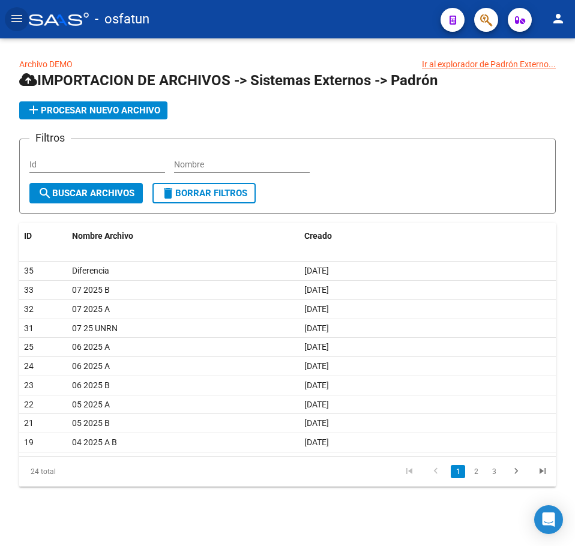
click at [45, 62] on link "Archivo DEMO" at bounding box center [45, 64] width 53 height 10
drag, startPoint x: 206, startPoint y: 530, endPoint x: 196, endPoint y: 521, distance: 12.8
click at [206, 528] on div "Archivo DEMO Ir al explorador de Padrón Externo... IMPORTACION DE ARCHIVOS -> S…" at bounding box center [287, 291] width 575 height 506
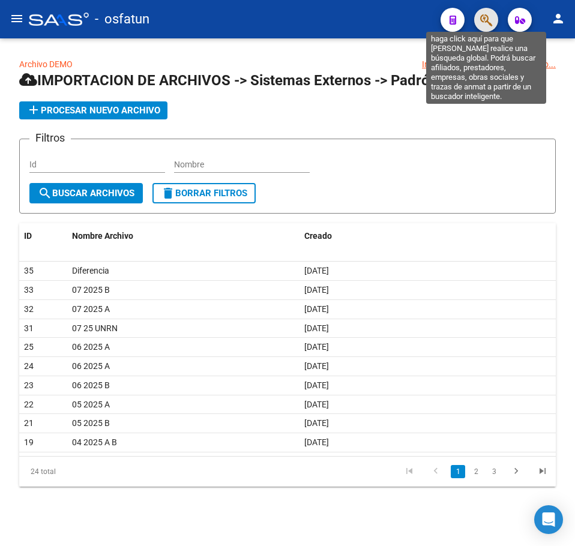
click at [489, 22] on icon "button" at bounding box center [486, 20] width 12 height 14
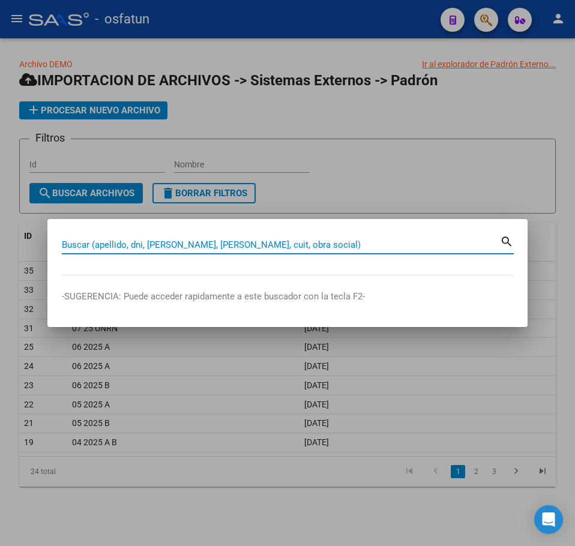
click at [120, 244] on input "Buscar (apellido, dni, cuil, nro traspaso, cuit, obra social)" at bounding box center [281, 244] width 438 height 11
type input "35384247"
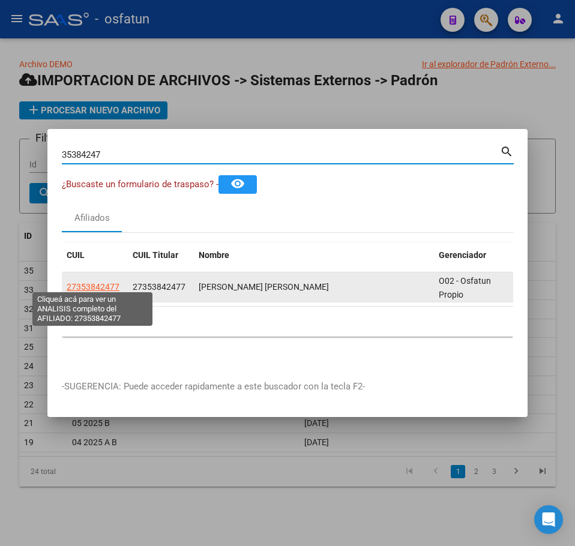
click at [104, 283] on span "27353842477" at bounding box center [93, 287] width 53 height 10
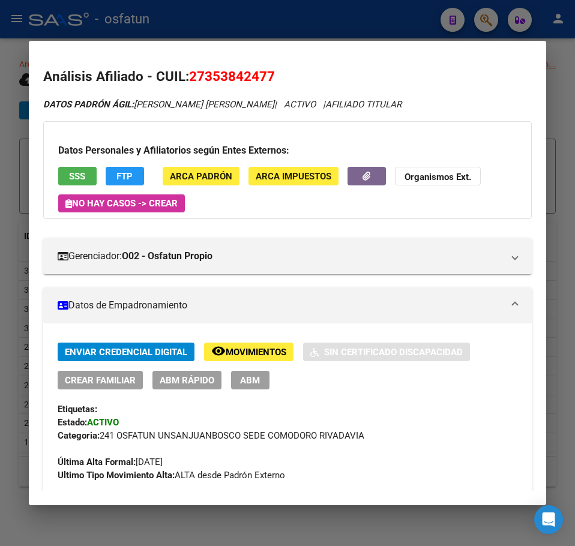
click at [557, 80] on div at bounding box center [287, 273] width 575 height 546
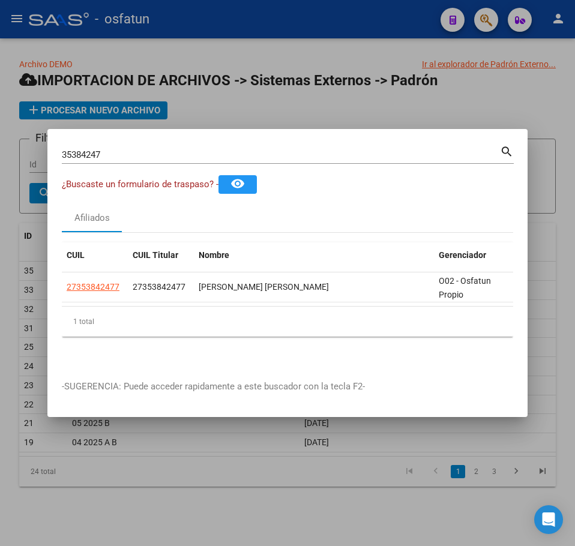
click at [485, 91] on div at bounding box center [287, 273] width 575 height 546
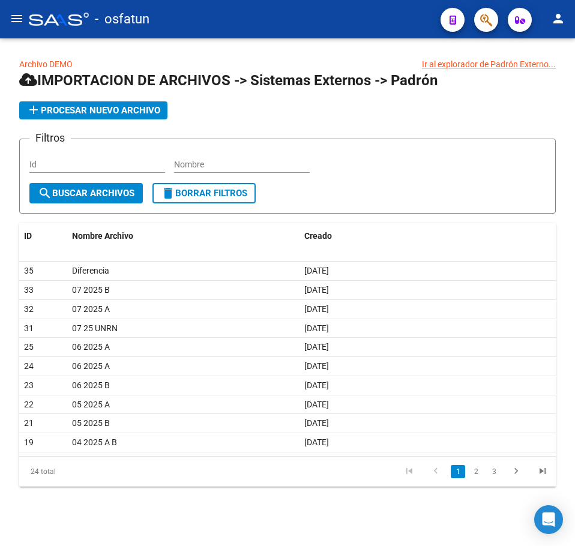
click at [519, 94] on app-list-header "IMPORTACION DE ARCHIVOS -> Sistemas Externos -> Padrón add Procesar nuevo archi…" at bounding box center [287, 142] width 536 height 143
drag, startPoint x: 479, startPoint y: 120, endPoint x: 491, endPoint y: 64, distance: 57.1
click at [479, 114] on app-list-header "IMPORTACION DE ARCHIVOS -> Sistemas Externos -> Padrón add Procesar nuevo archi…" at bounding box center [287, 142] width 536 height 143
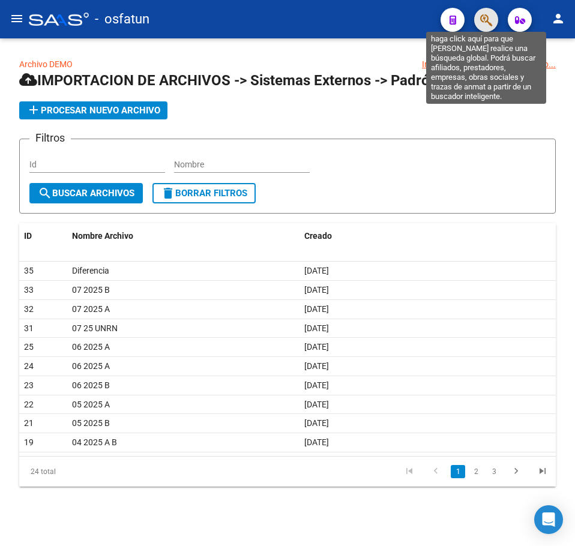
click at [488, 24] on icon "button" at bounding box center [486, 20] width 12 height 14
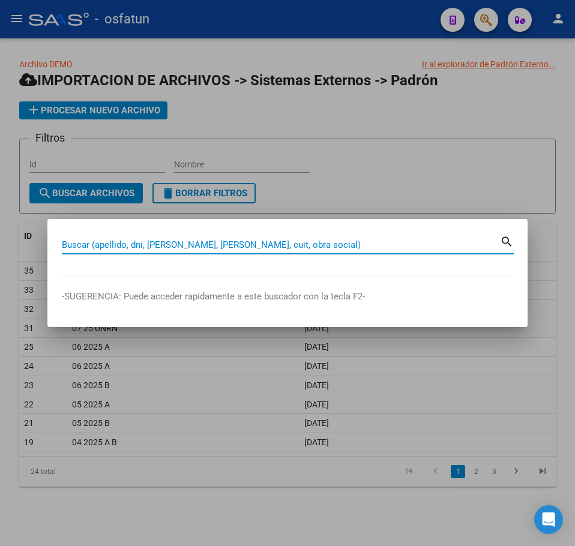
click at [159, 241] on input "Buscar (apellido, dni, cuil, nro traspaso, cuit, obra social)" at bounding box center [281, 244] width 438 height 11
type input "70217334"
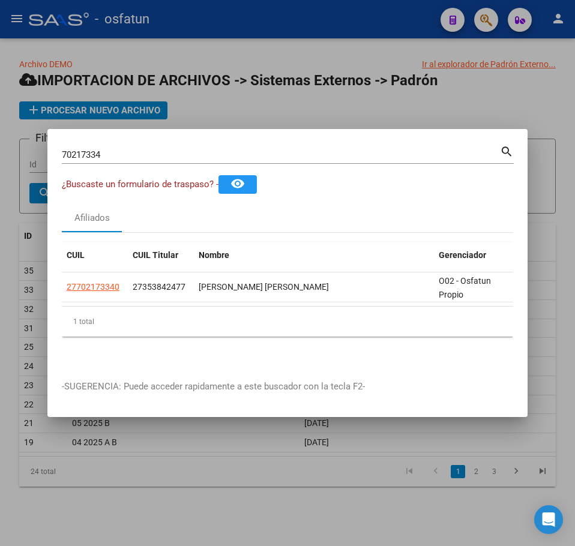
click at [539, 102] on div at bounding box center [287, 273] width 575 height 546
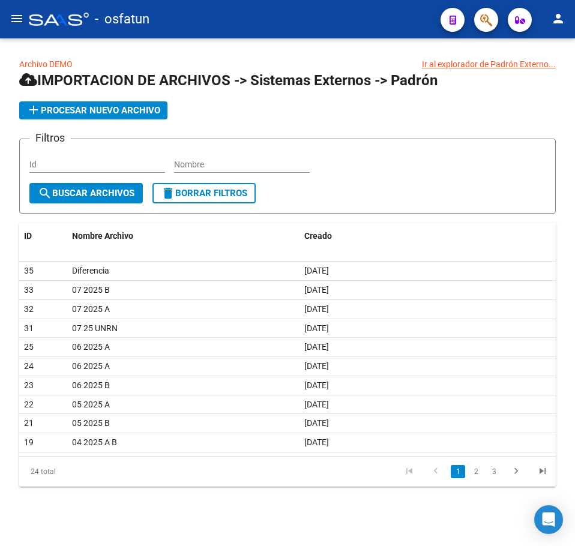
click at [422, 176] on div "Filtros Id Nombre" at bounding box center [287, 166] width 516 height 34
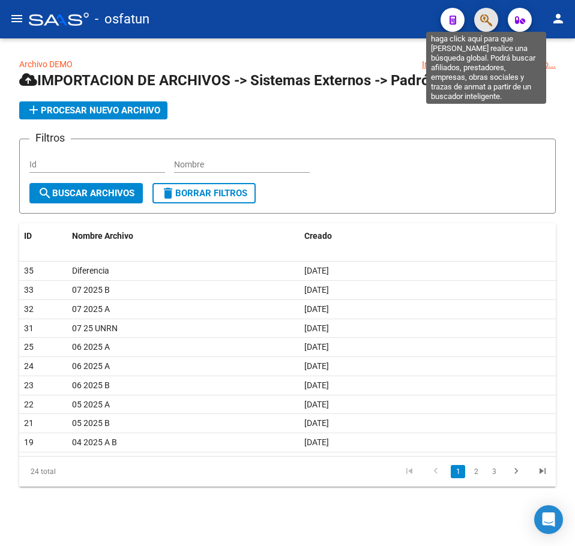
click at [484, 20] on icon "button" at bounding box center [486, 20] width 12 height 14
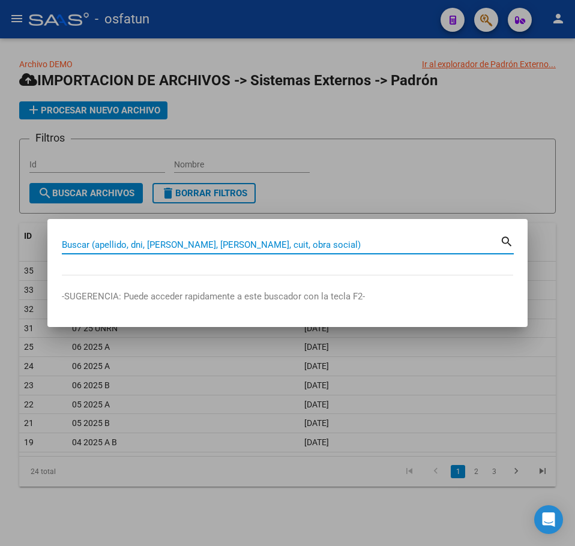
click at [163, 247] on input "Buscar (apellido, dni, cuil, nro traspaso, cuit, obra social)" at bounding box center [281, 244] width 438 height 11
type input "49640820"
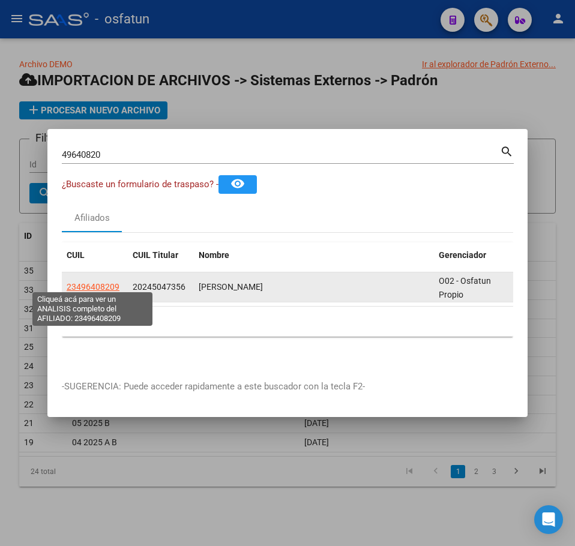
drag, startPoint x: 119, startPoint y: 282, endPoint x: 68, endPoint y: 283, distance: 51.0
click at [68, 283] on div "23496408209" at bounding box center [95, 287] width 56 height 14
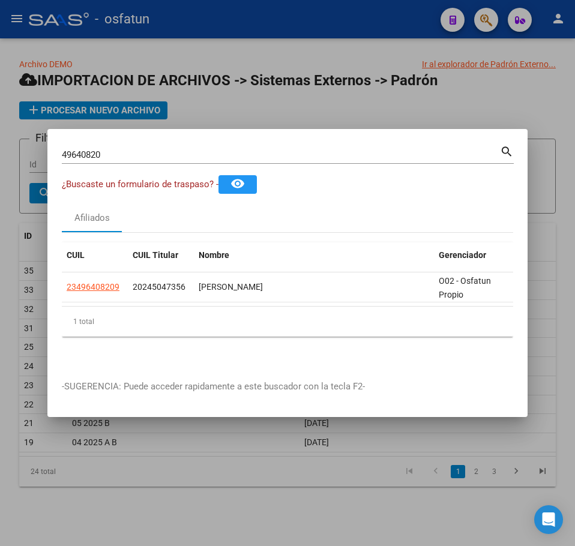
copy span "23496408209"
click at [338, 196] on mat-dialog-content "49640820 Buscar (apellido, dni, cuil, nro traspaso, cuit, obra social) search ¿…" at bounding box center [287, 254] width 480 height 222
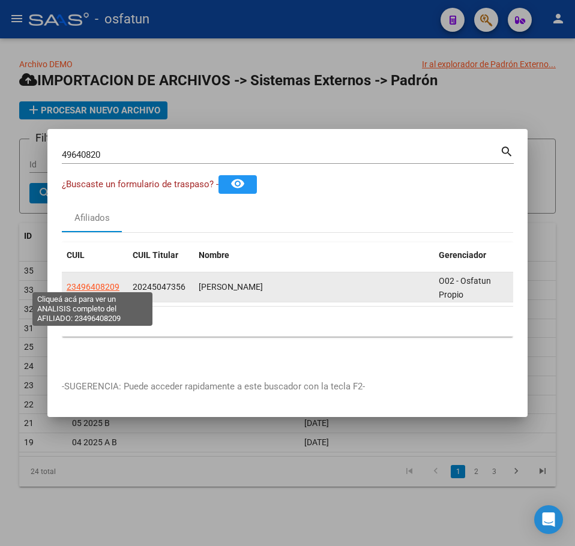
drag, startPoint x: 119, startPoint y: 280, endPoint x: 90, endPoint y: 271, distance: 30.9
click at [75, 283] on div "23496408209" at bounding box center [95, 287] width 56 height 14
drag, startPoint x: 67, startPoint y: 284, endPoint x: 118, endPoint y: 285, distance: 51.0
click at [118, 285] on span "23496408209" at bounding box center [93, 287] width 53 height 10
copy span "23496408209"
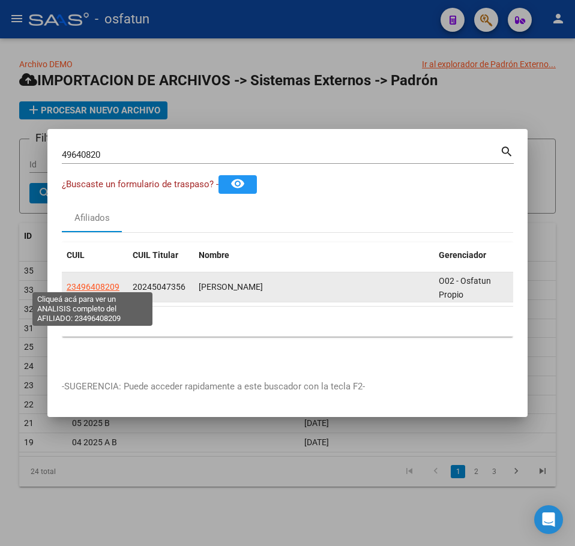
type textarea "23496408209"
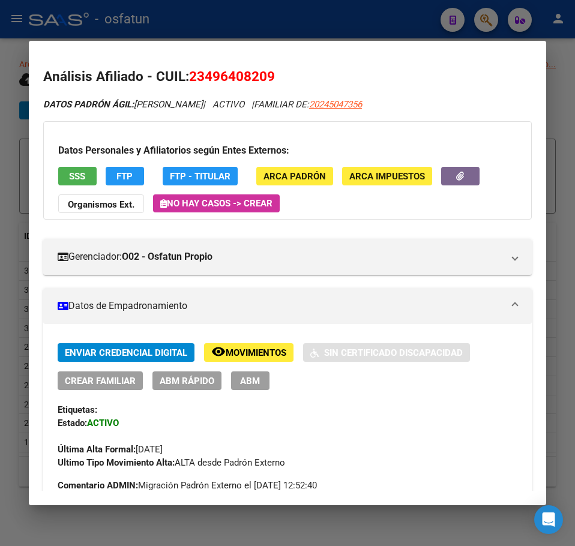
drag, startPoint x: 560, startPoint y: 85, endPoint x: 552, endPoint y: 85, distance: 7.8
click at [558, 85] on div at bounding box center [287, 273] width 575 height 546
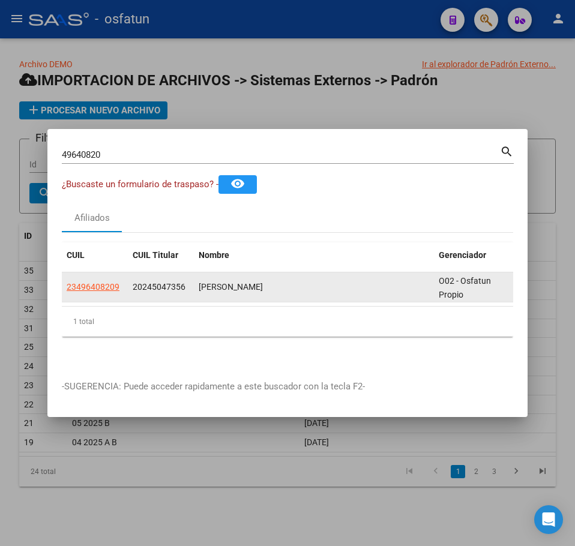
drag, startPoint x: 67, startPoint y: 286, endPoint x: 118, endPoint y: 288, distance: 51.0
click at [118, 288] on app-link-go-to "23496408209" at bounding box center [93, 287] width 53 height 14
copy span "23496408209"
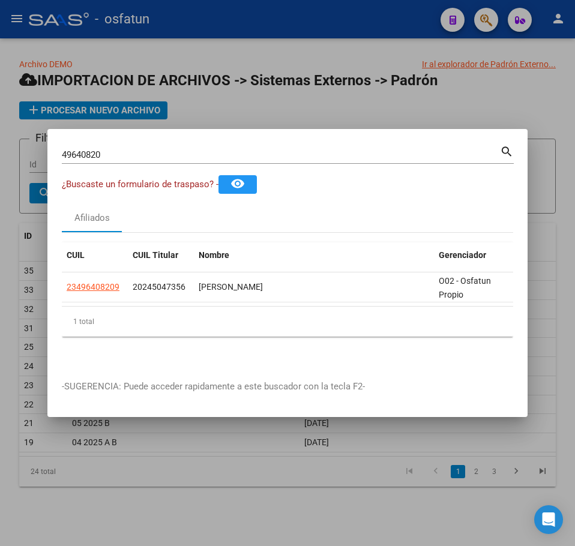
drag, startPoint x: 516, startPoint y: 196, endPoint x: 471, endPoint y: 192, distance: 45.2
click at [513, 196] on mat-dialog-content "49640820 Buscar (apellido, dni, cuil, nro traspaso, cuit, obra social) search ¿…" at bounding box center [287, 254] width 480 height 222
click at [503, 195] on mat-dialog-content "49640820 Buscar (apellido, dni, cuil, nro traspaso, cuit, obra social) search ¿…" at bounding box center [287, 254] width 480 height 222
click at [356, 503] on div at bounding box center [287, 273] width 575 height 546
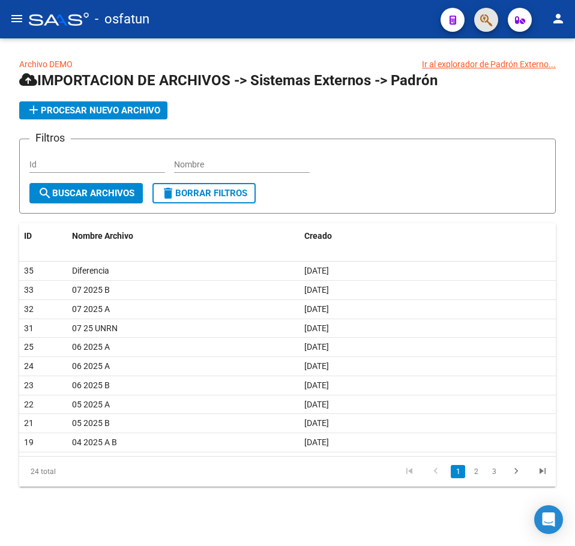
click at [492, 23] on button "button" at bounding box center [486, 20] width 24 height 24
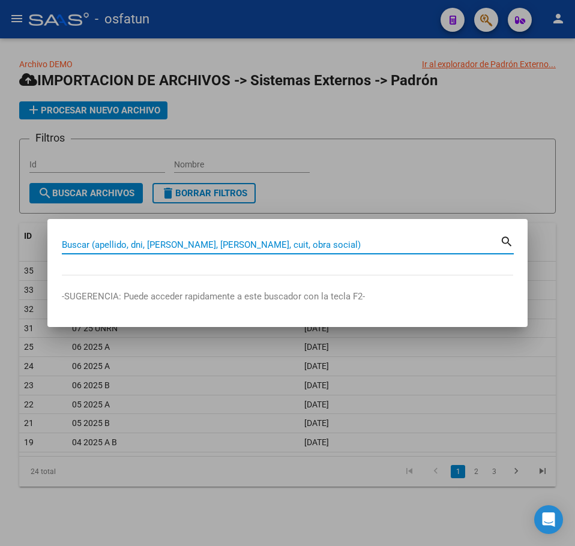
click at [132, 245] on input "Buscar (apellido, dni, cuil, nro traspaso, cuit, obra social)" at bounding box center [281, 244] width 438 height 11
type input "40788766"
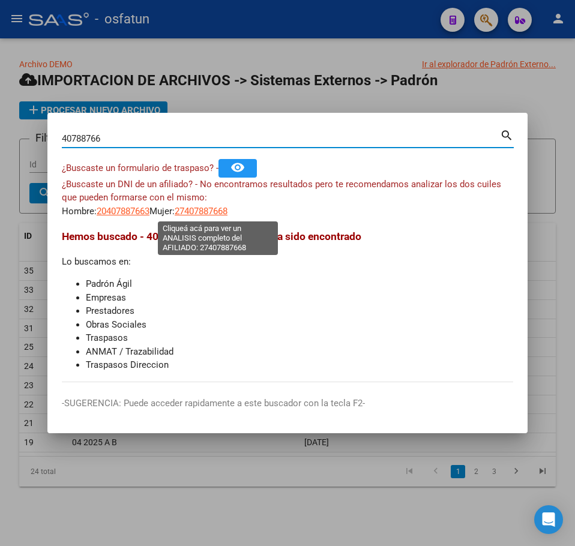
click at [213, 212] on span "27407887668" at bounding box center [201, 211] width 53 height 11
type textarea "27407887668"
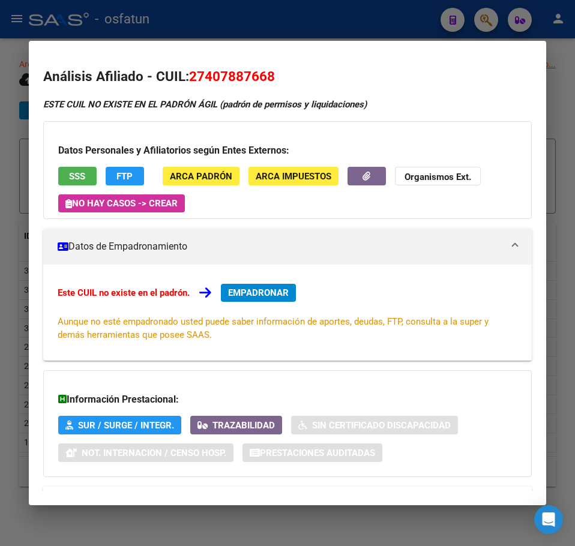
drag, startPoint x: 395, startPoint y: 27, endPoint x: 482, endPoint y: 23, distance: 87.6
click at [396, 26] on div at bounding box center [287, 273] width 575 height 546
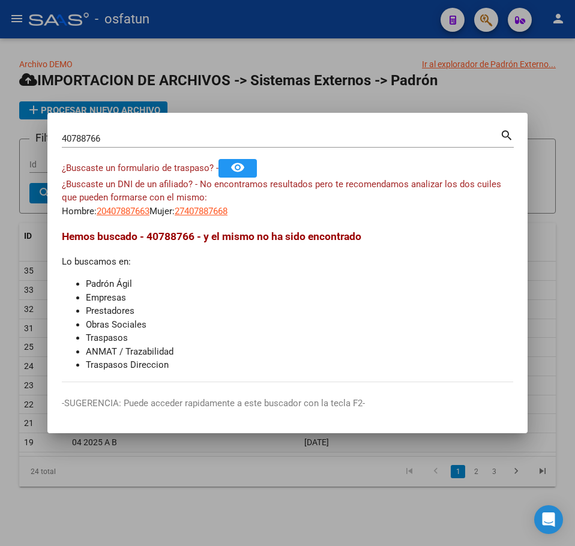
drag, startPoint x: 243, startPoint y: 126, endPoint x: 23, endPoint y: 136, distance: 219.7
click at [0, 134] on html "menu - osfatun person Firma Express Inicio Calendario SSS Instructivos Contacto…" at bounding box center [287, 273] width 575 height 546
click at [89, 140] on input "40788766" at bounding box center [281, 138] width 438 height 11
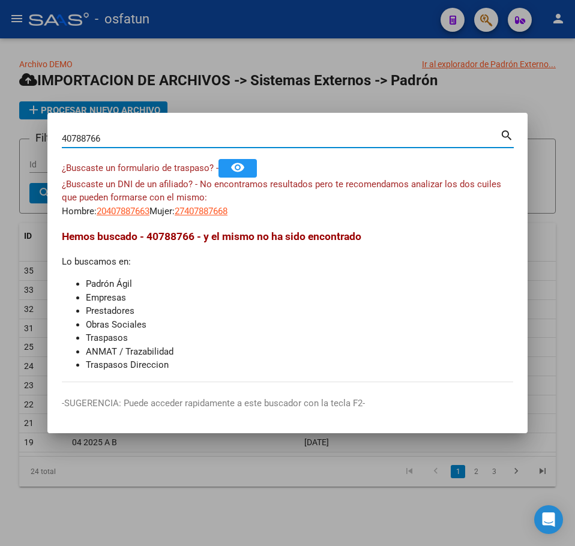
paste input "70622658"
type input "70622658"
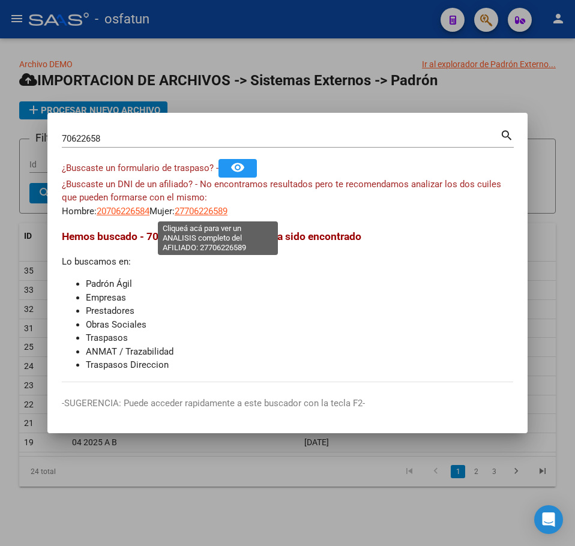
click at [222, 211] on span "27706226589" at bounding box center [201, 211] width 53 height 11
type textarea "27706226589"
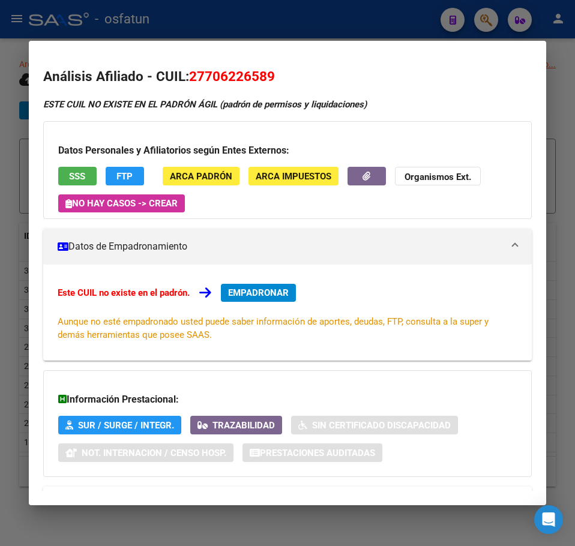
click at [248, 79] on span "27706226589" at bounding box center [232, 76] width 86 height 16
copy span "27706226589"
click at [238, 78] on span "27706226589" at bounding box center [232, 76] width 86 height 16
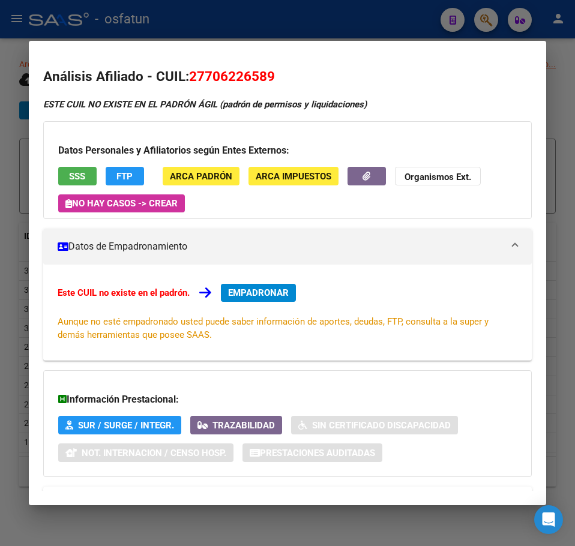
click at [238, 78] on span "27706226589" at bounding box center [232, 76] width 86 height 16
click at [235, 78] on span "27706226589" at bounding box center [232, 76] width 86 height 16
drag, startPoint x: 191, startPoint y: 77, endPoint x: 309, endPoint y: 77, distance: 118.2
click at [309, 77] on h2 "Análisis Afiliado - CUIL: 27706226589" at bounding box center [287, 77] width 488 height 20
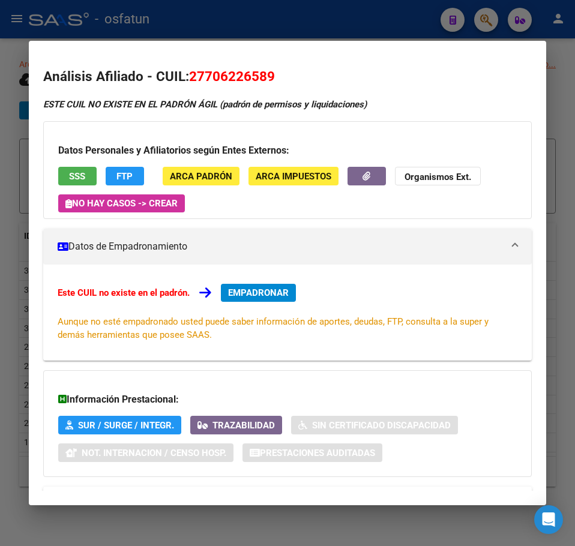
copy span "27706226589"
click at [235, 519] on div at bounding box center [287, 273] width 575 height 546
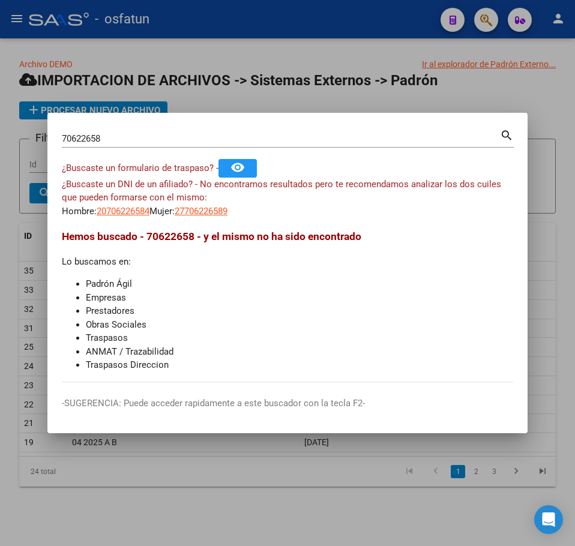
click at [494, 97] on div at bounding box center [287, 273] width 575 height 546
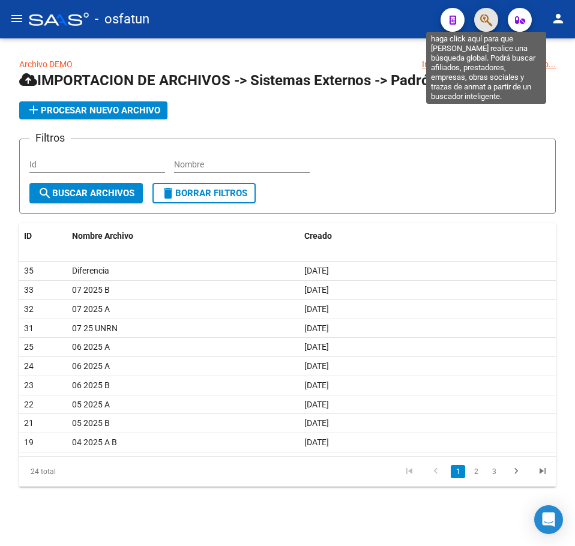
click at [480, 15] on icon "button" at bounding box center [486, 20] width 12 height 14
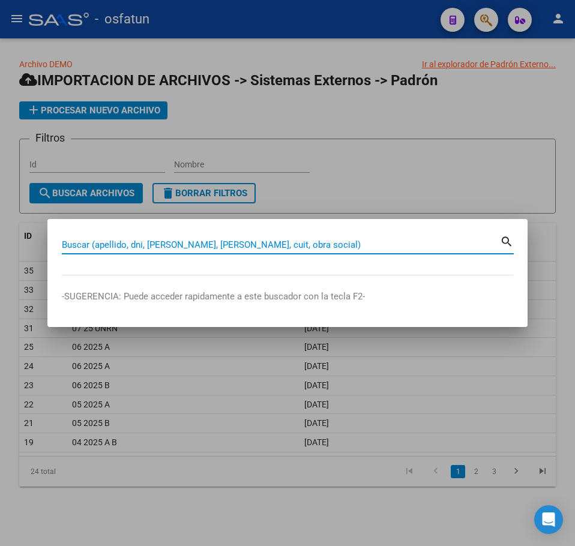
click at [159, 243] on input "Buscar (apellido, dni, cuil, nro traspaso, cuit, obra social)" at bounding box center [281, 244] width 438 height 11
type input "58093465"
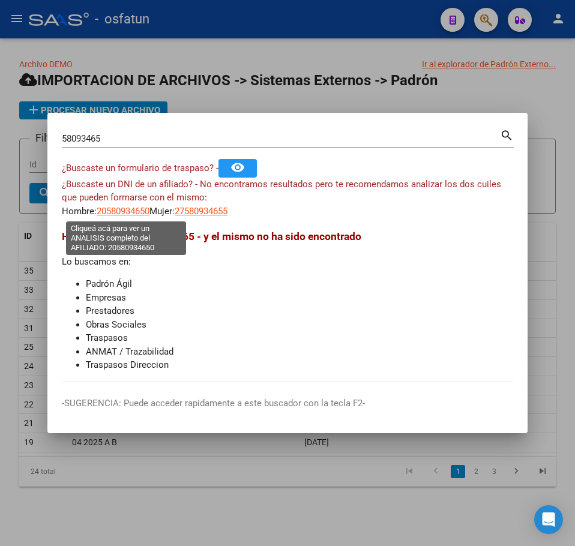
click at [129, 212] on span "20580934650" at bounding box center [123, 211] width 53 height 11
type textarea "20580934650"
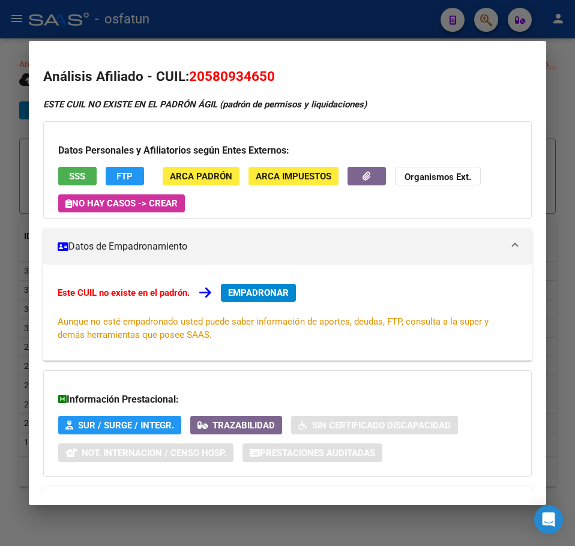
click at [211, 72] on span "20580934650" at bounding box center [232, 76] width 86 height 16
copy span "20580934650"
click at [551, 80] on div at bounding box center [287, 273] width 575 height 546
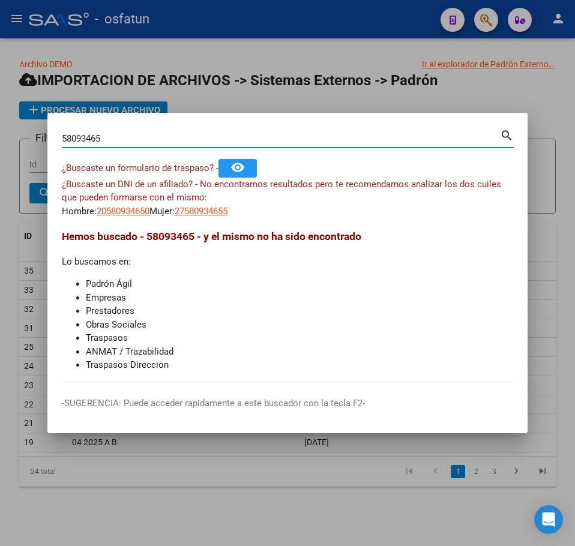
click at [151, 137] on input "58093465" at bounding box center [281, 138] width 438 height 11
click at [151, 139] on input "58093465" at bounding box center [281, 138] width 438 height 11
paste input "2660790"
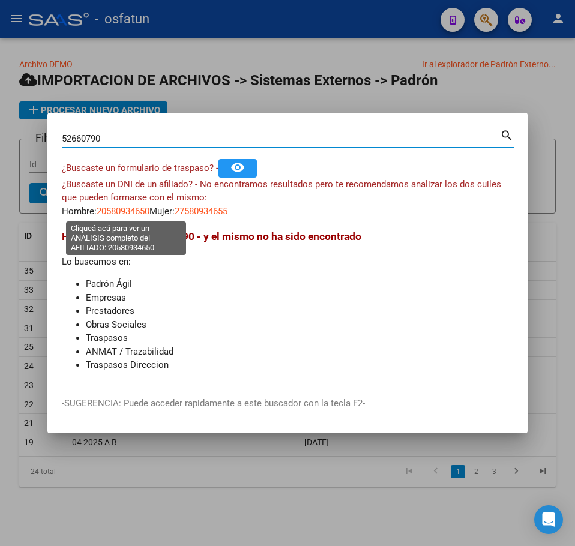
type input "52660790"
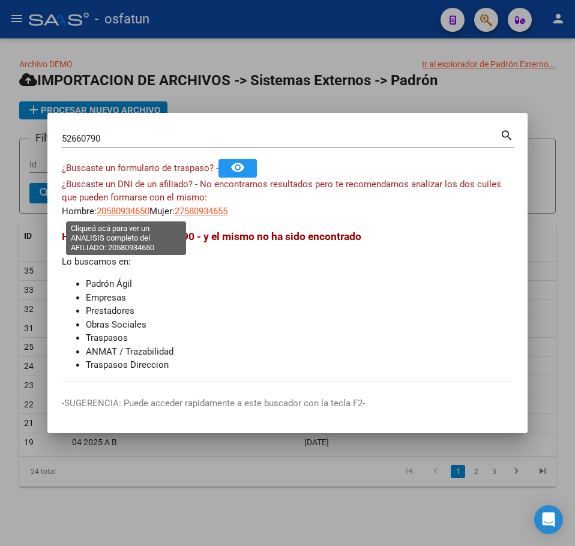
click at [132, 211] on span "20580934650" at bounding box center [123, 211] width 53 height 11
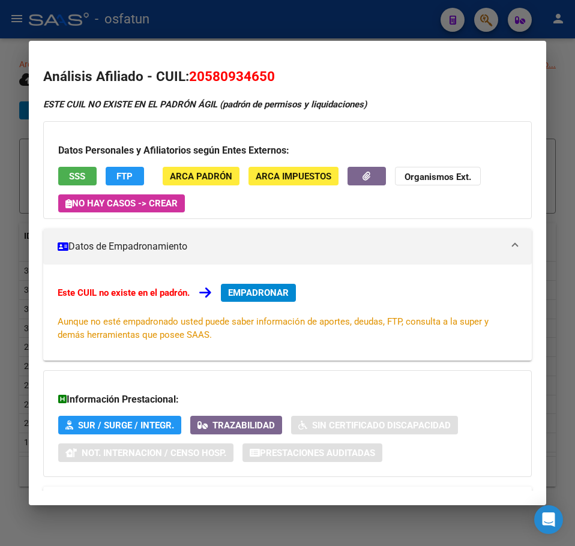
click at [234, 73] on span "20580934650" at bounding box center [232, 76] width 86 height 16
copy span "20580934650"
click at [522, 144] on div "Datos Personales y Afiliatorios según Entes Externos: SSS FTP ARCA Padrón ARCA …" at bounding box center [287, 170] width 488 height 98
click at [488, 17] on div at bounding box center [287, 273] width 575 height 546
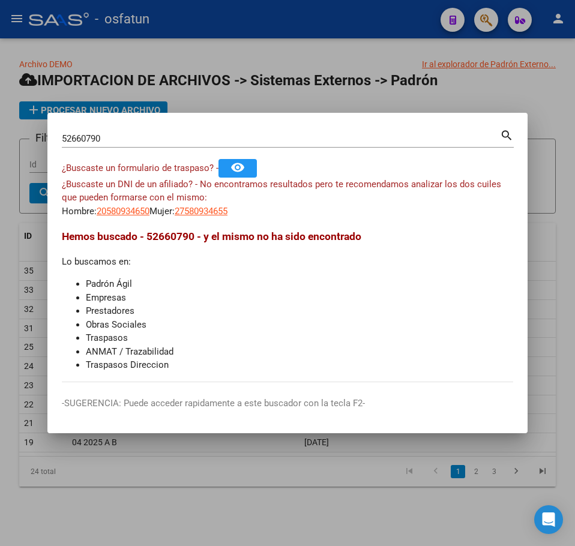
click at [112, 136] on input "52660790" at bounding box center [281, 138] width 438 height 11
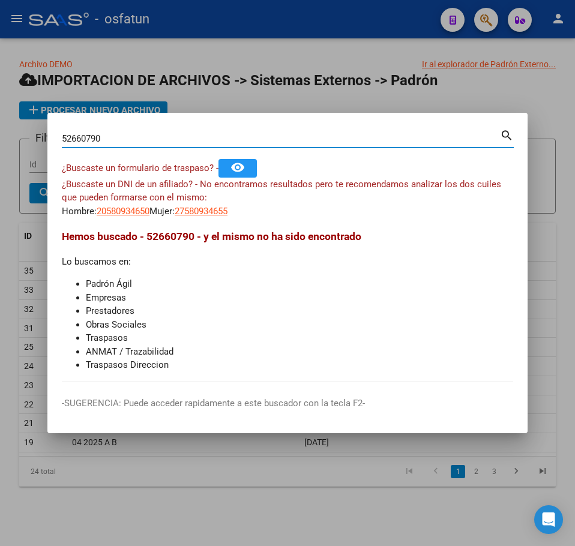
click at [112, 136] on input "52660790" at bounding box center [281, 138] width 438 height 11
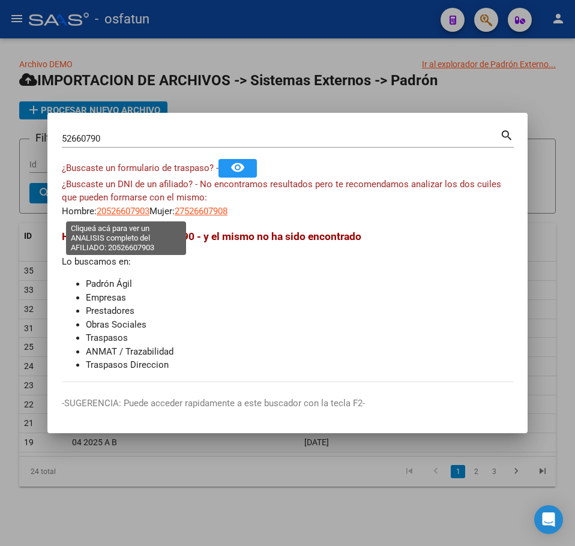
click at [118, 212] on span "20526607903" at bounding box center [123, 211] width 53 height 11
type textarea "20526607903"
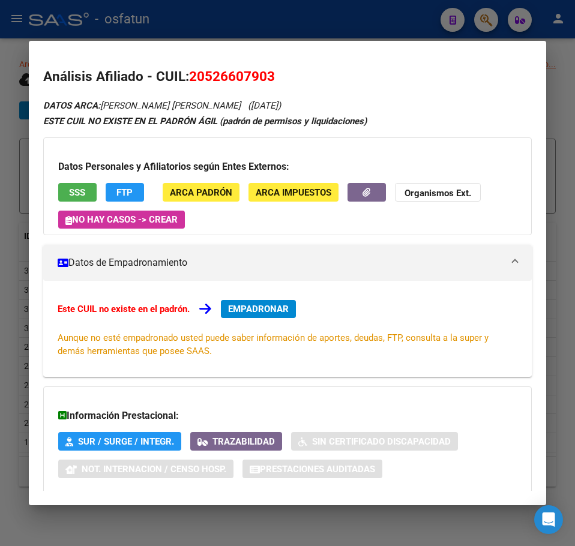
click at [238, 76] on span "20526607903" at bounding box center [232, 76] width 86 height 16
copy span "20526607903"
click at [512, 81] on h2 "Análisis Afiliado - CUIL: 20526607903" at bounding box center [287, 77] width 488 height 20
click at [554, 92] on div at bounding box center [287, 273] width 575 height 546
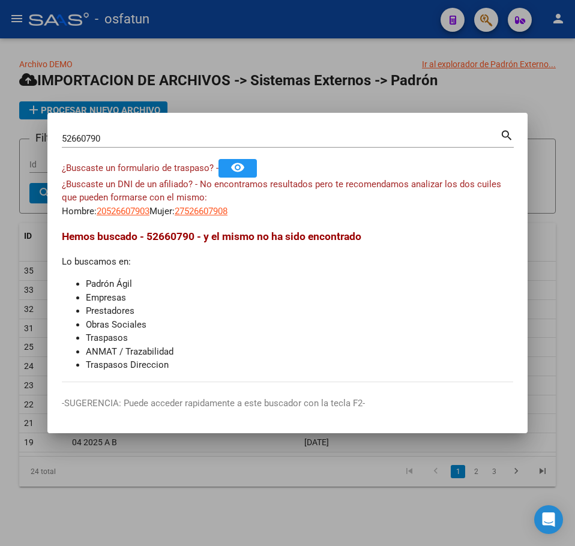
click at [542, 88] on div at bounding box center [287, 273] width 575 height 546
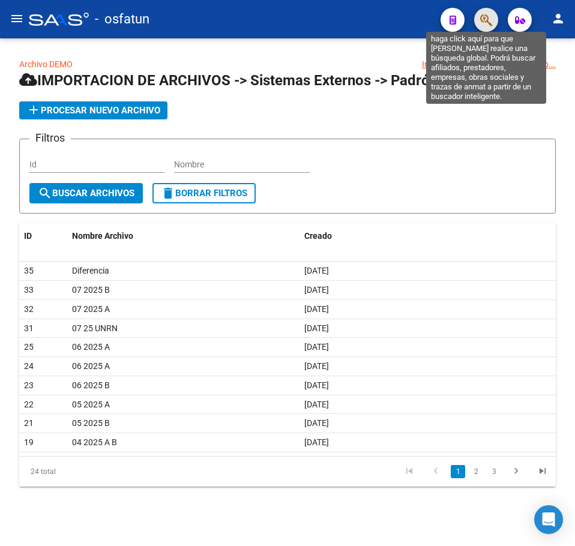
click at [487, 19] on icon "button" at bounding box center [486, 20] width 12 height 14
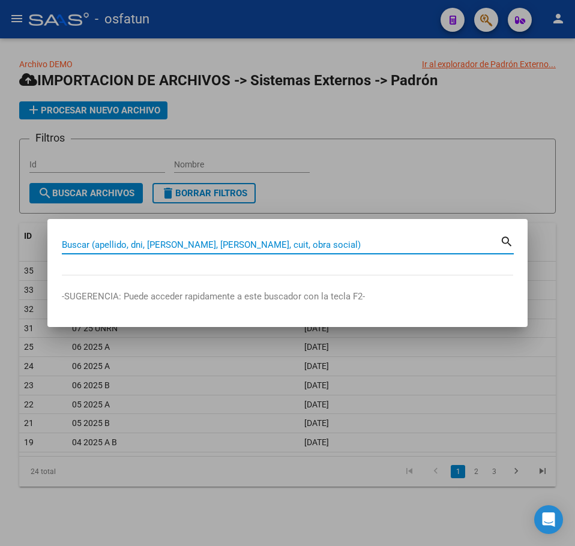
click at [133, 243] on input "Buscar (apellido, dni, cuil, nro traspaso, cuit, obra social)" at bounding box center [281, 244] width 438 height 11
click at [134, 243] on input "Buscar (apellido, dni, cuil, nro traspaso, cuit, obra social)" at bounding box center [281, 244] width 438 height 11
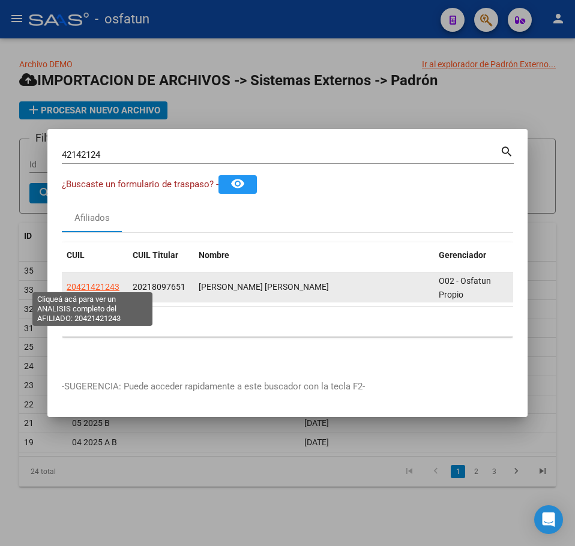
drag, startPoint x: 121, startPoint y: 282, endPoint x: 67, endPoint y: 281, distance: 54.0
click at [67, 281] on div "20421421243" at bounding box center [95, 287] width 56 height 14
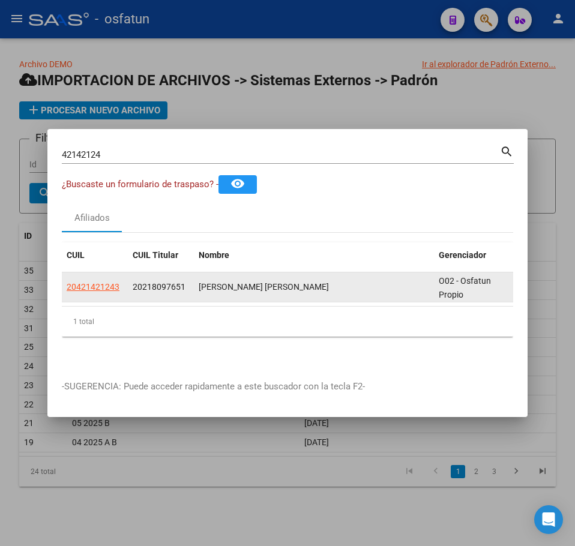
copy span "20421421243"
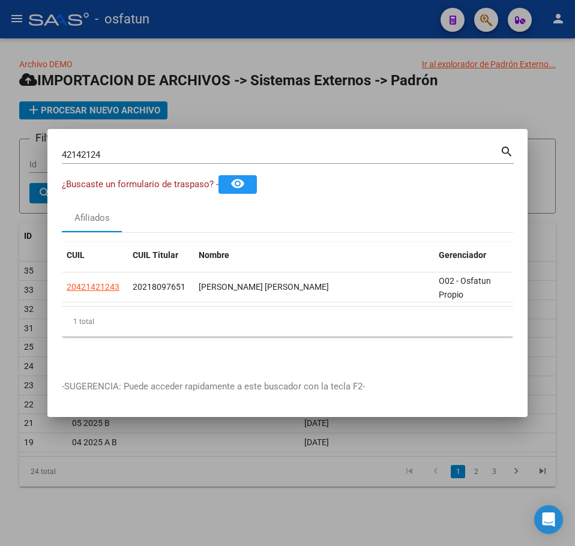
click at [503, 175] on div "¿Buscaste un formulario de traspaso? - remove_red_eye" at bounding box center [287, 184] width 451 height 19
click at [81, 149] on input "42142124" at bounding box center [281, 154] width 438 height 11
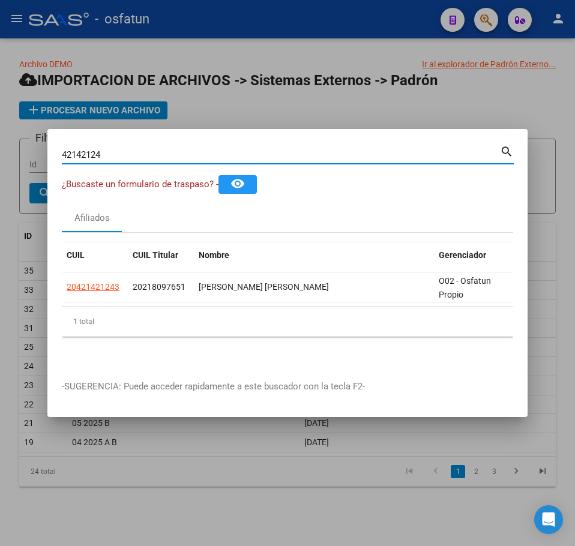
click at [81, 149] on input "42142124" at bounding box center [281, 154] width 438 height 11
paste input "27146943"
type input "27146943"
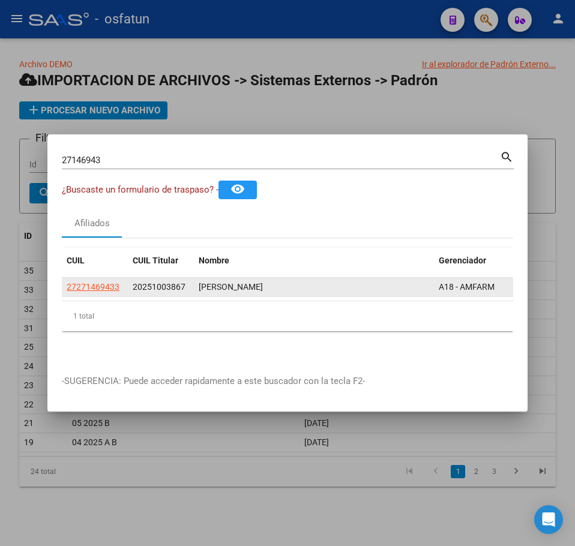
drag, startPoint x: 118, startPoint y: 283, endPoint x: 65, endPoint y: 284, distance: 52.2
click at [65, 284] on datatable-body-cell "27271469433" at bounding box center [95, 287] width 66 height 19
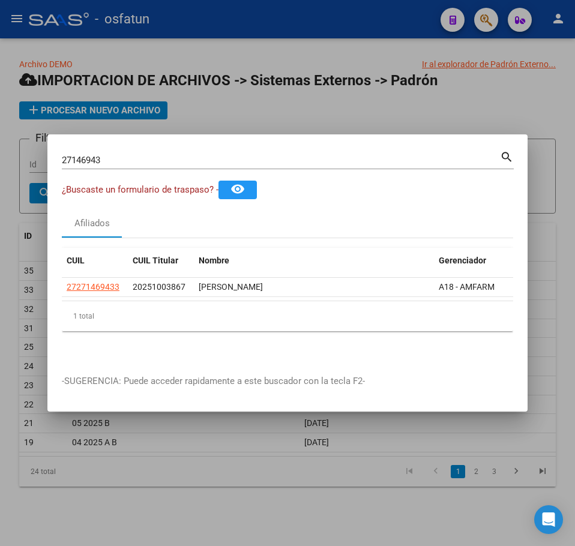
copy span "27271469433"
click at [409, 109] on div at bounding box center [287, 273] width 575 height 546
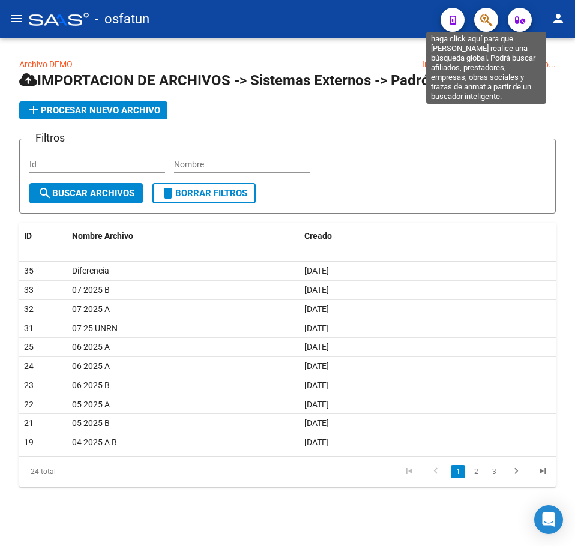
click at [485, 18] on icon "button" at bounding box center [486, 20] width 12 height 14
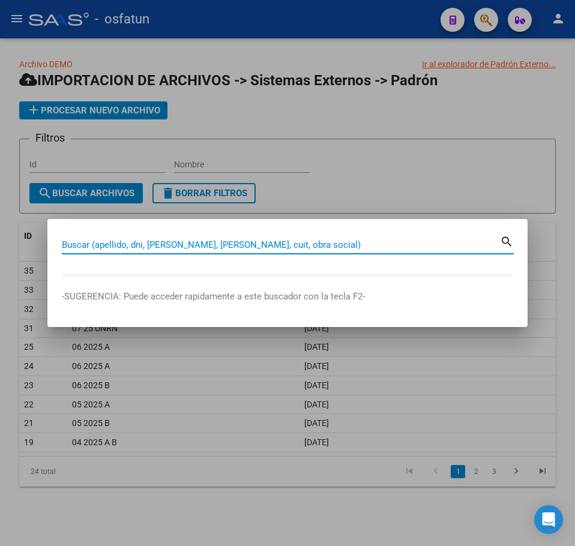
click at [106, 245] on input "Buscar (apellido, dni, cuil, nro traspaso, cuit, obra social)" at bounding box center [281, 244] width 438 height 11
paste input "33128614"
type input "33128614"
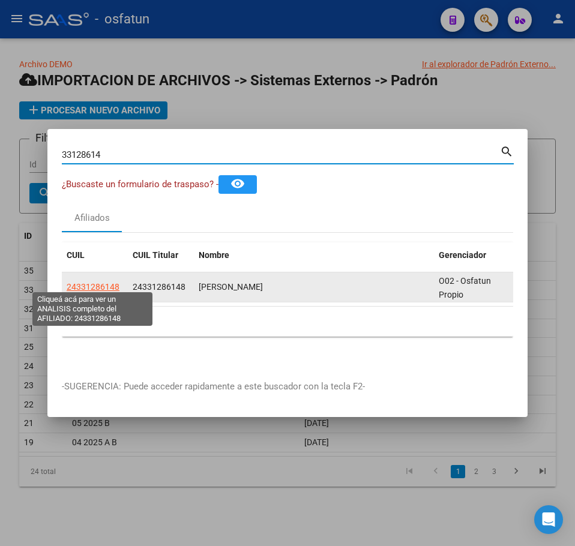
click at [97, 282] on span "24331286148" at bounding box center [93, 287] width 53 height 10
type textarea "24331286148"
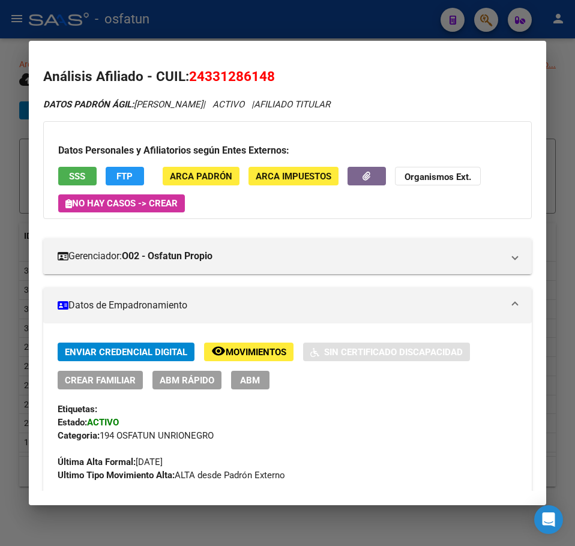
click at [244, 76] on span "24331286148" at bounding box center [232, 76] width 86 height 16
drag, startPoint x: 560, startPoint y: 106, endPoint x: 515, endPoint y: 50, distance: 72.1
click at [555, 96] on div at bounding box center [287, 273] width 575 height 546
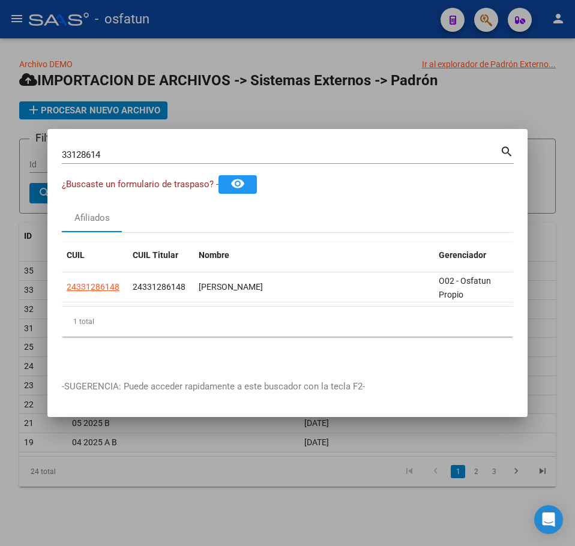
click at [85, 153] on input "33128614" at bounding box center [281, 154] width 438 height 11
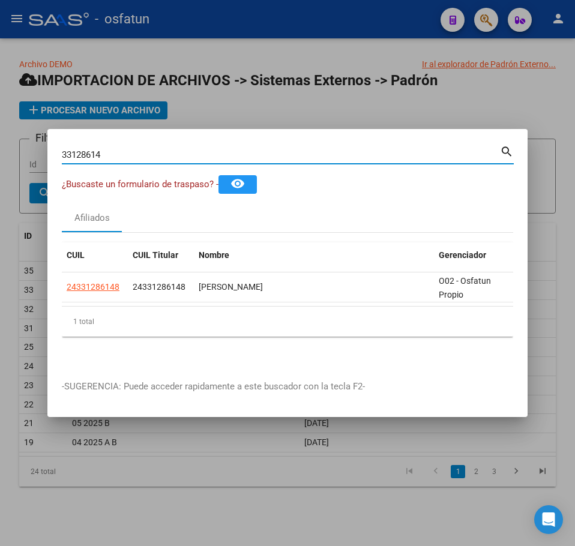
click at [85, 153] on input "33128614" at bounding box center [281, 154] width 438 height 11
paste input "2430122"
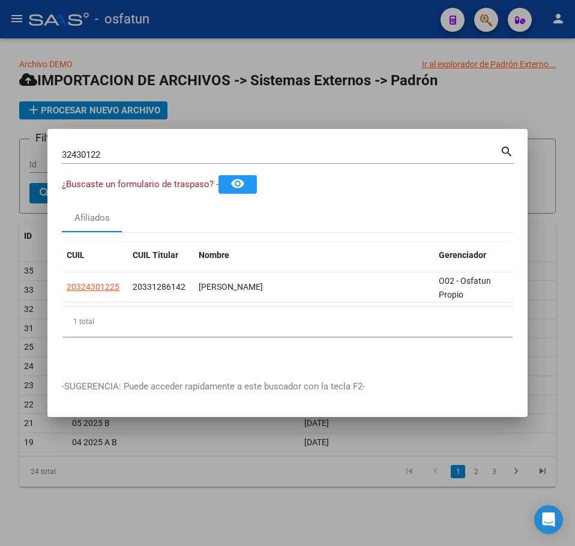
drag, startPoint x: 122, startPoint y: 283, endPoint x: 60, endPoint y: 282, distance: 62.4
click at [60, 282] on mat-dialog-content "32430122 Buscar (apellido, dni, cuil, nro traspaso, cuit, obra social) search ¿…" at bounding box center [287, 254] width 480 height 222
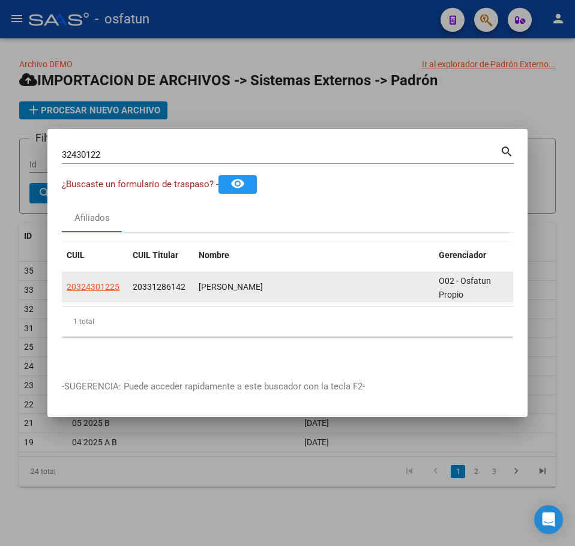
click at [155, 280] on div "20331286142" at bounding box center [161, 287] width 56 height 14
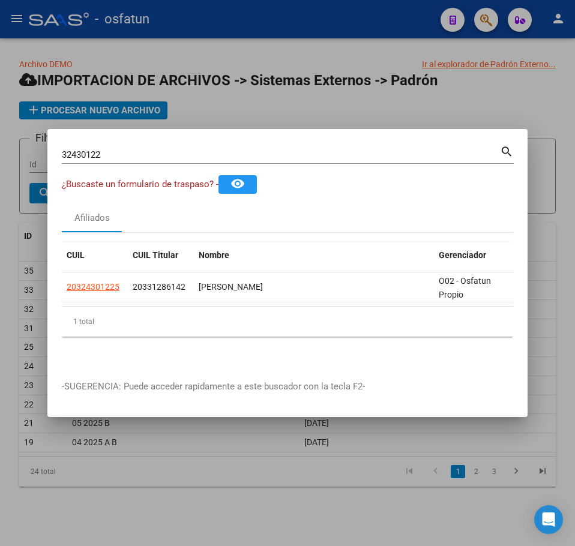
click at [76, 152] on input "32430122" at bounding box center [281, 154] width 438 height 11
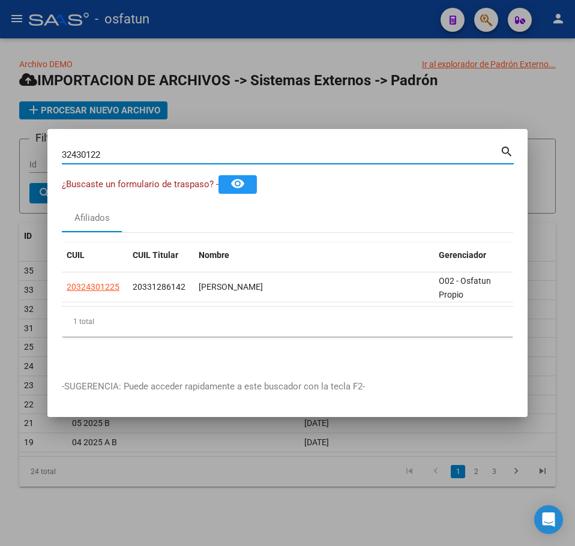
click at [76, 152] on input "32430122" at bounding box center [281, 154] width 438 height 11
click at [76, 153] on input "32430122" at bounding box center [281, 154] width 438 height 11
paste input "3128614"
type input "33128614"
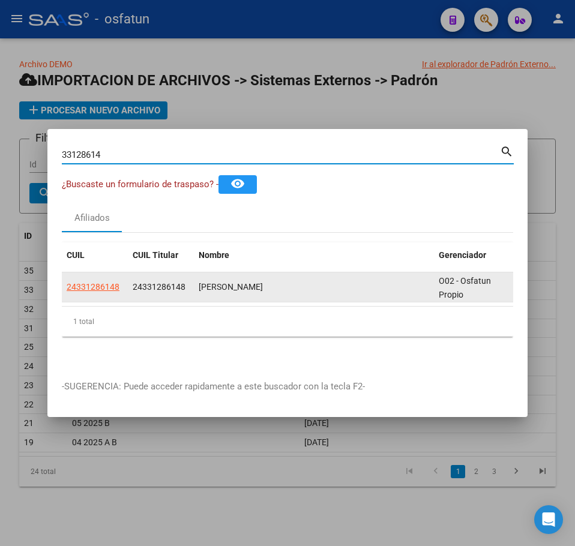
click at [124, 280] on datatable-body-cell "24331286148" at bounding box center [95, 286] width 66 height 29
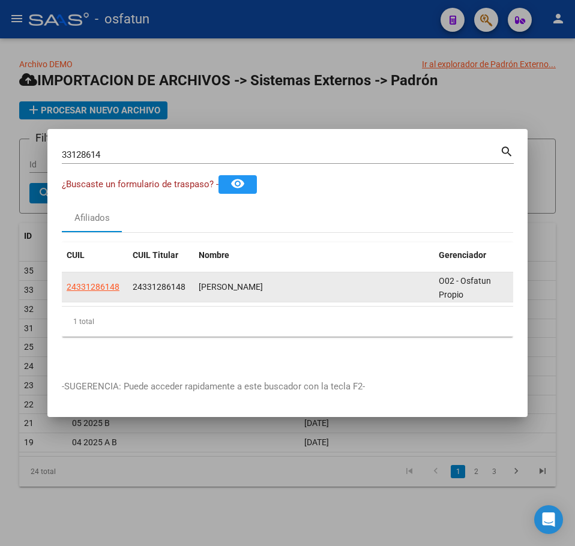
drag, startPoint x: 62, startPoint y: 281, endPoint x: 86, endPoint y: 283, distance: 24.1
click at [119, 283] on datatable-body-cell "24331286148" at bounding box center [95, 286] width 66 height 29
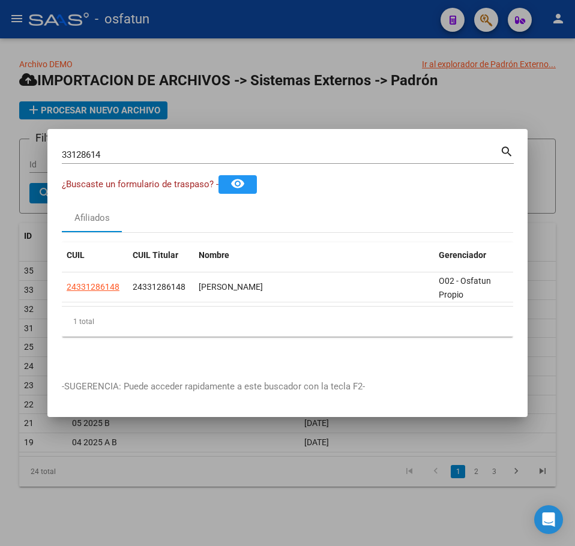
click at [301, 106] on div at bounding box center [287, 273] width 575 height 546
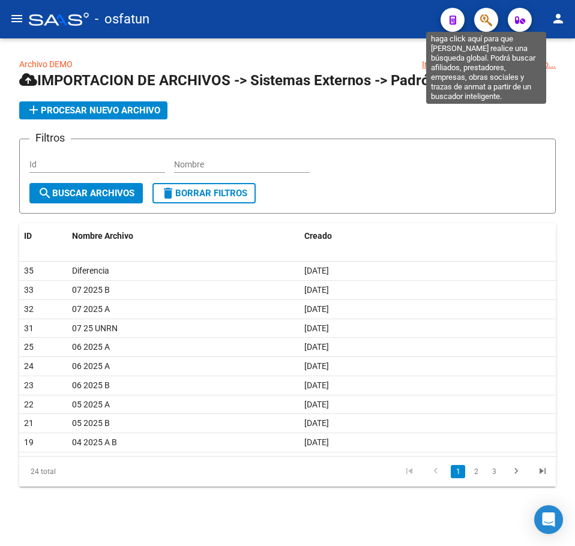
click at [487, 17] on icon "button" at bounding box center [486, 20] width 12 height 14
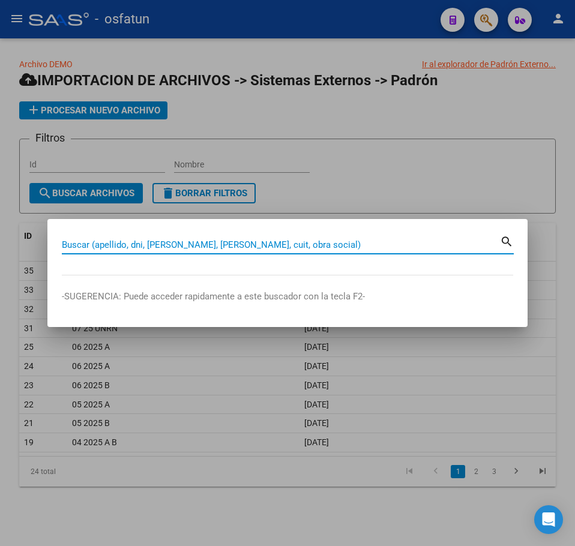
click at [218, 247] on input "Buscar (apellido, dni, cuil, nro traspaso, cuit, obra social)" at bounding box center [281, 244] width 438 height 11
paste input "70389385"
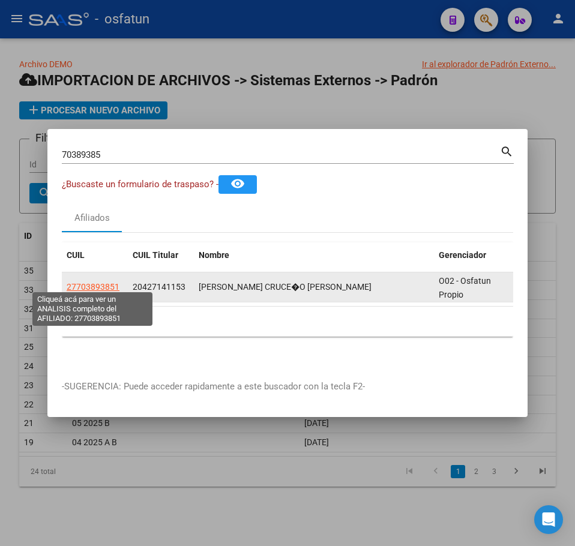
drag, startPoint x: 120, startPoint y: 283, endPoint x: 67, endPoint y: 284, distance: 52.8
click at [67, 284] on div "27703893851" at bounding box center [95, 287] width 56 height 14
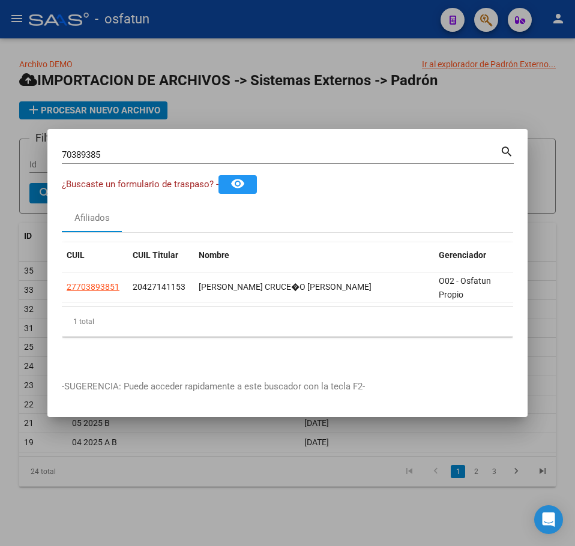
click at [79, 149] on input "70389385" at bounding box center [281, 154] width 438 height 11
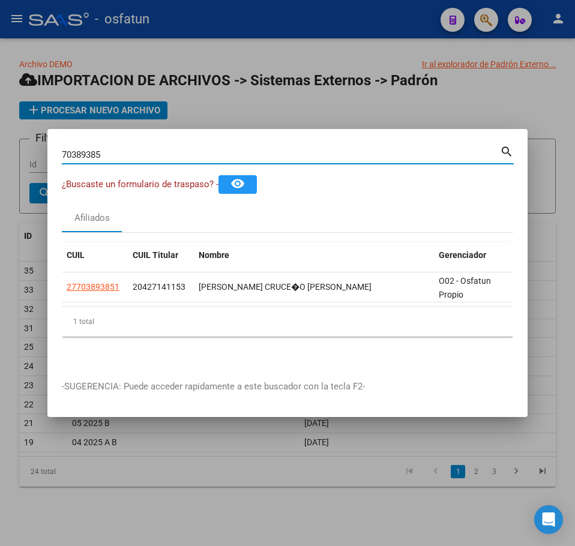
click at [79, 149] on input "70389385" at bounding box center [281, 154] width 438 height 11
paste input "33128614"
type input "33128614"
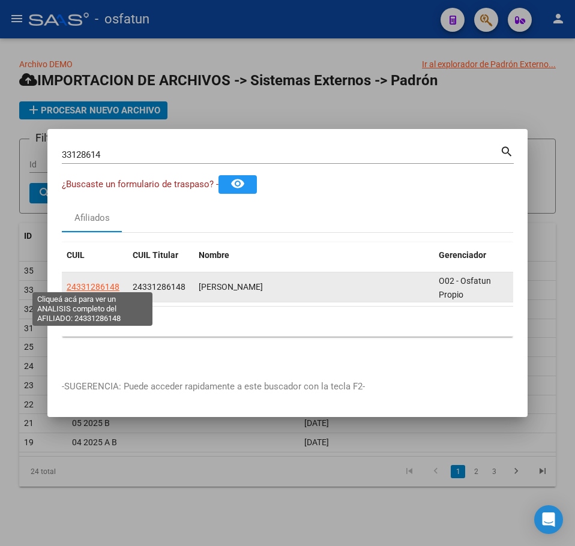
click at [94, 282] on span "24331286148" at bounding box center [93, 287] width 53 height 10
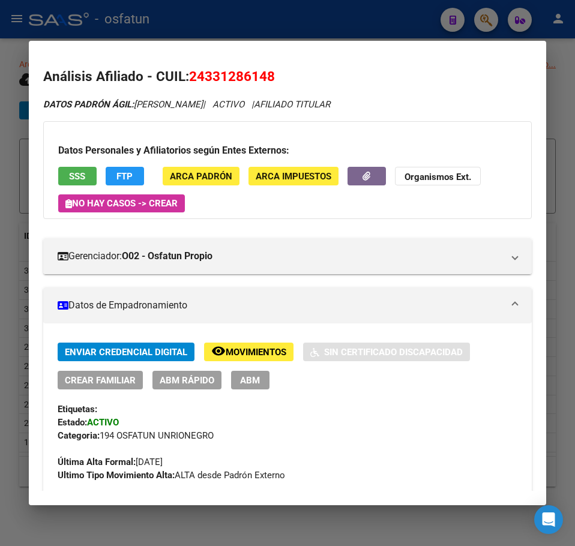
click at [232, 73] on span "24331286148" at bounding box center [232, 76] width 86 height 16
click at [233, 73] on span "24331286148" at bounding box center [232, 76] width 86 height 16
click at [447, 76] on h2 "Análisis Afiliado - CUIL: 24331286148" at bounding box center [287, 77] width 488 height 20
